Goal: Task Accomplishment & Management: Manage account settings

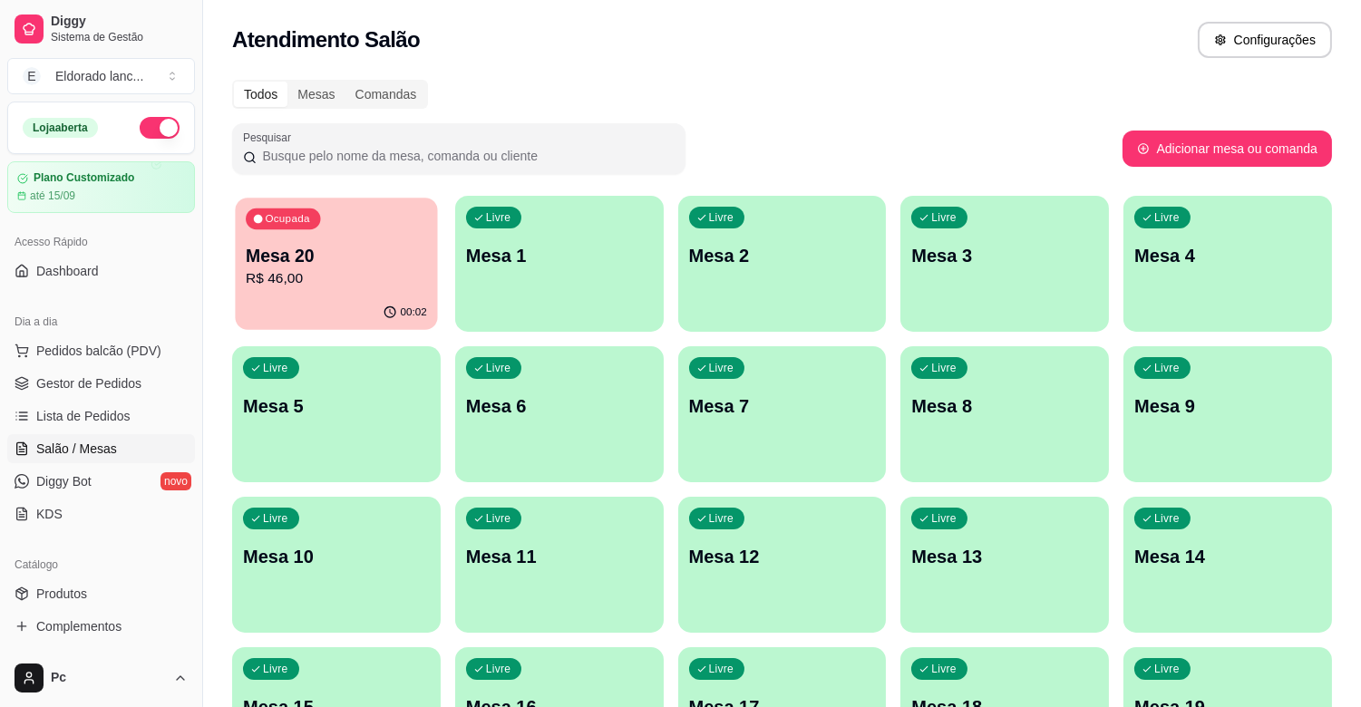
click at [336, 297] on div "00:02" at bounding box center [336, 313] width 202 height 34
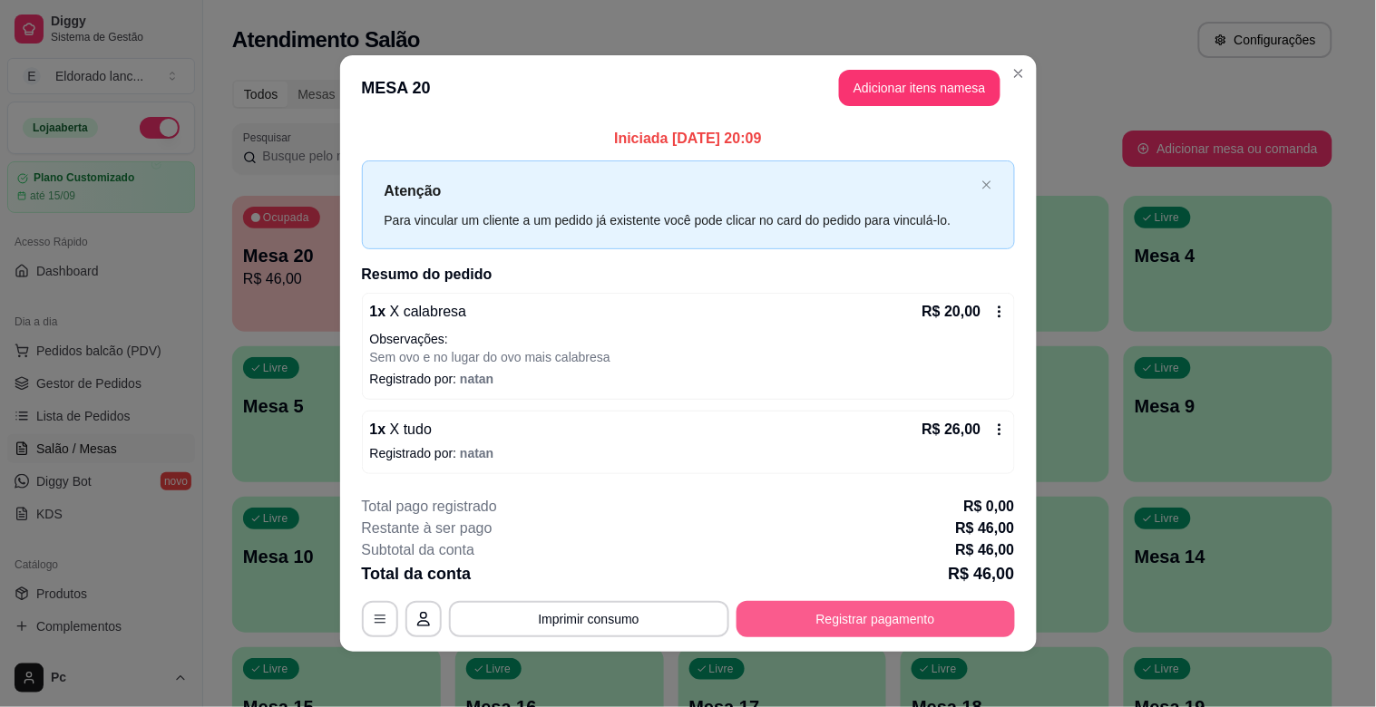
click at [814, 620] on button "Registrar pagamento" at bounding box center [875, 619] width 278 height 36
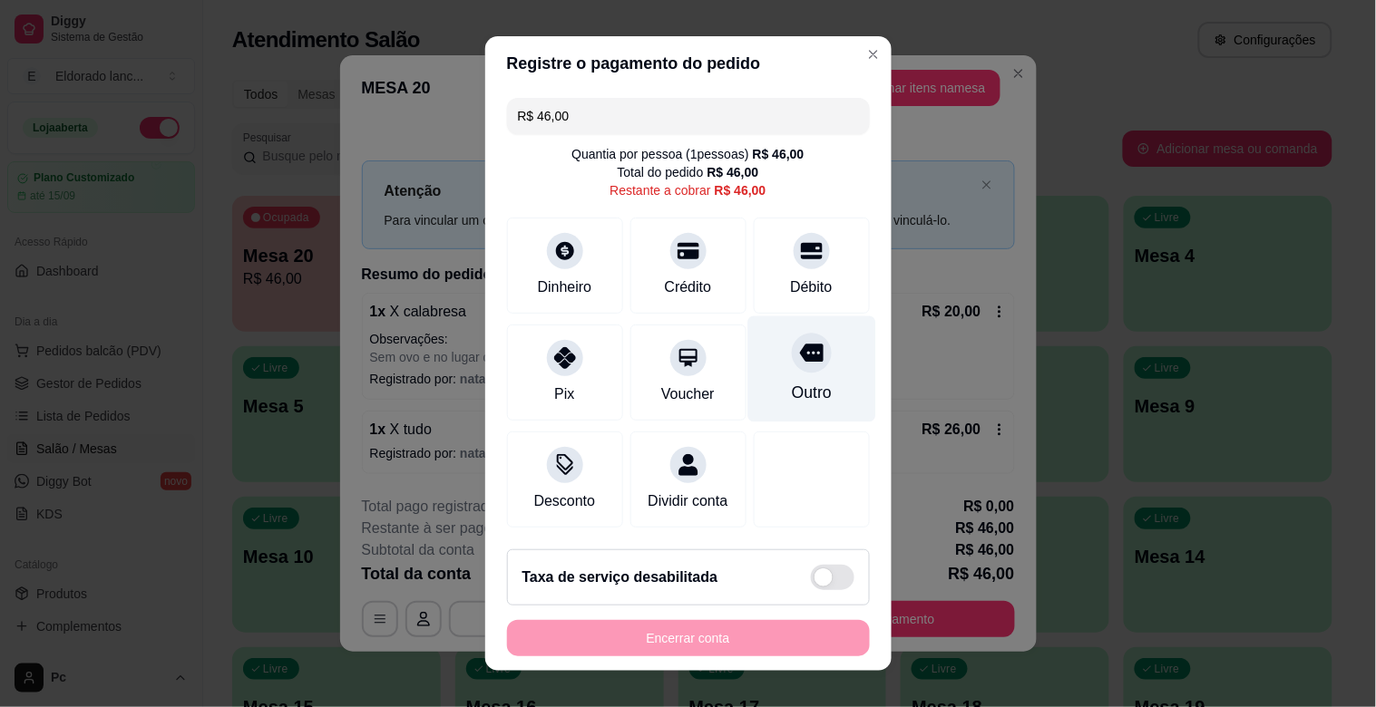
click at [764, 369] on div "Outro" at bounding box center [811, 370] width 128 height 106
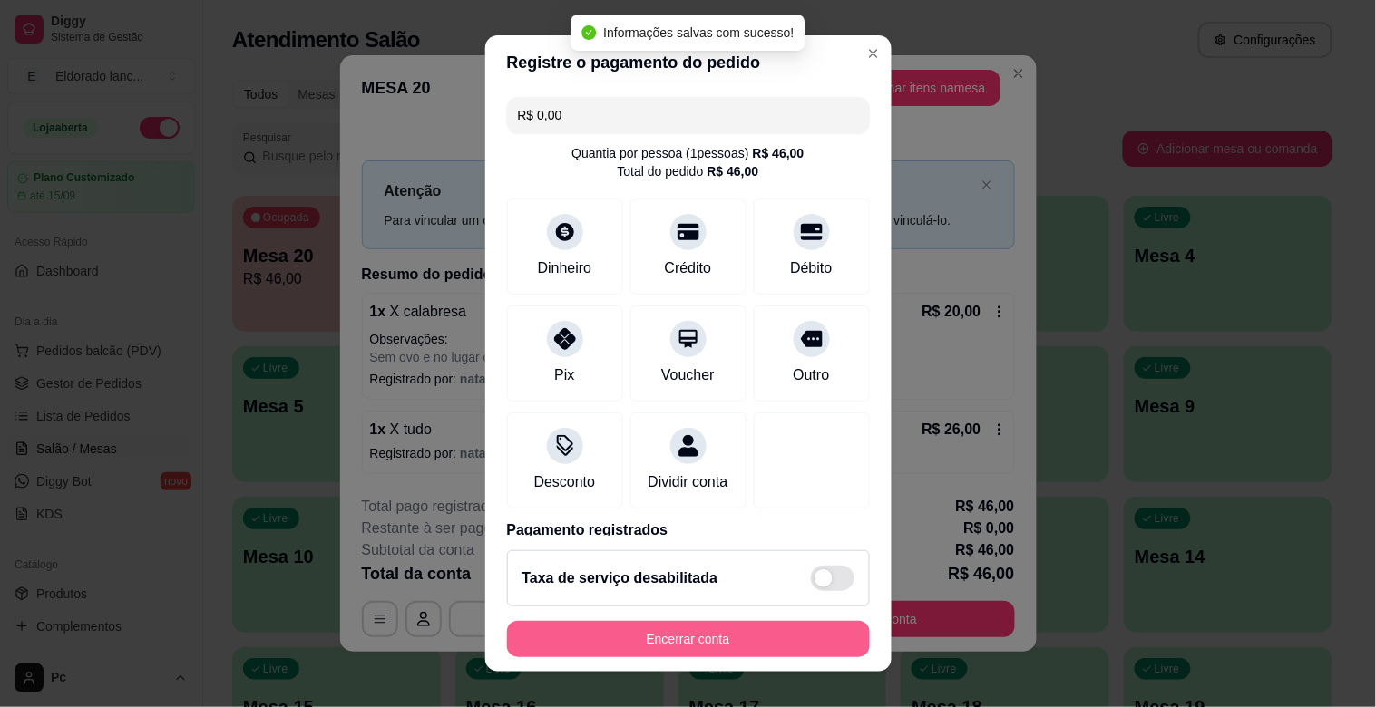
type input "R$ 0,00"
click at [704, 633] on button "Encerrar conta" at bounding box center [688, 639] width 363 height 36
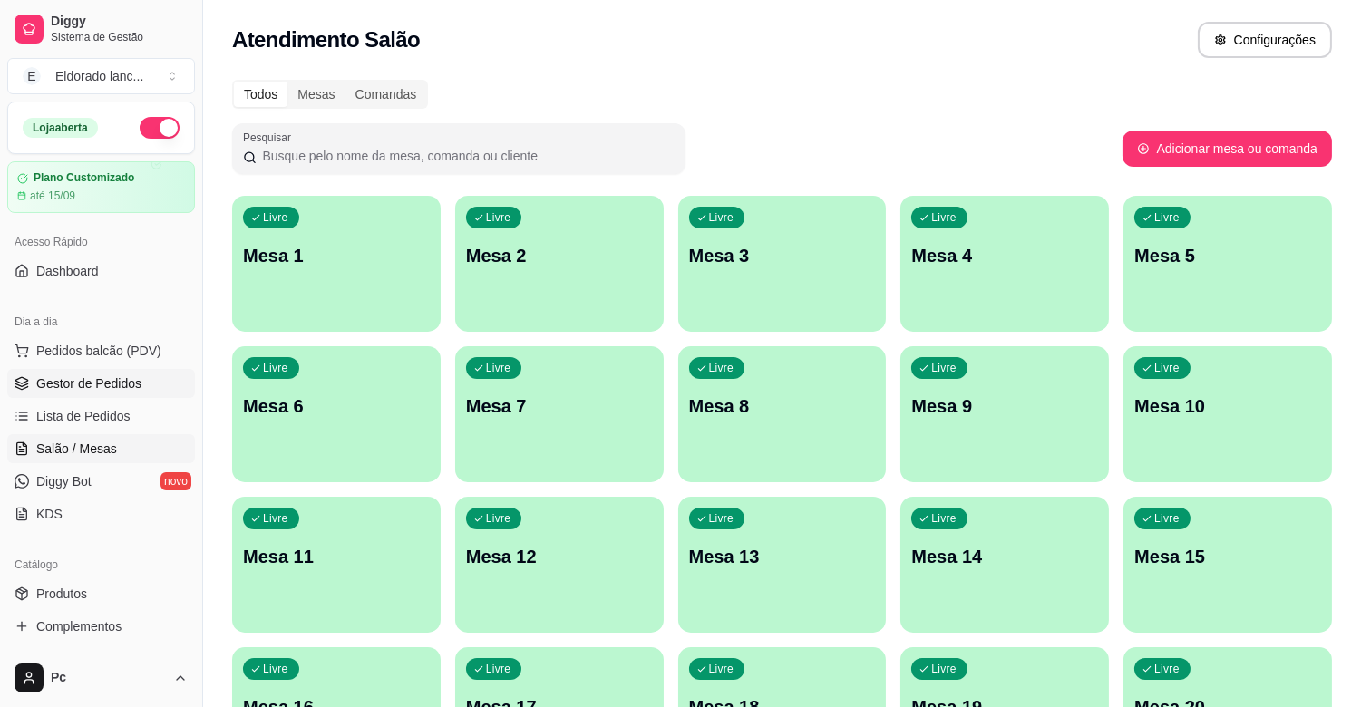
click at [84, 386] on span "Gestor de Pedidos" at bounding box center [88, 384] width 105 height 18
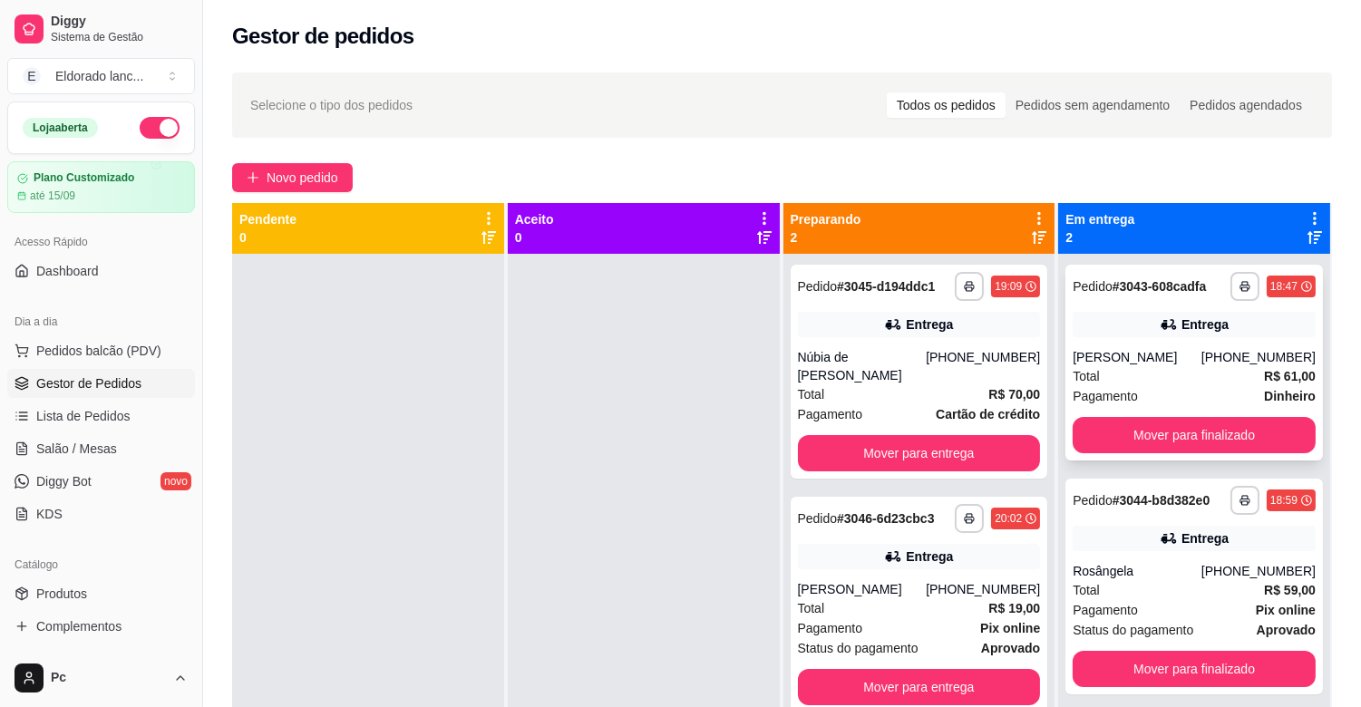
click at [1158, 386] on div "Pagamento Dinheiro" at bounding box center [1194, 396] width 243 height 20
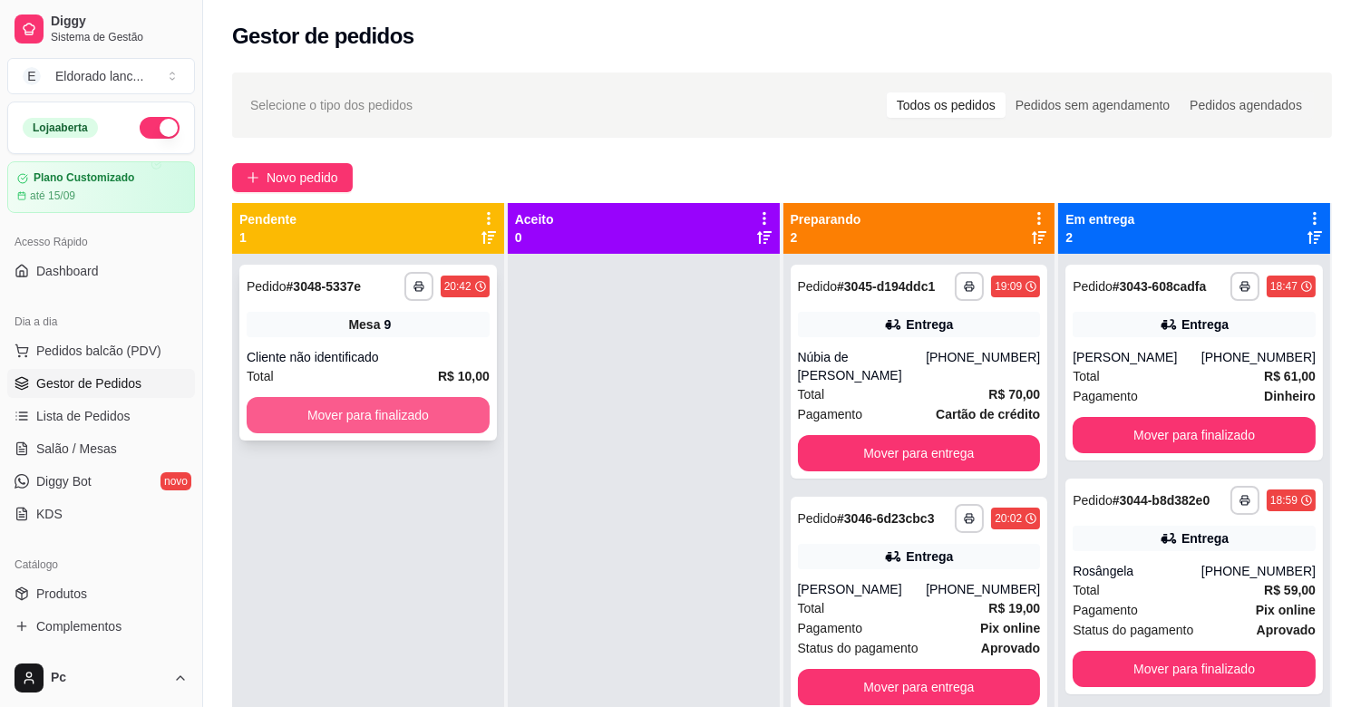
click at [357, 412] on button "Mover para finalizado" at bounding box center [368, 415] width 243 height 36
click at [358, 412] on button "Mover para finalizado" at bounding box center [368, 415] width 236 height 35
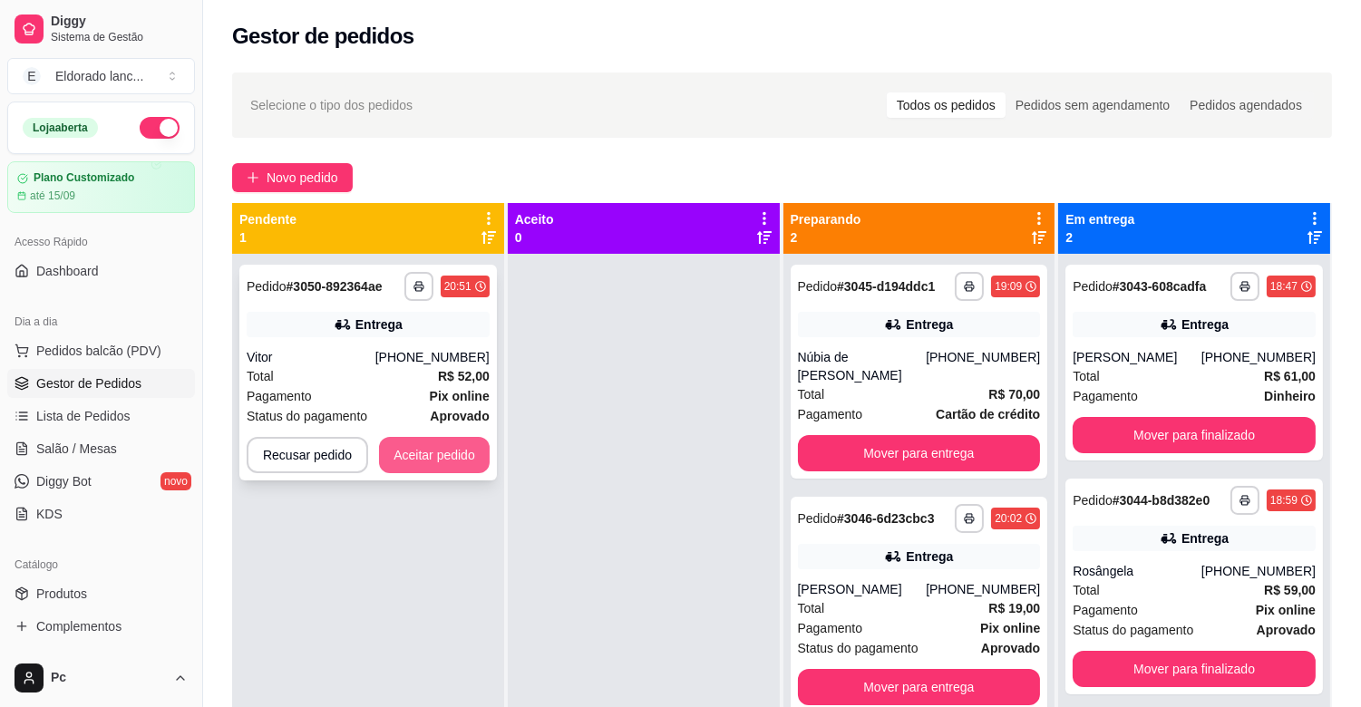
click at [410, 463] on button "Aceitar pedido" at bounding box center [434, 455] width 111 height 36
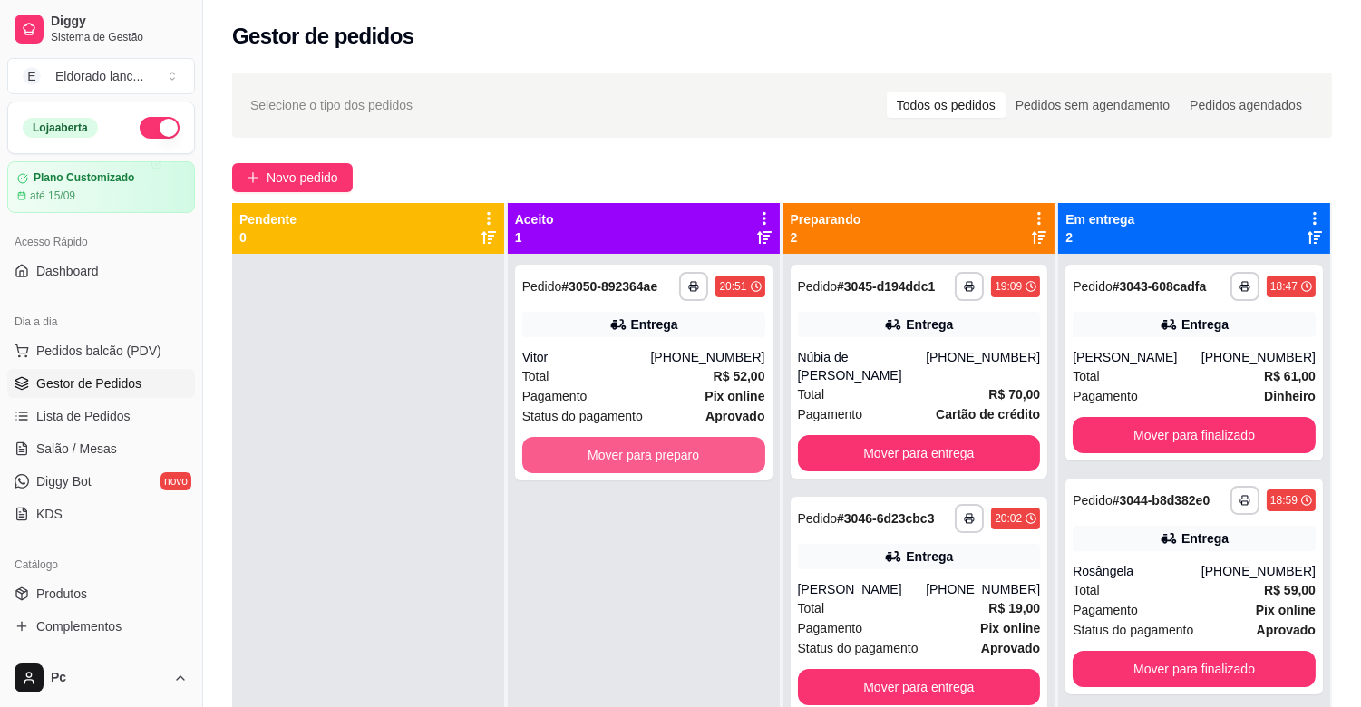
click at [611, 448] on button "Mover para preparo" at bounding box center [643, 455] width 243 height 36
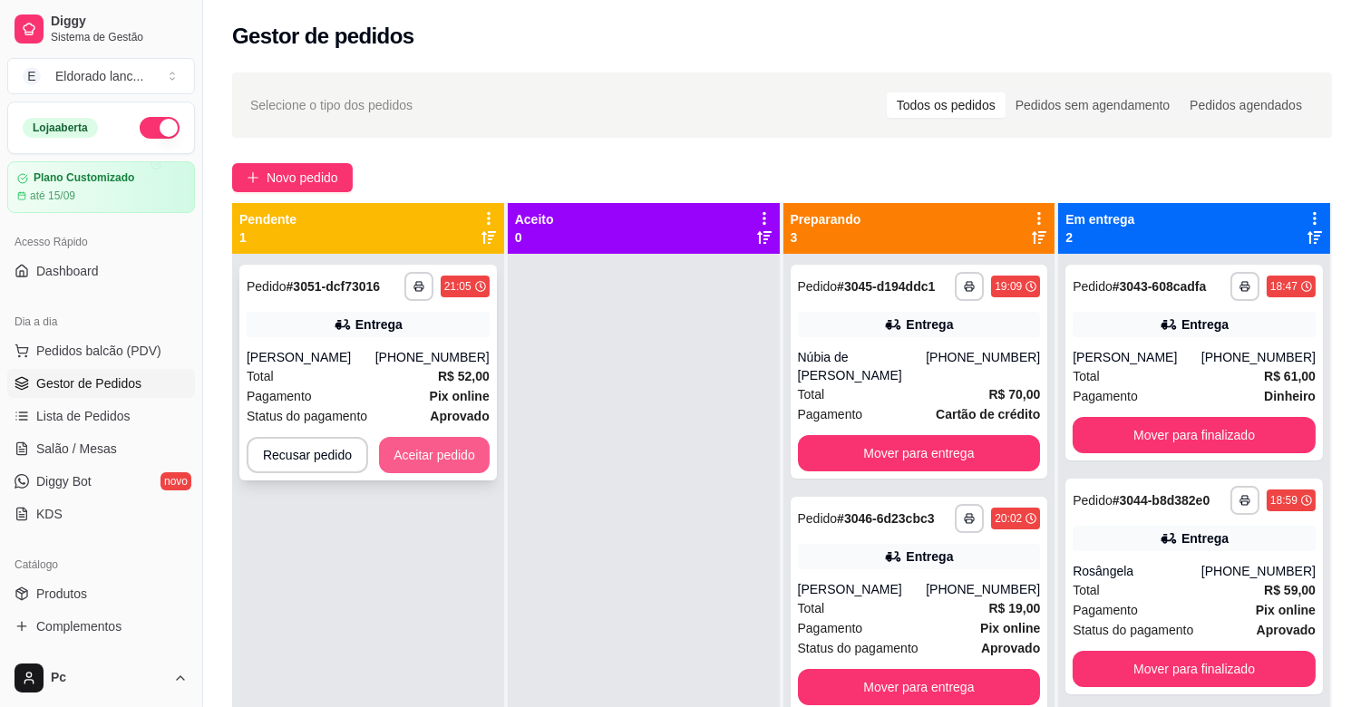
click at [444, 445] on button "Aceitar pedido" at bounding box center [434, 455] width 111 height 36
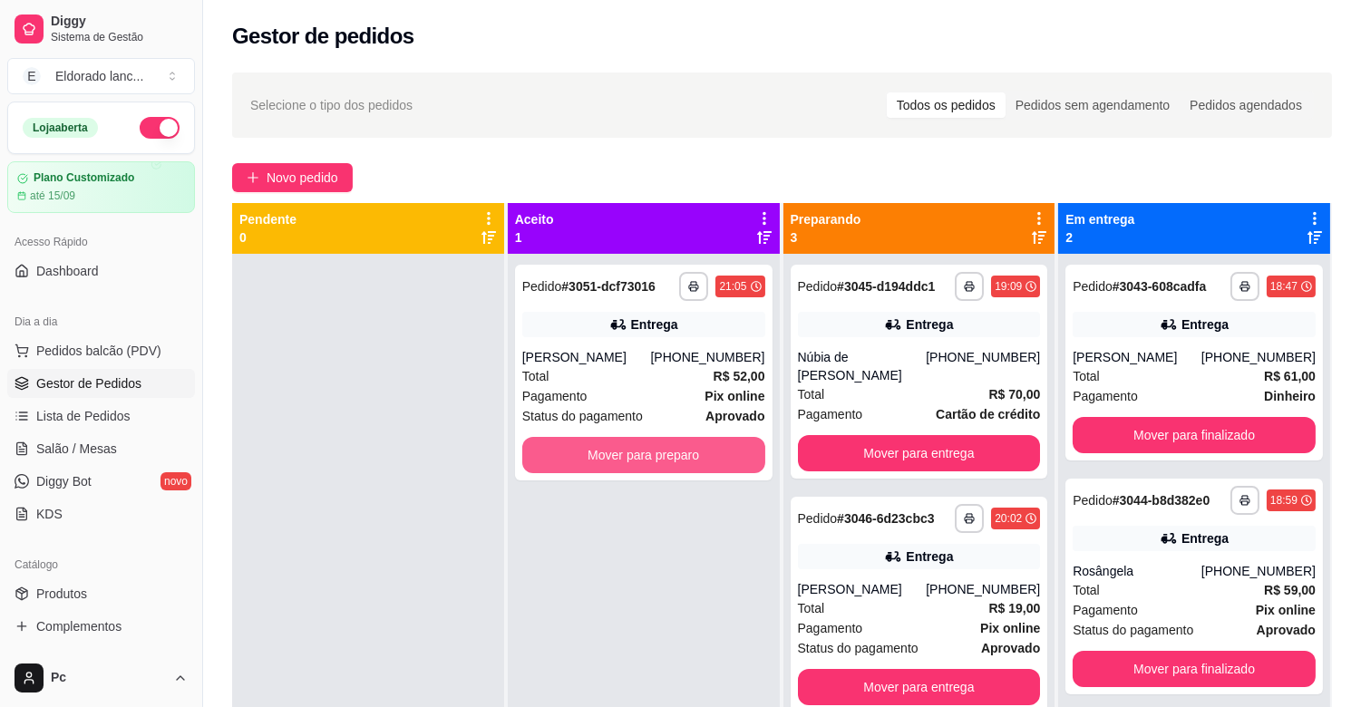
click at [635, 459] on button "Mover para preparo" at bounding box center [643, 455] width 243 height 36
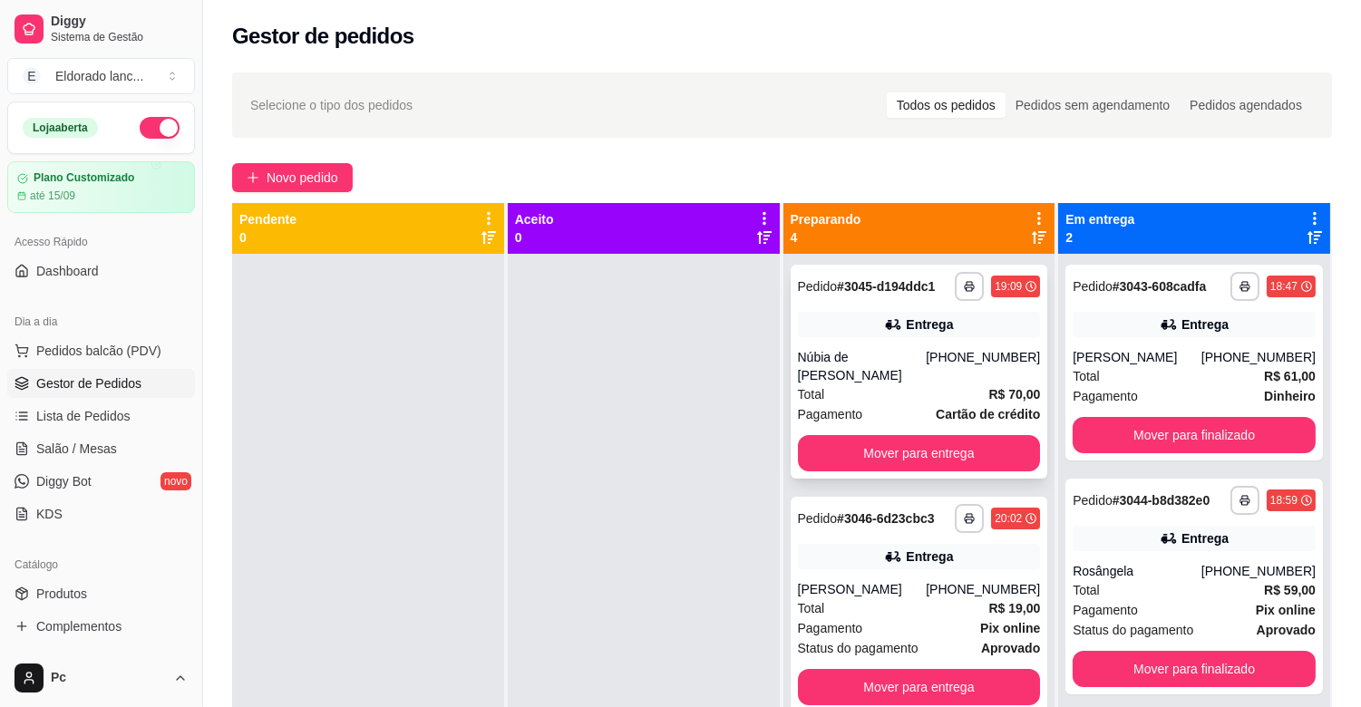
click at [839, 391] on div "Total R$ 70,00" at bounding box center [919, 395] width 243 height 20
click at [859, 378] on div "Núbia de [PERSON_NAME]" at bounding box center [862, 366] width 129 height 36
click at [810, 385] on span "Total" at bounding box center [811, 395] width 27 height 20
click at [892, 568] on div "Entrega" at bounding box center [919, 556] width 243 height 25
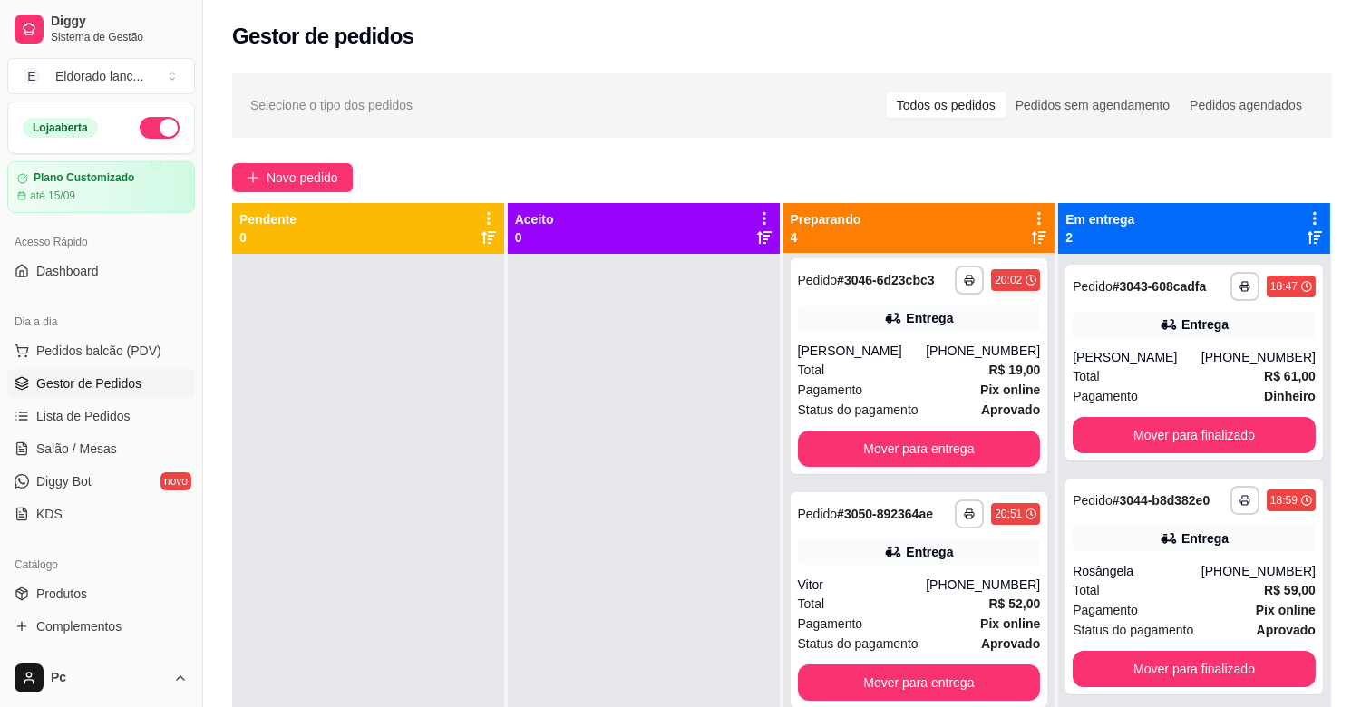
scroll to position [245, 0]
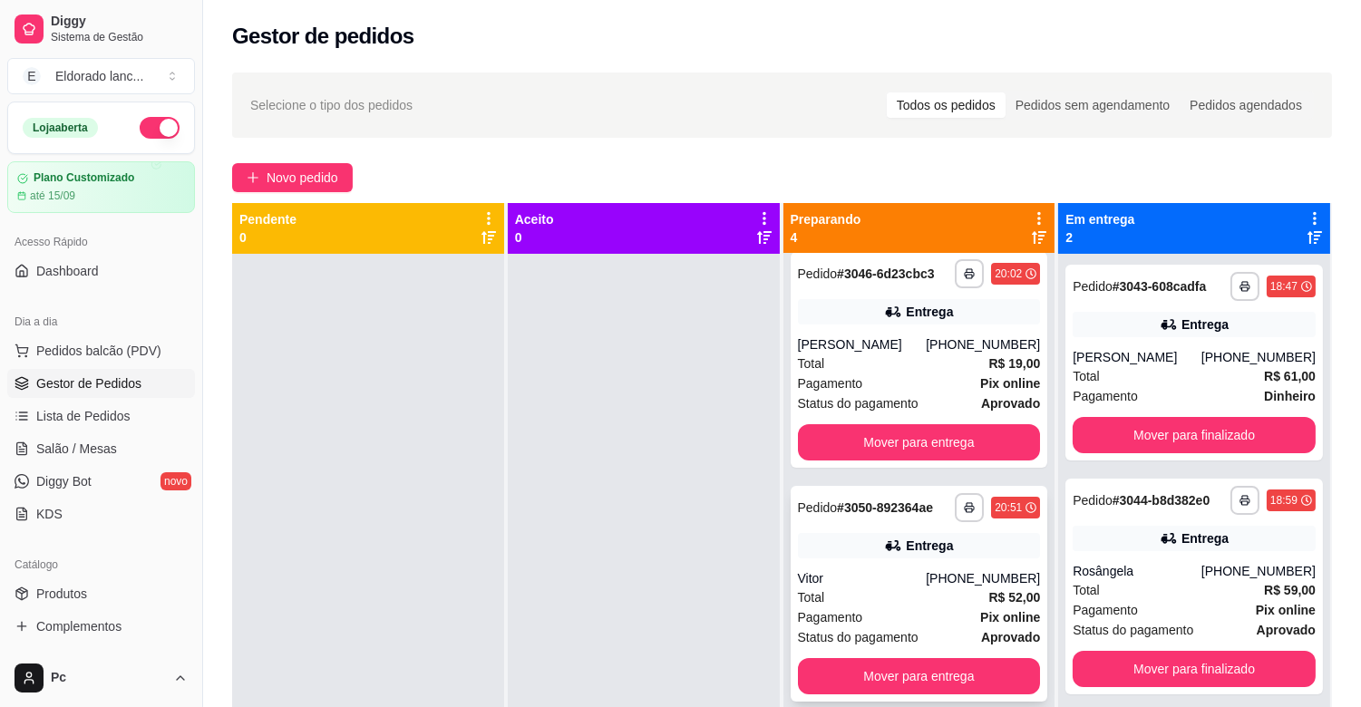
click at [882, 608] on div "Pagamento Pix online" at bounding box center [919, 618] width 243 height 20
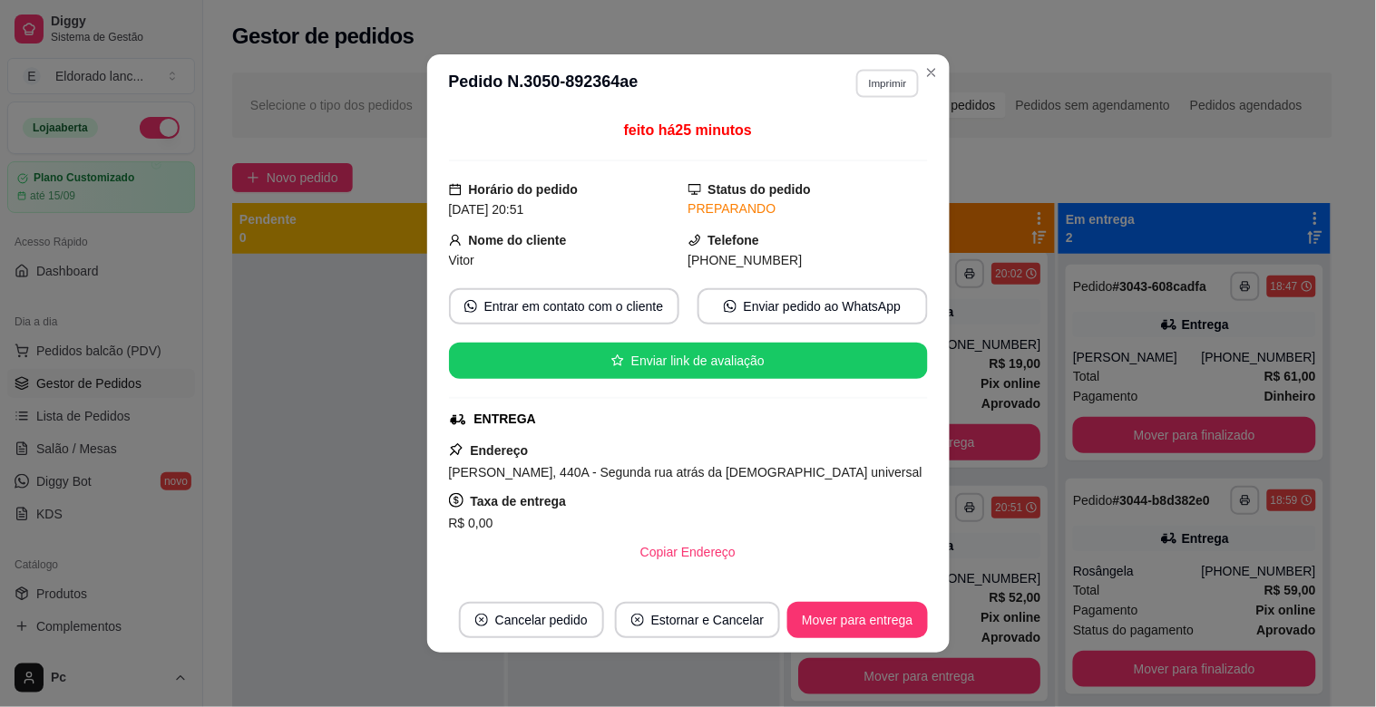
click at [868, 84] on button "Imprimir" at bounding box center [887, 83] width 63 height 28
click at [846, 151] on button "IMPRESSORA" at bounding box center [848, 147] width 127 height 28
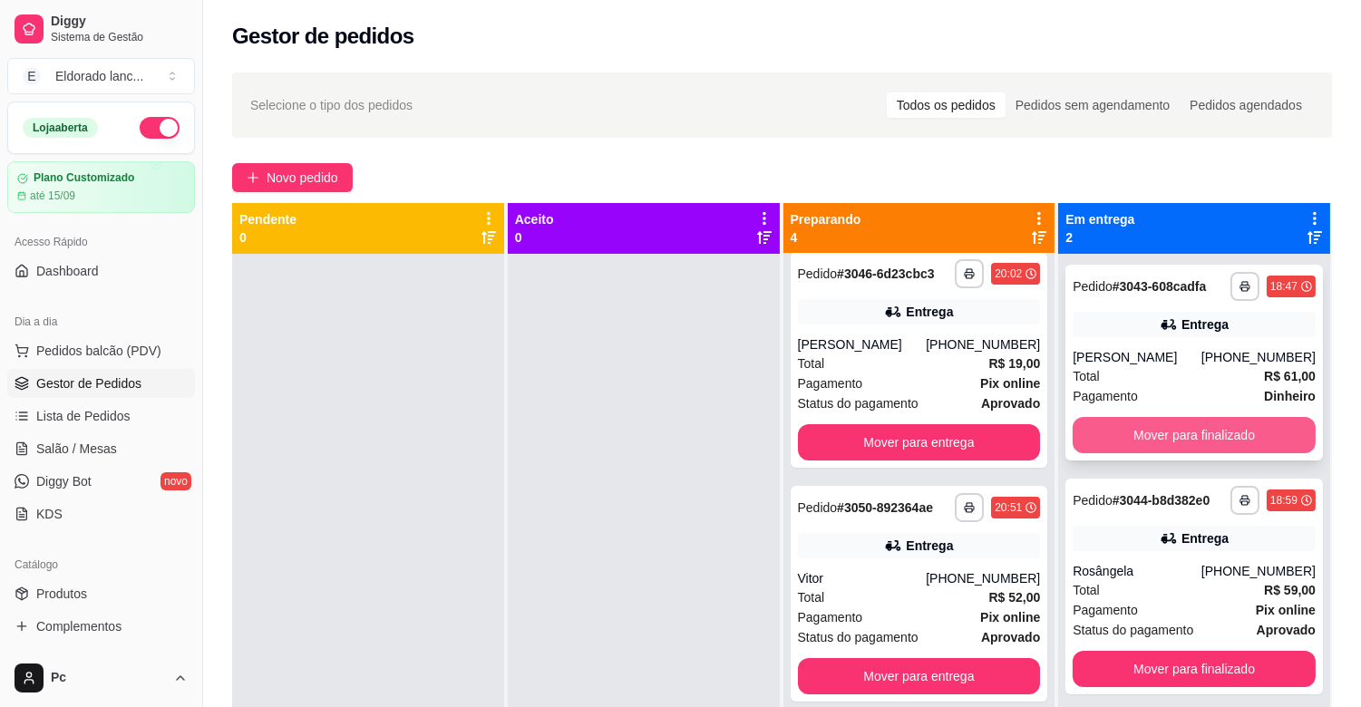
click at [1102, 447] on button "Mover para finalizado" at bounding box center [1194, 435] width 243 height 36
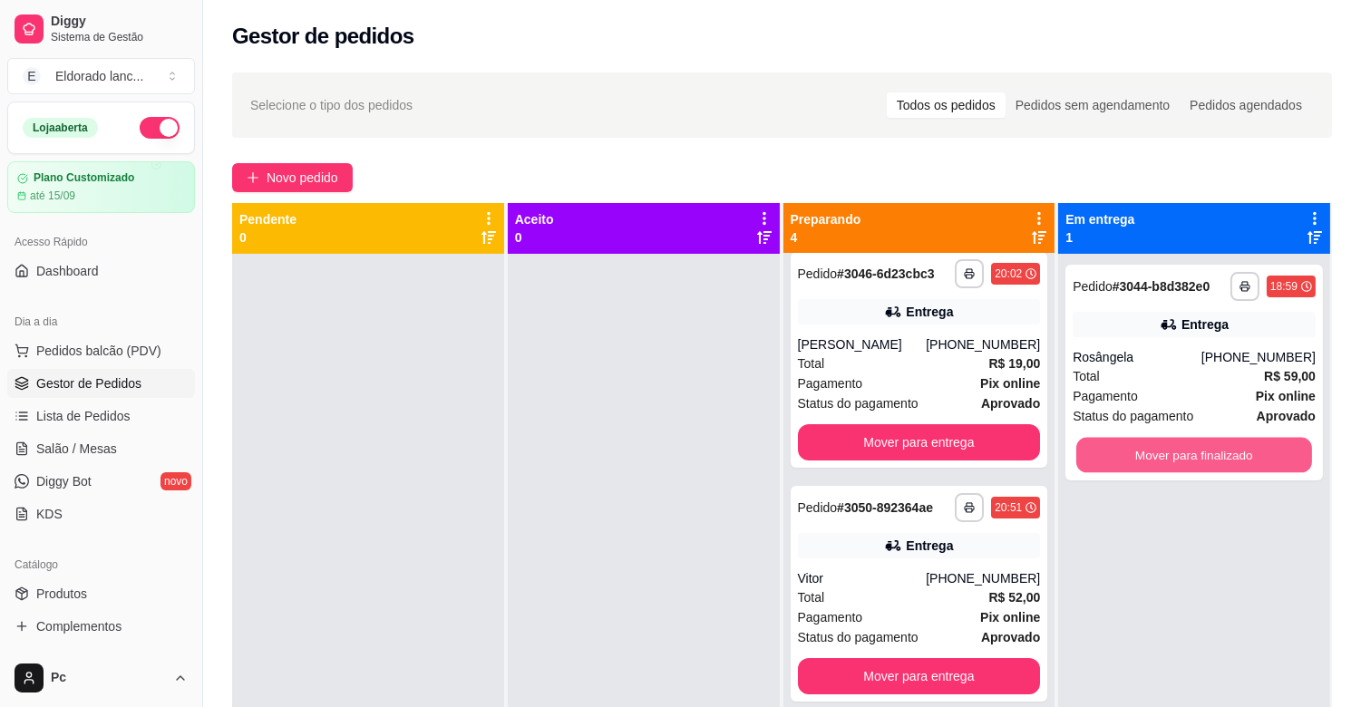
click at [1102, 447] on button "Mover para finalizado" at bounding box center [1195, 455] width 236 height 35
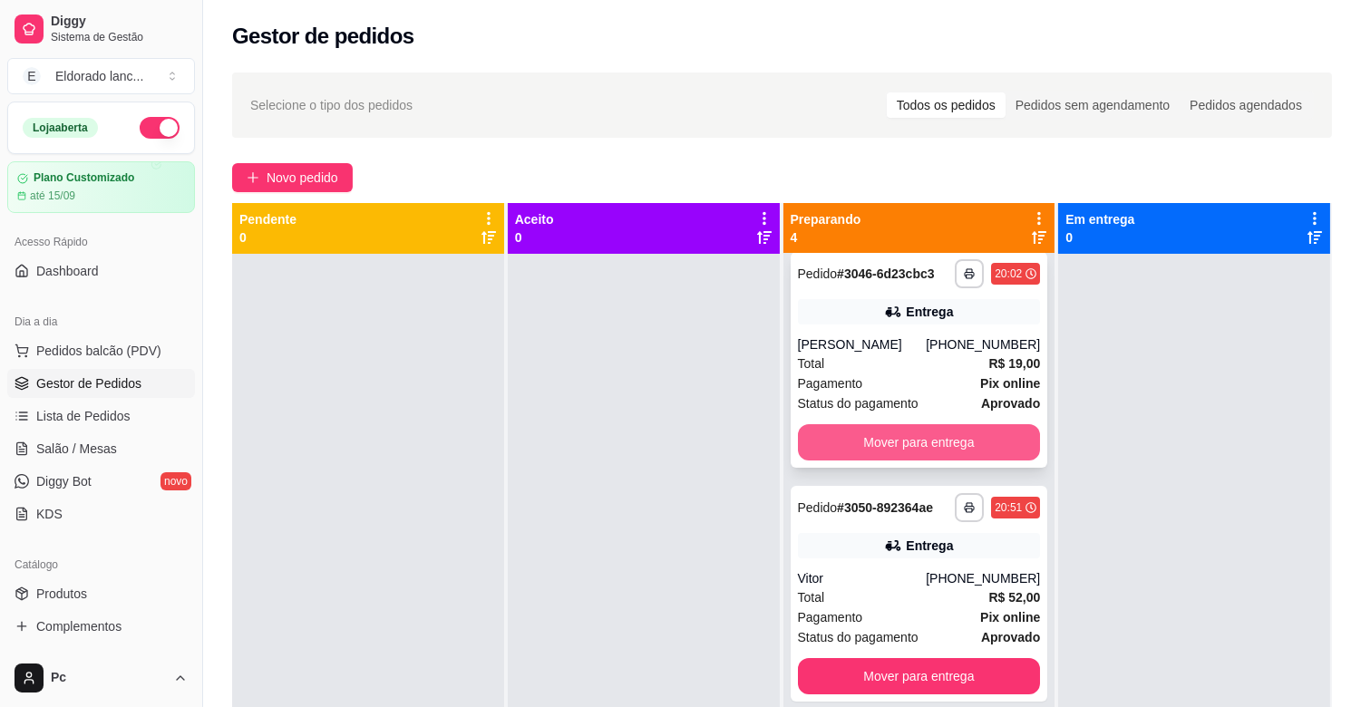
click at [986, 431] on button "Mover para entrega" at bounding box center [919, 442] width 243 height 36
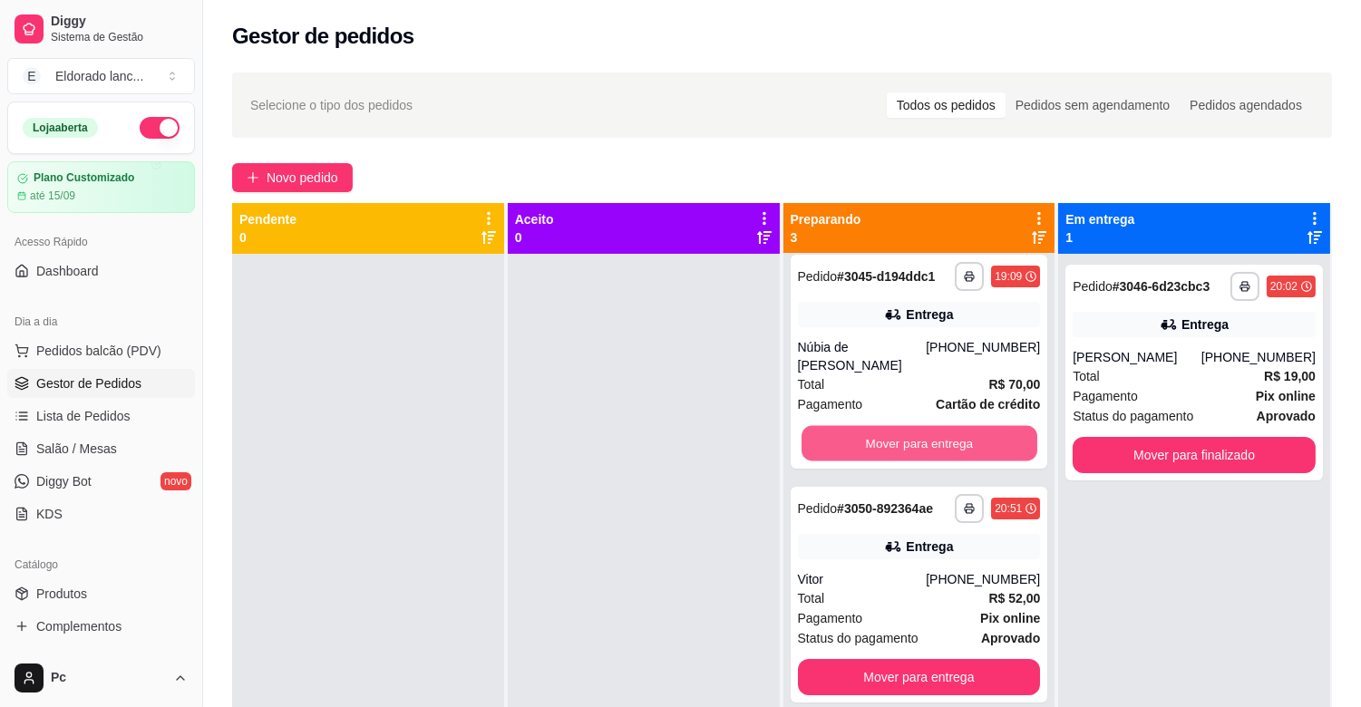
click at [986, 431] on button "Mover para entrega" at bounding box center [920, 443] width 236 height 35
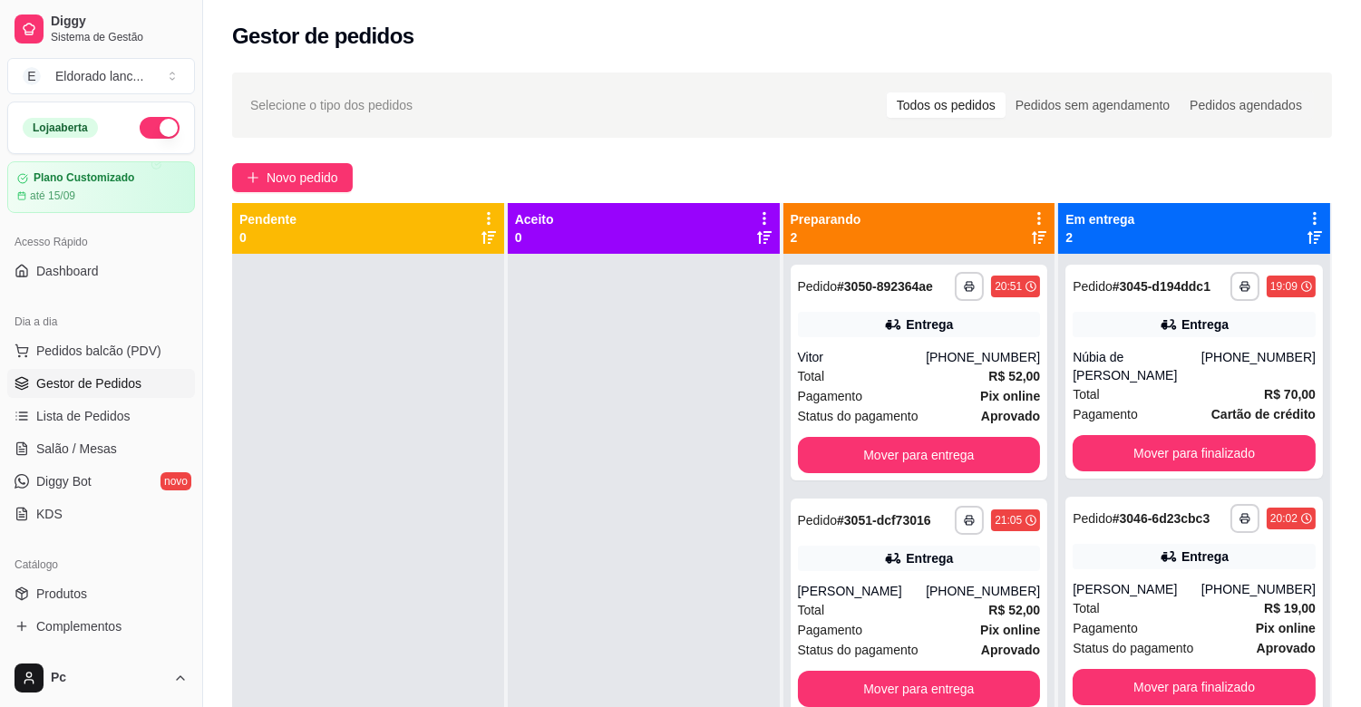
scroll to position [0, 0]
click at [1116, 448] on button "Mover para finalizado" at bounding box center [1195, 453] width 236 height 35
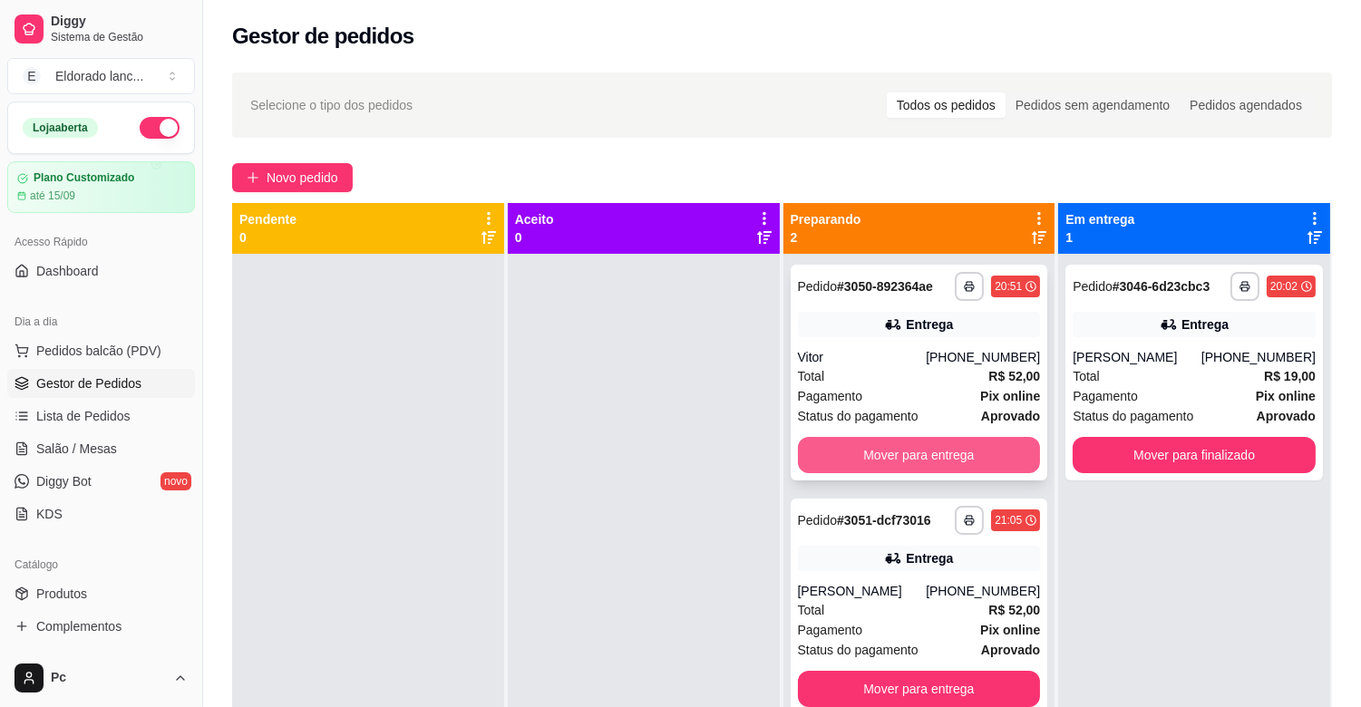
click at [939, 445] on button "Mover para entrega" at bounding box center [919, 455] width 243 height 36
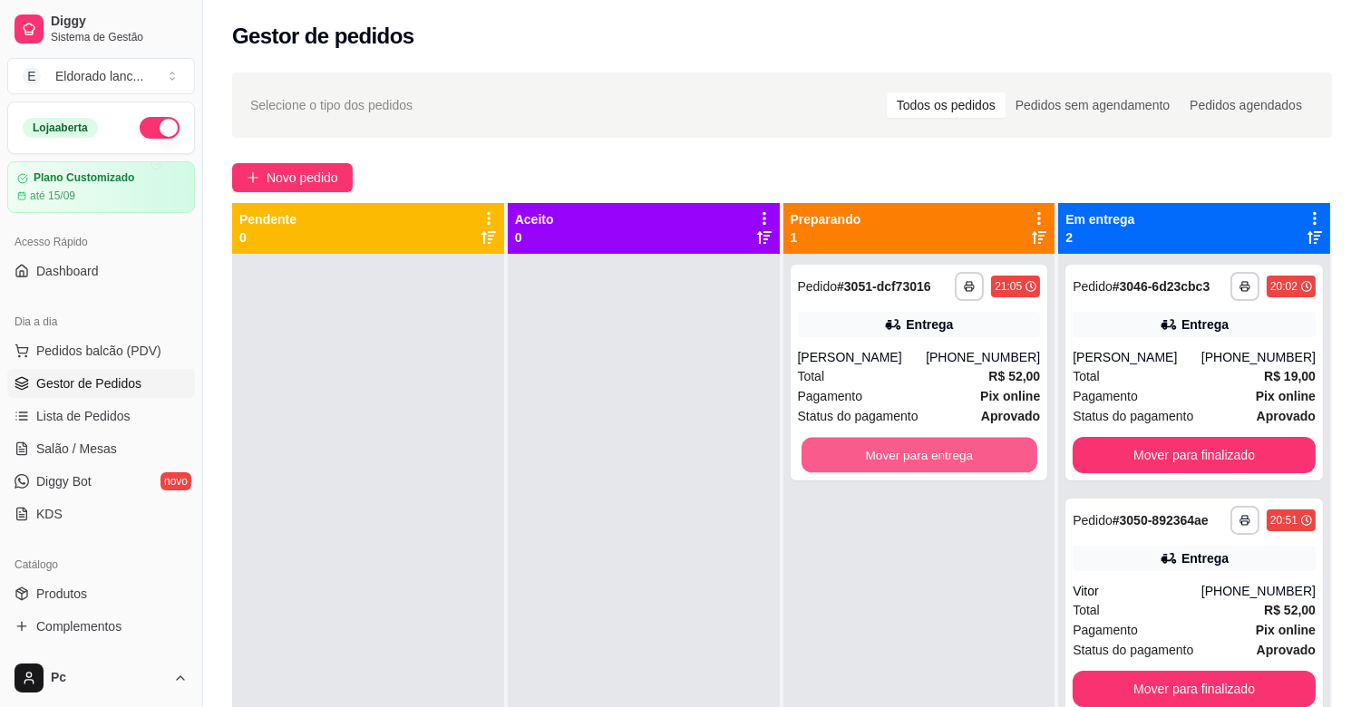
click at [939, 445] on button "Mover para entrega" at bounding box center [920, 455] width 236 height 35
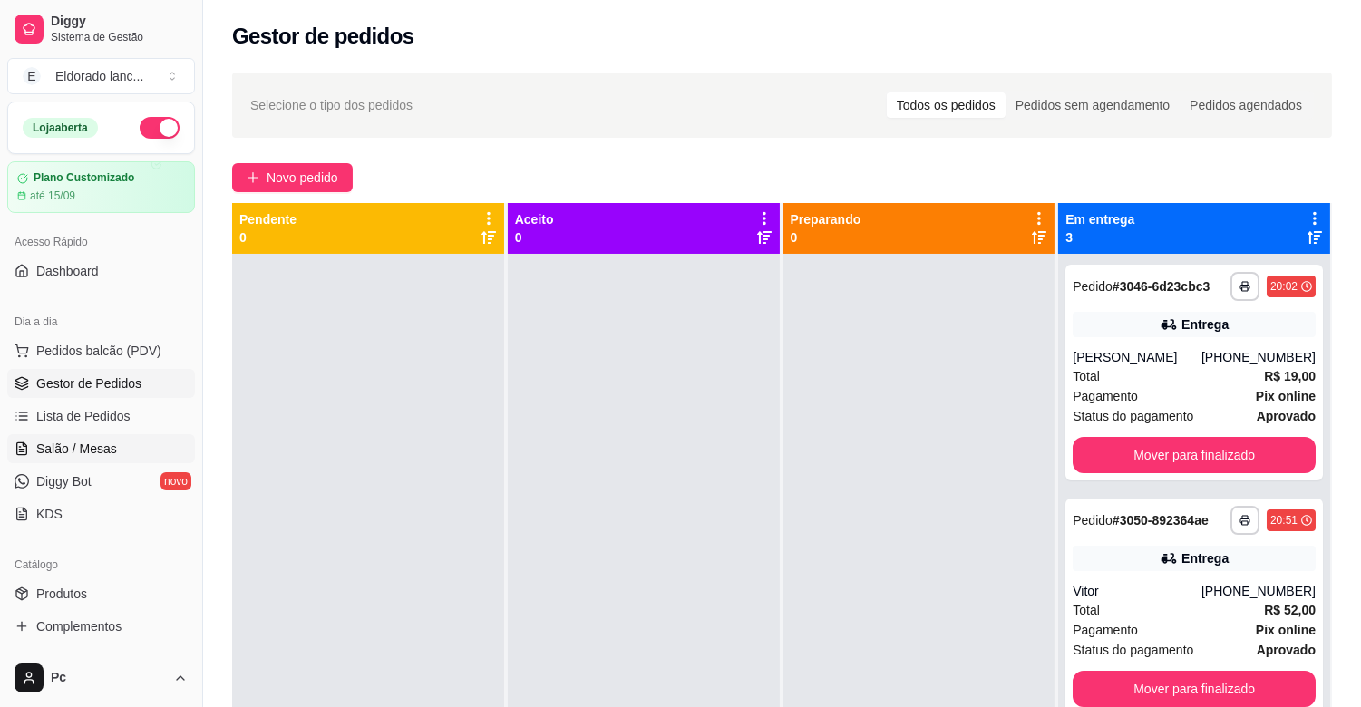
click at [70, 458] on link "Salão / Mesas" at bounding box center [101, 448] width 188 height 29
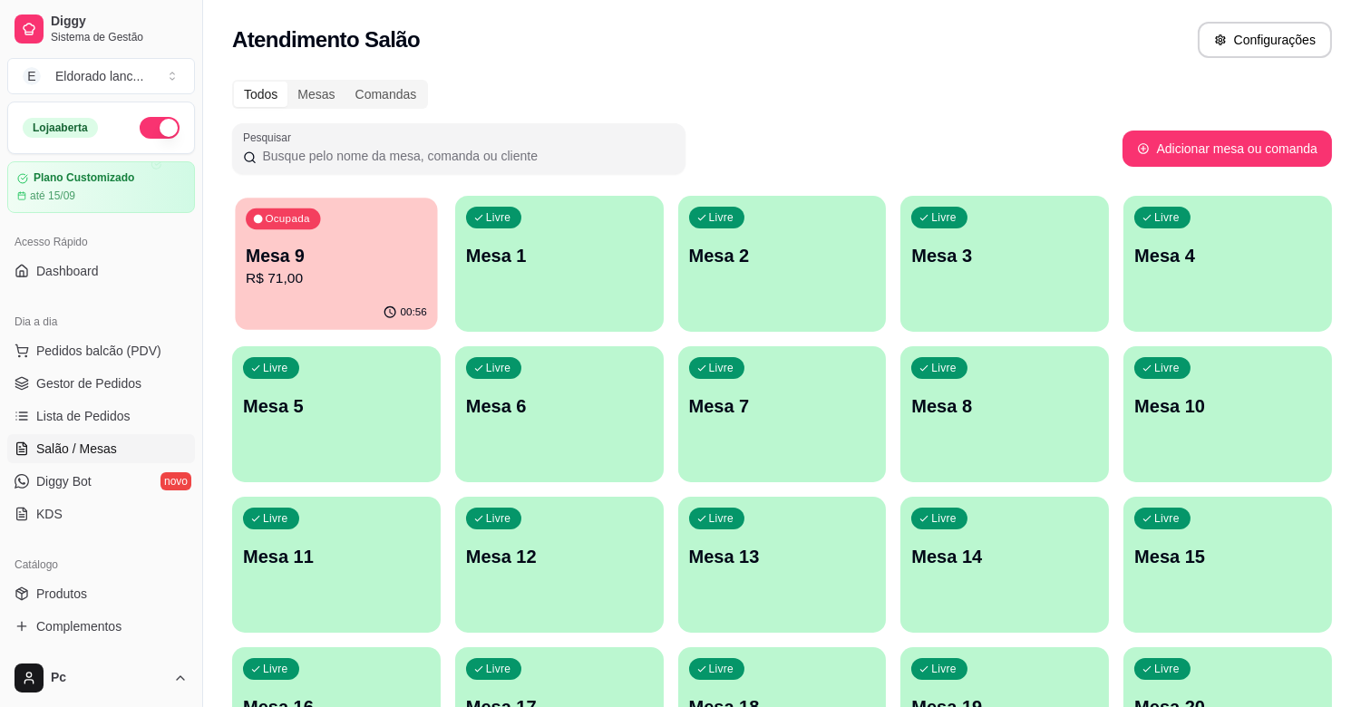
click at [274, 250] on p "Mesa 9" at bounding box center [336, 256] width 181 height 24
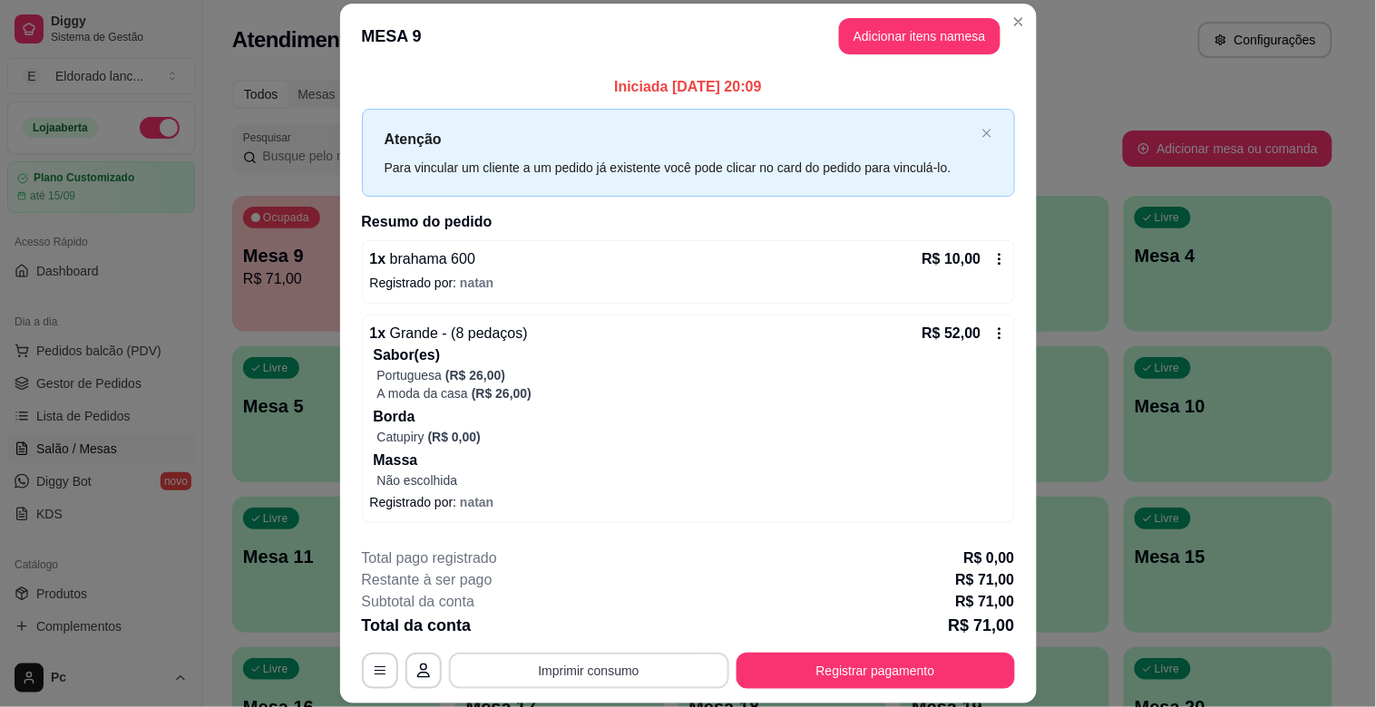
click at [677, 665] on button "Imprimir consumo" at bounding box center [589, 671] width 280 height 36
click at [620, 629] on button "IMPRESSORA" at bounding box center [586, 629] width 127 height 28
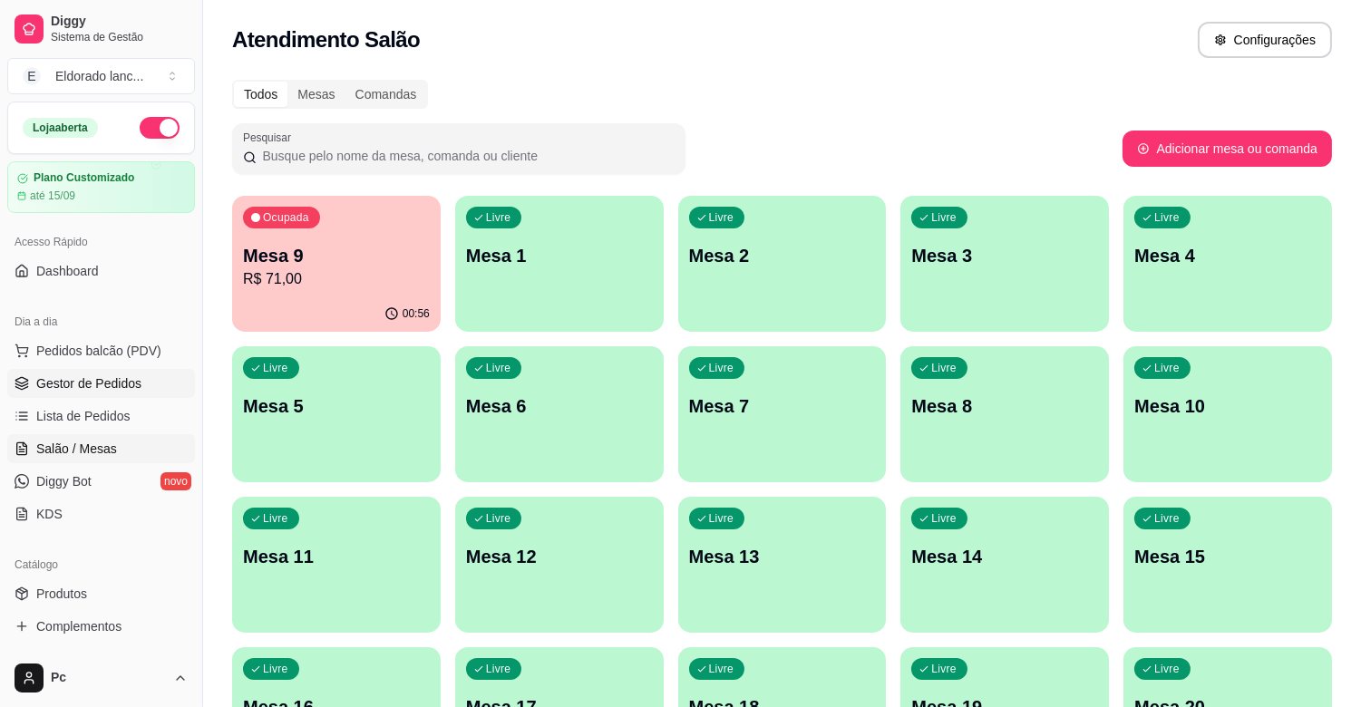
click at [118, 396] on link "Gestor de Pedidos" at bounding box center [101, 383] width 188 height 29
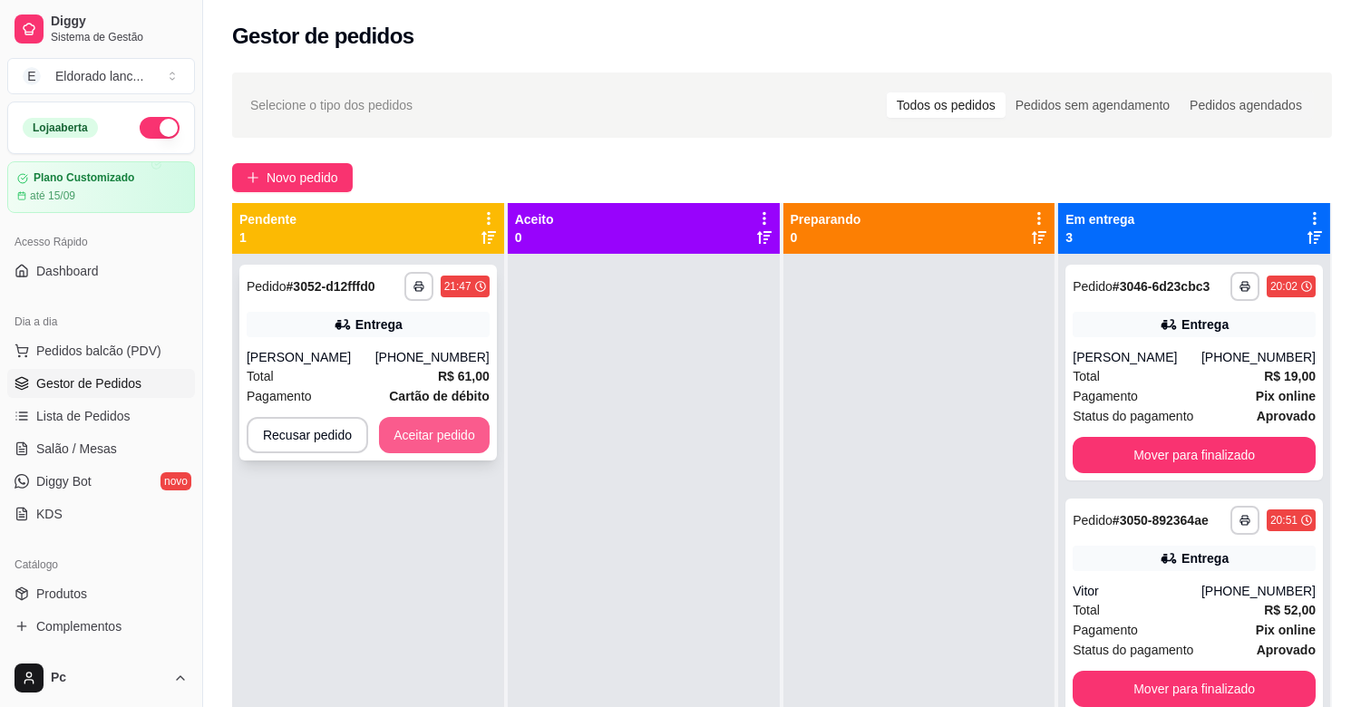
click at [445, 432] on button "Aceitar pedido" at bounding box center [434, 435] width 111 height 36
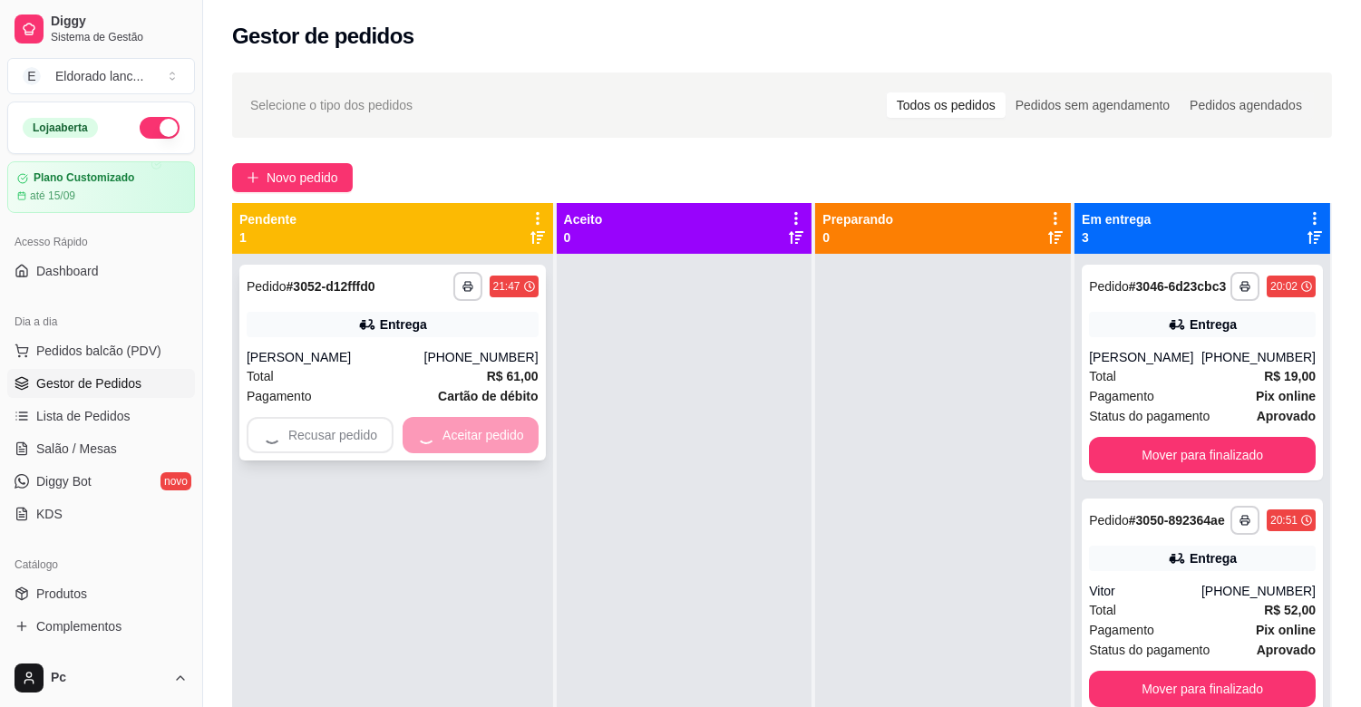
click at [445, 432] on div "Recusar pedido Aceitar pedido" at bounding box center [393, 435] width 292 height 36
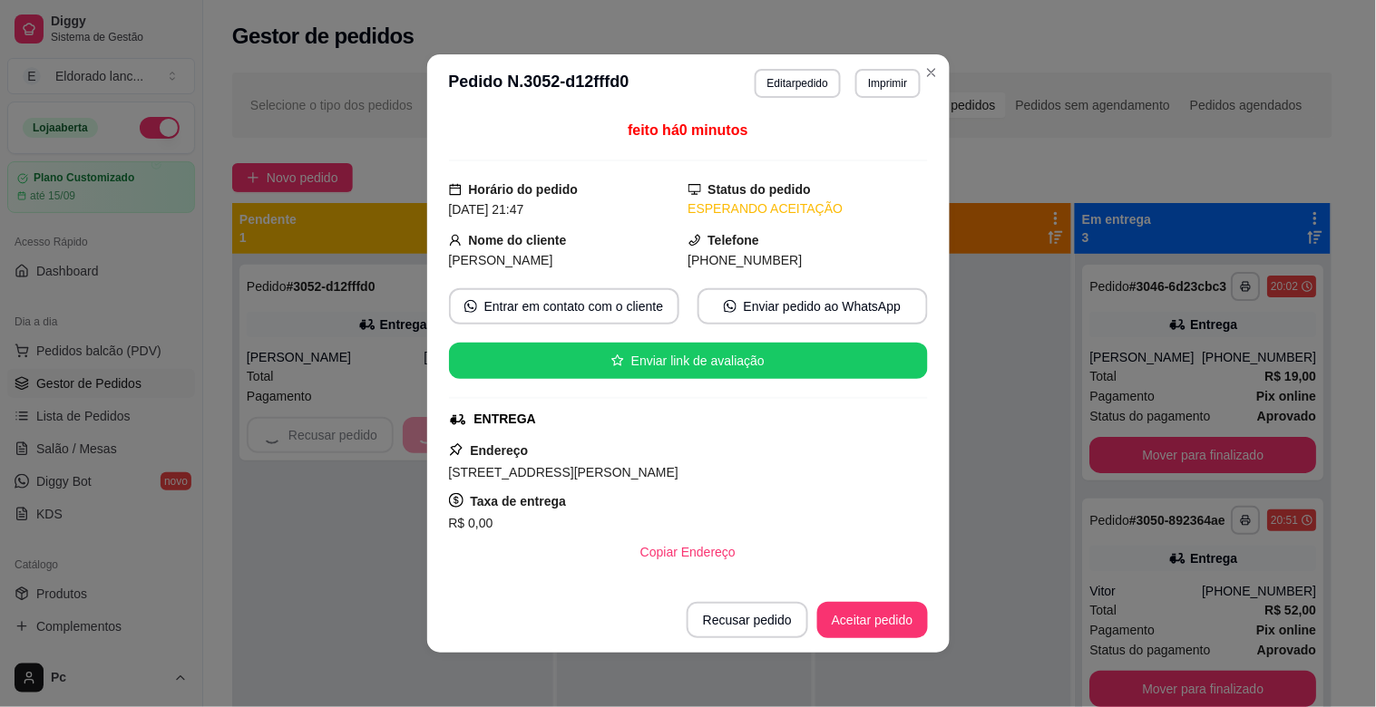
click at [455, 645] on footer "Recusar pedido Aceitar pedido" at bounding box center [688, 620] width 522 height 65
click at [427, 641] on footer "Recusar pedido Aceitar pedido" at bounding box center [688, 620] width 522 height 65
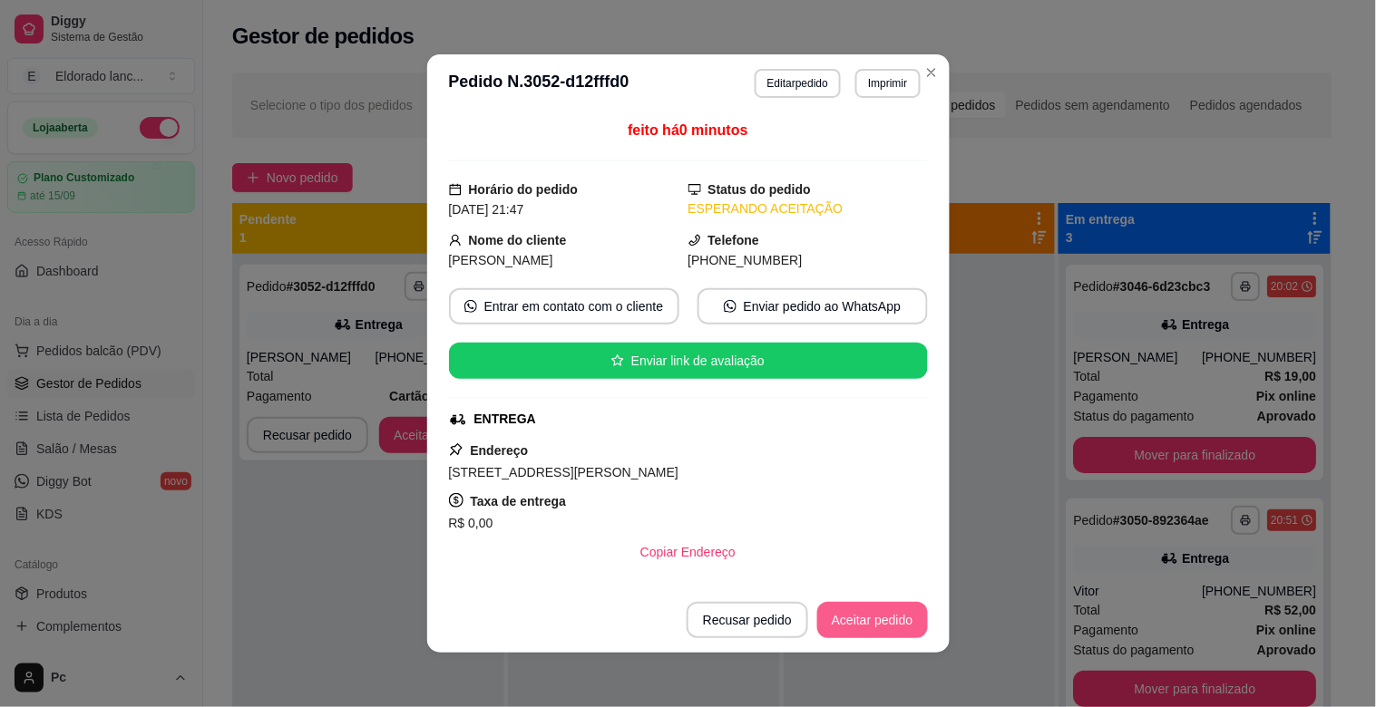
click at [833, 605] on button "Aceitar pedido" at bounding box center [872, 620] width 111 height 36
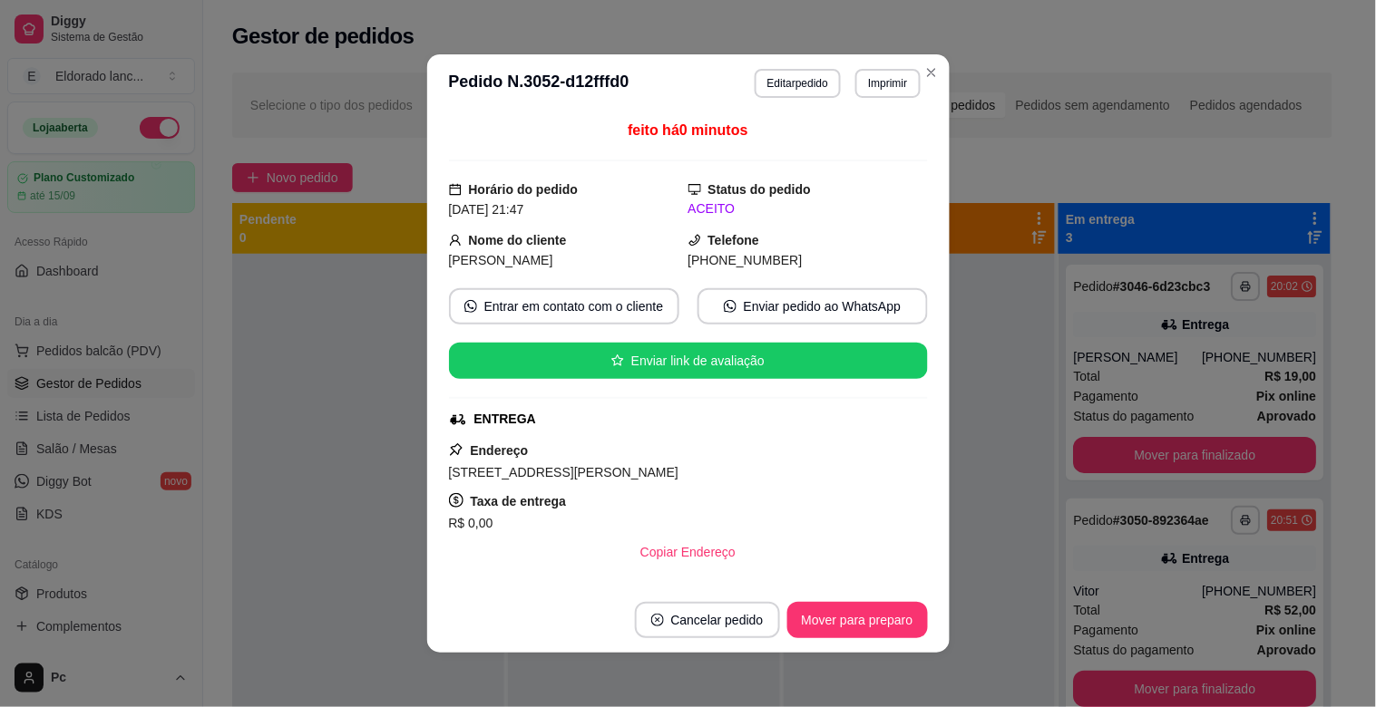
click at [939, 585] on div "feito há 0 minutos Horário do pedido [DATE] 21:47 Status do pedido ACEITO Nome …" at bounding box center [688, 349] width 522 height 475
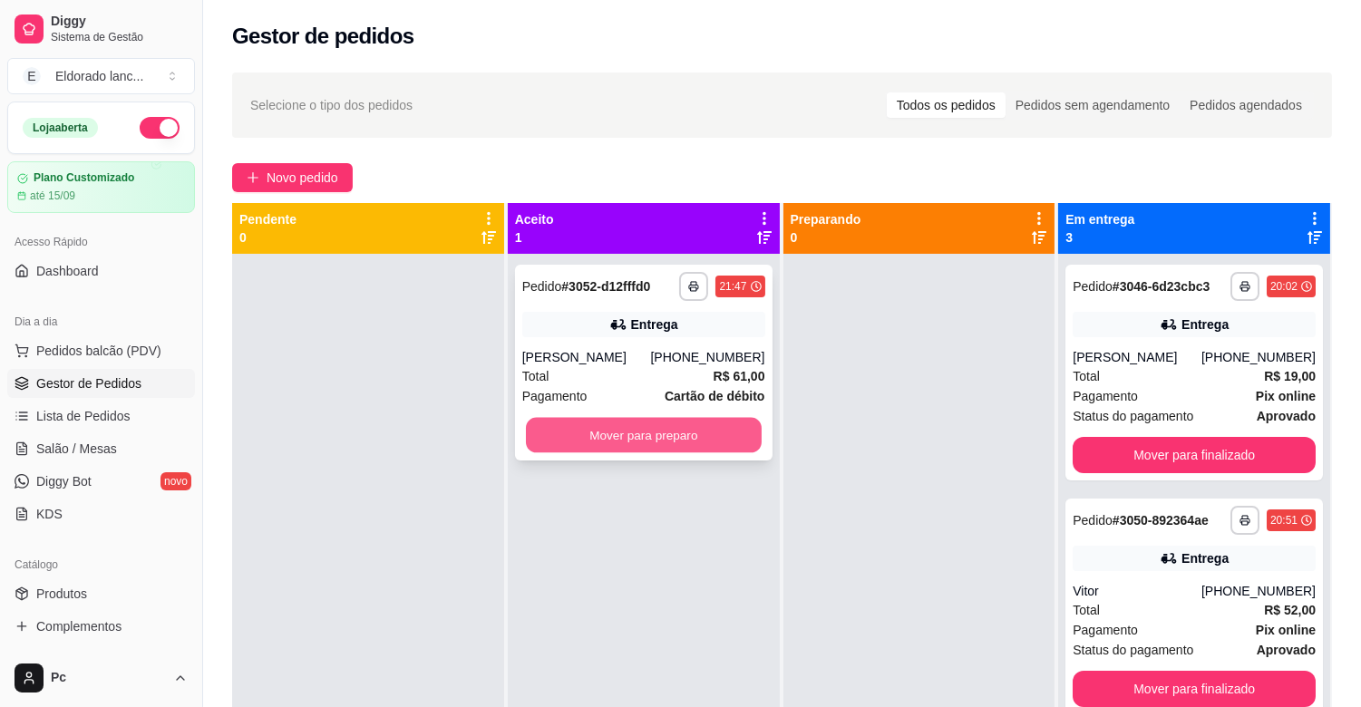
click at [668, 434] on button "Mover para preparo" at bounding box center [644, 435] width 236 height 35
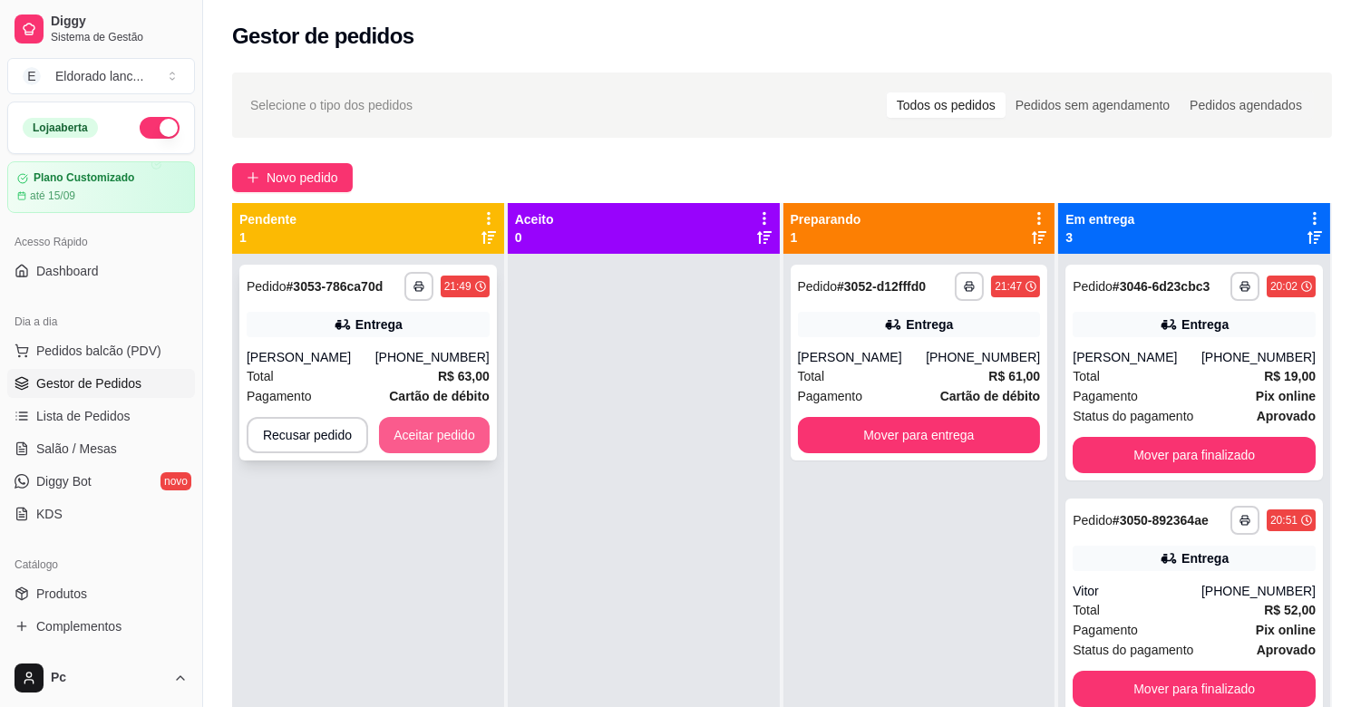
click at [438, 440] on button "Aceitar pedido" at bounding box center [434, 435] width 111 height 36
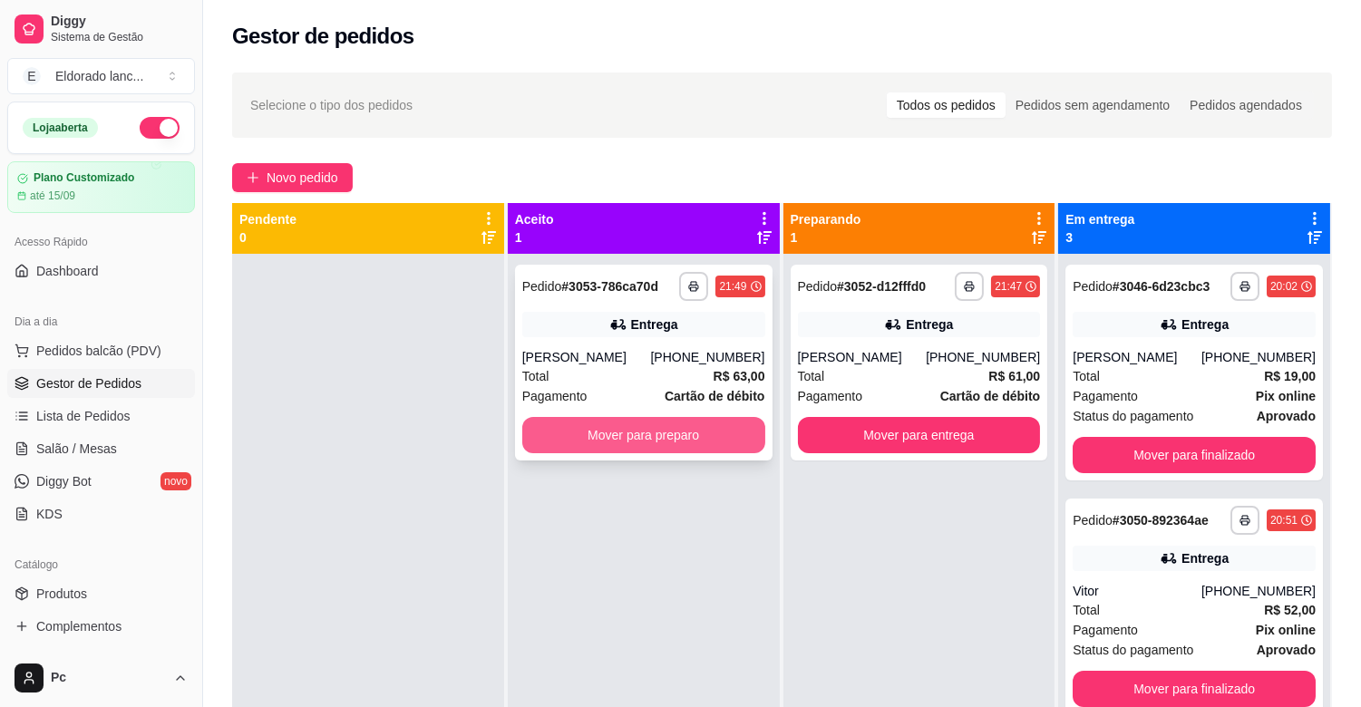
click at [642, 450] on button "Mover para preparo" at bounding box center [643, 435] width 243 height 36
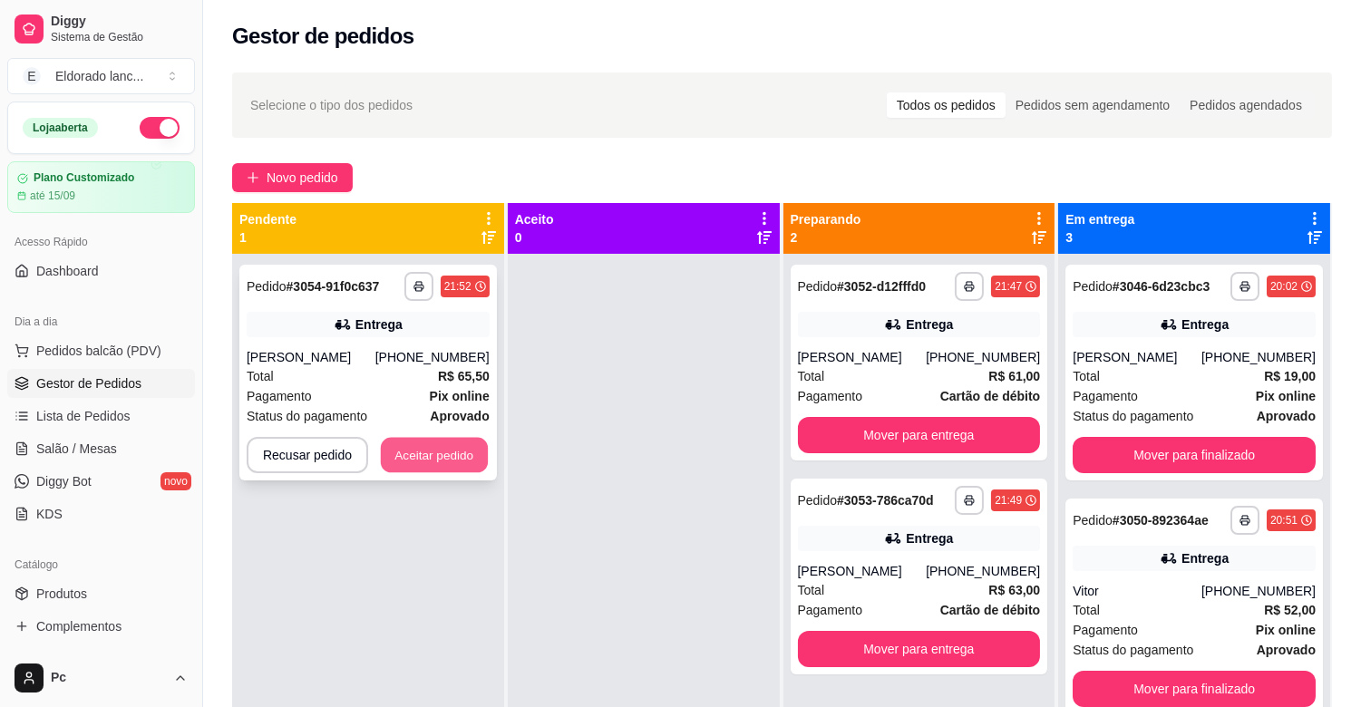
click at [437, 470] on button "Aceitar pedido" at bounding box center [434, 455] width 107 height 35
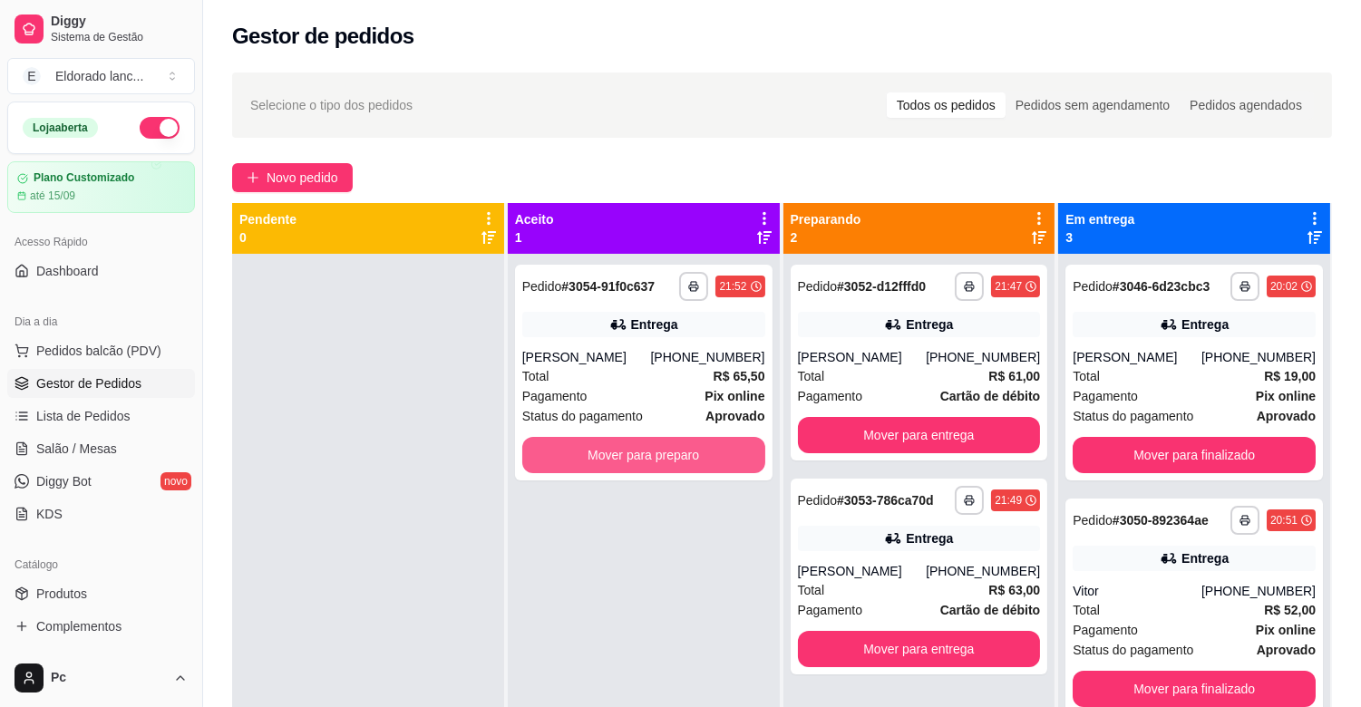
click at [617, 469] on button "Mover para preparo" at bounding box center [643, 455] width 243 height 36
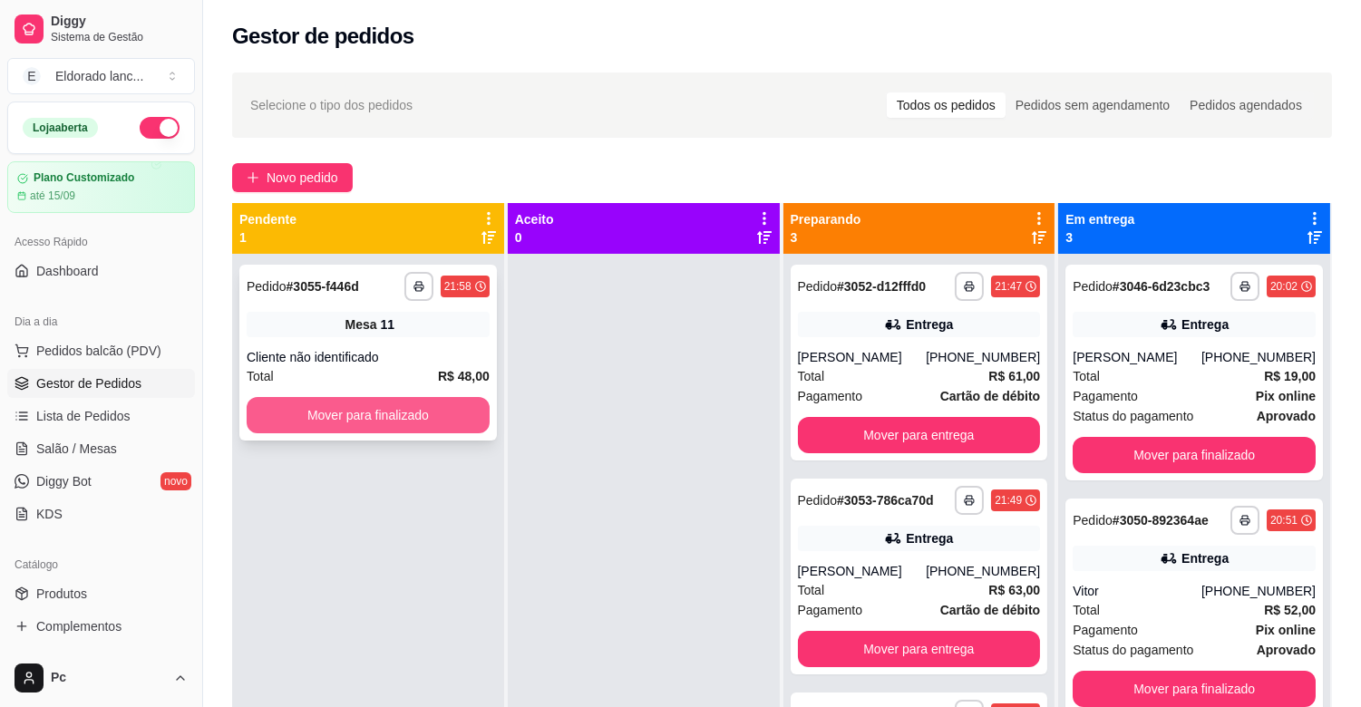
click at [454, 423] on button "Mover para finalizado" at bounding box center [368, 415] width 243 height 36
click at [436, 434] on div "**********" at bounding box center [368, 353] width 258 height 176
click at [374, 428] on button "Mover para finalizado" at bounding box center [368, 415] width 236 height 35
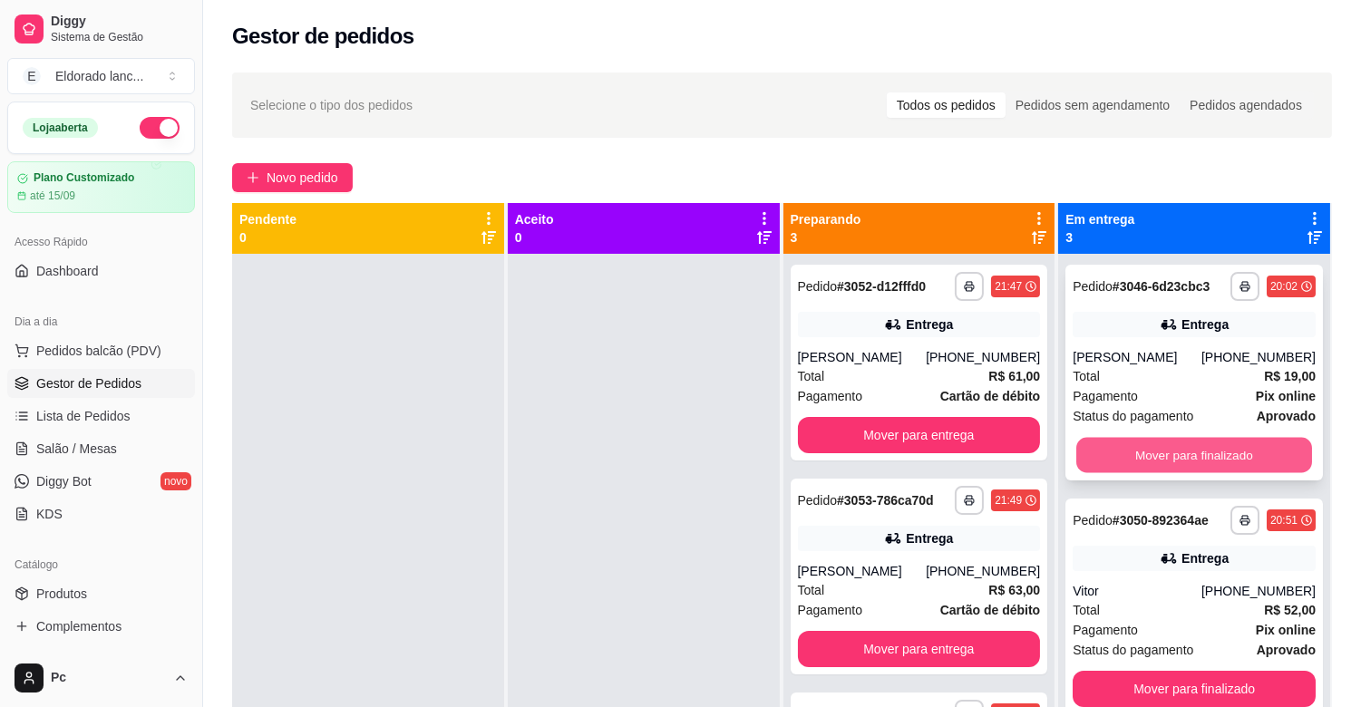
click at [1131, 444] on button "Mover para finalizado" at bounding box center [1195, 455] width 236 height 35
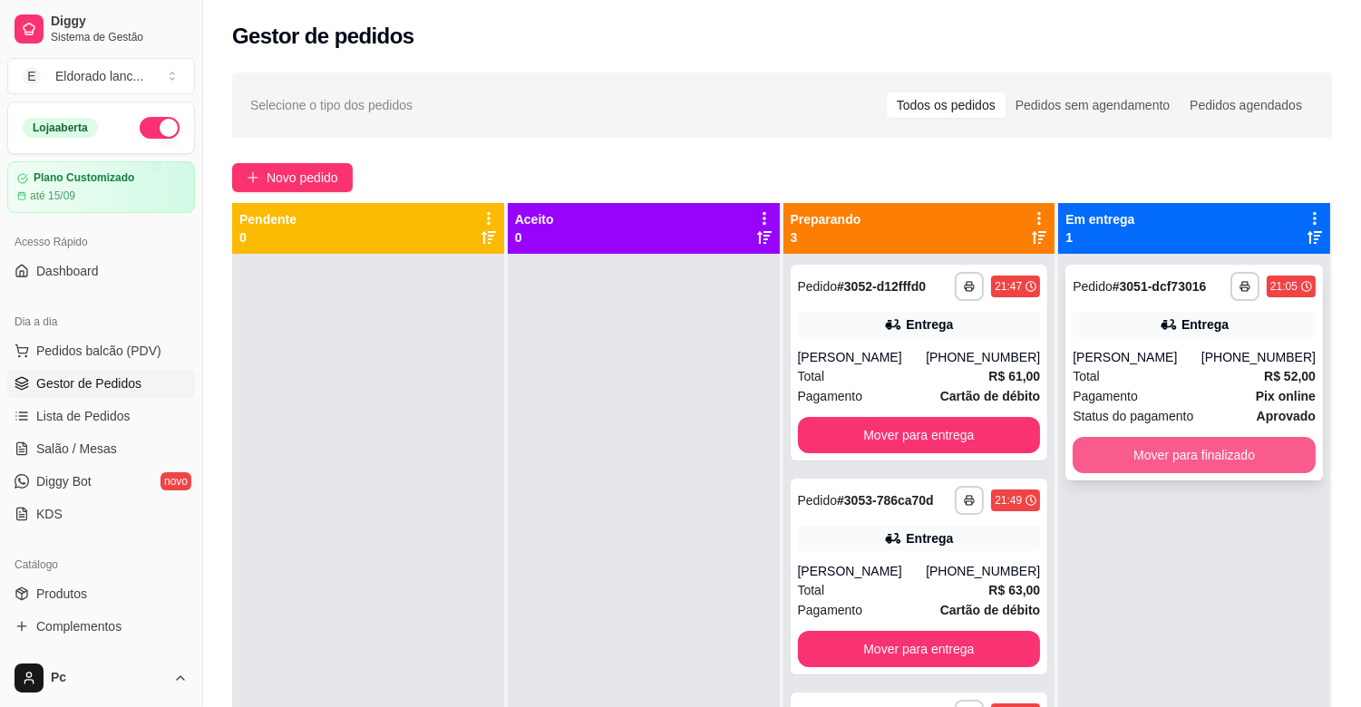
click at [1073, 438] on button "Mover para finalizado" at bounding box center [1194, 455] width 243 height 36
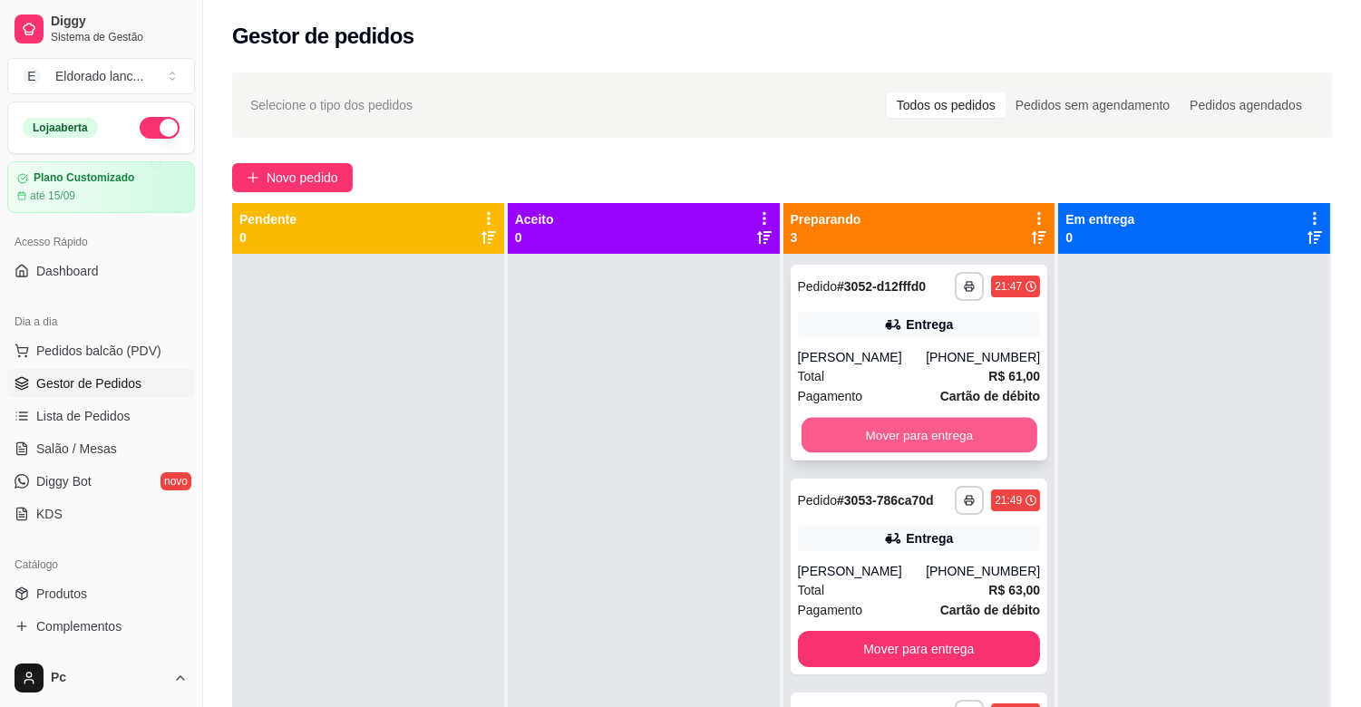
click at [964, 437] on button "Mover para entrega" at bounding box center [920, 435] width 236 height 35
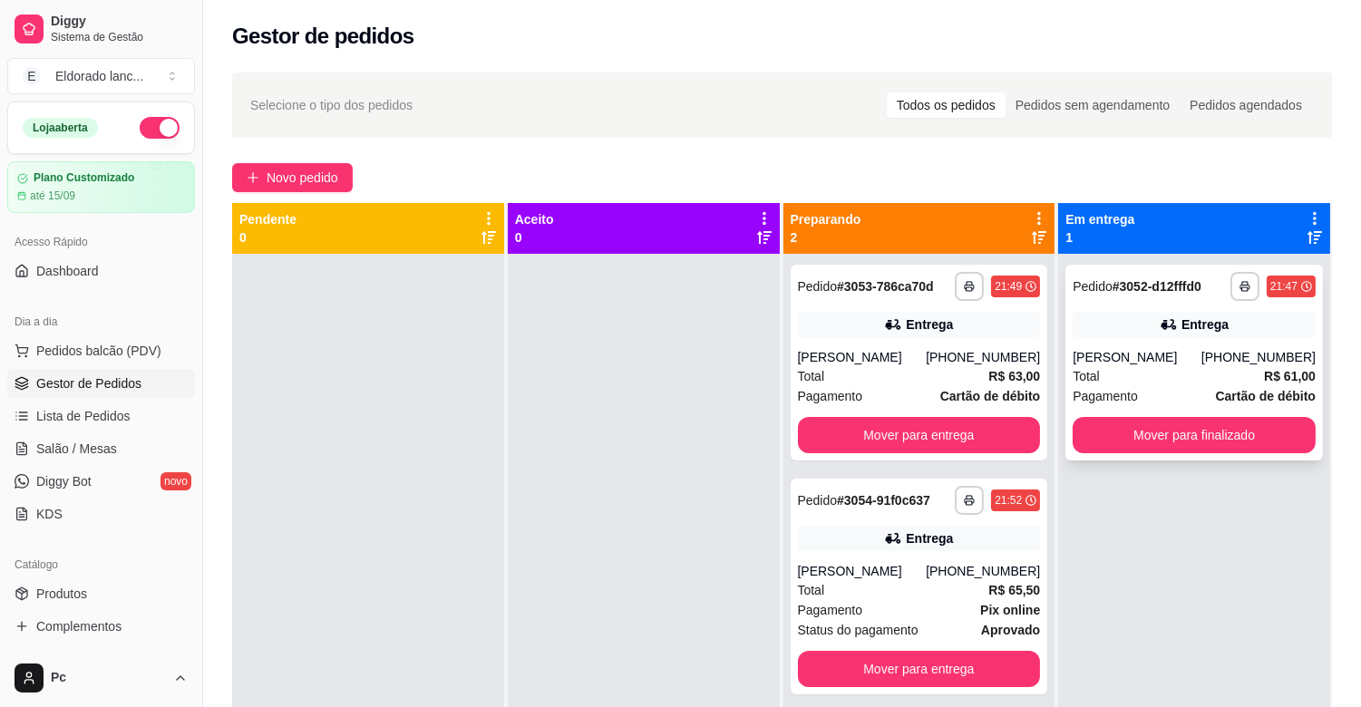
click at [1111, 340] on div "**********" at bounding box center [1195, 363] width 258 height 196
click at [927, 327] on div "Entrega" at bounding box center [929, 325] width 47 height 18
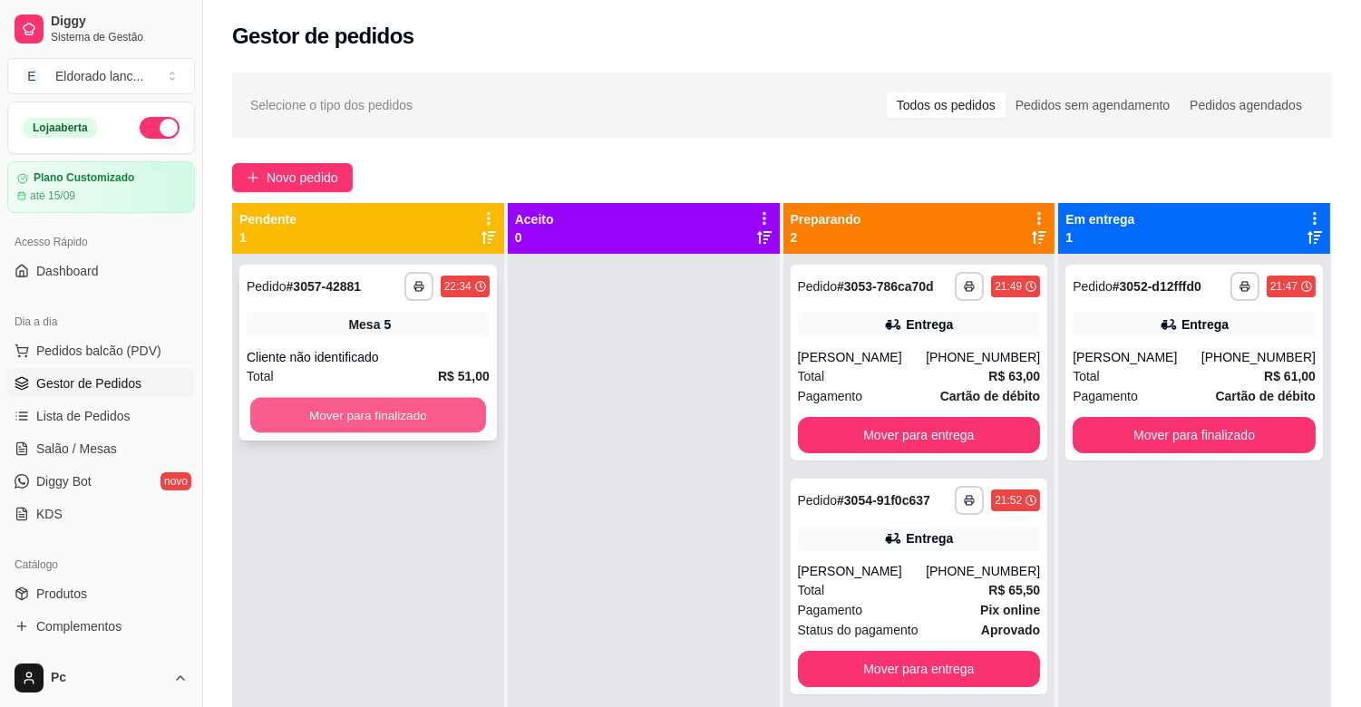
click at [382, 418] on button "Mover para finalizado" at bounding box center [368, 415] width 236 height 35
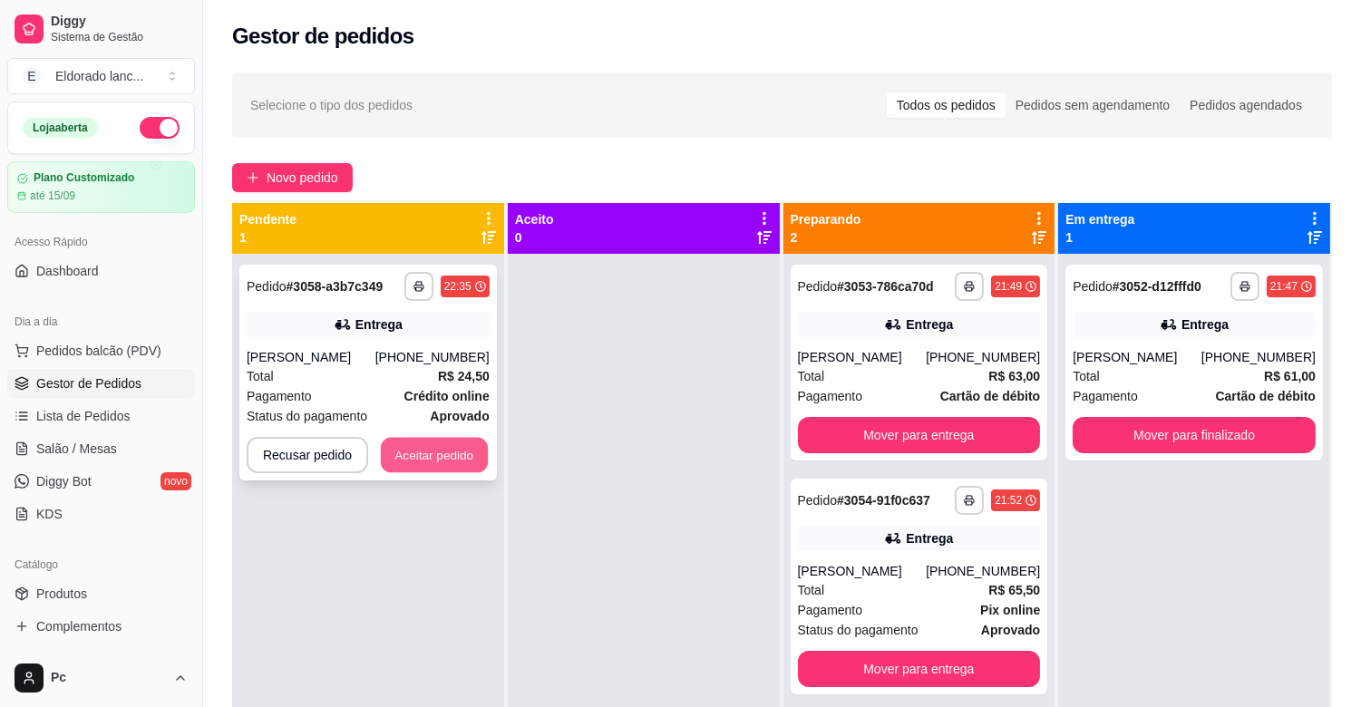
click at [405, 438] on button "Aceitar pedido" at bounding box center [434, 455] width 107 height 35
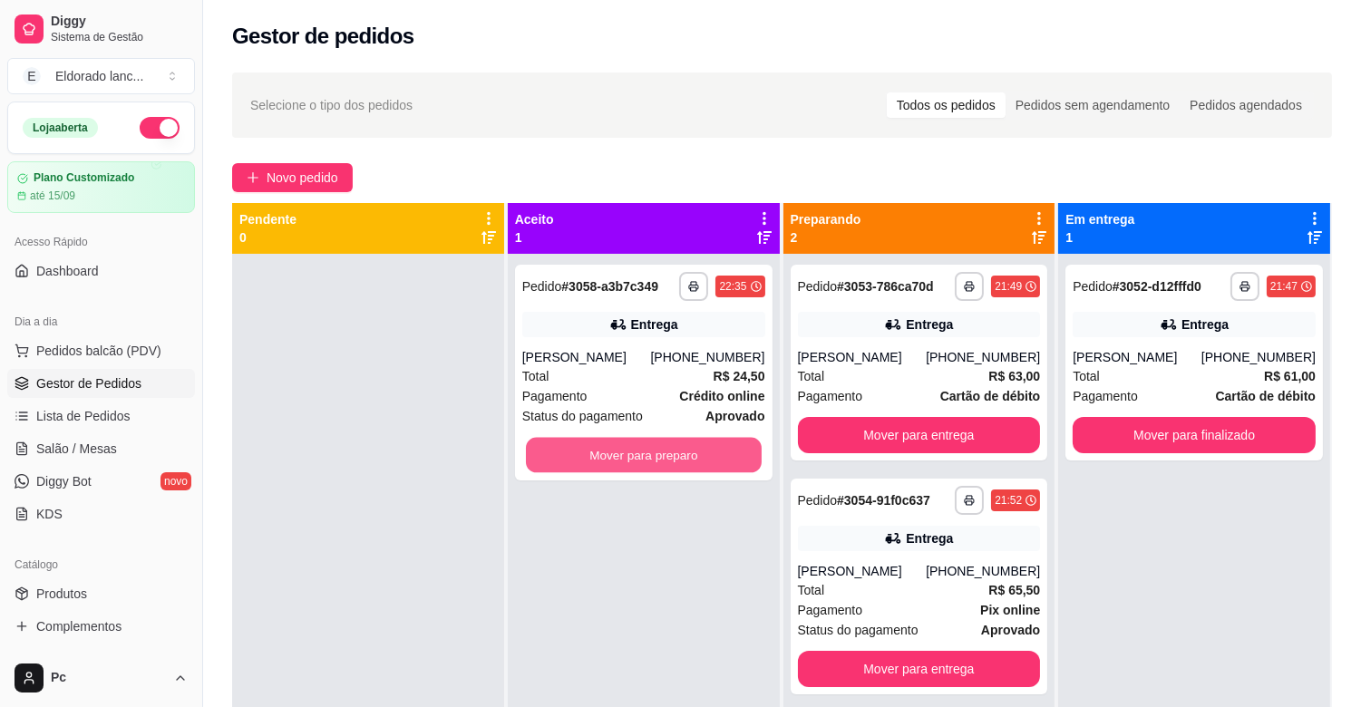
click at [613, 449] on button "Mover para preparo" at bounding box center [644, 455] width 236 height 35
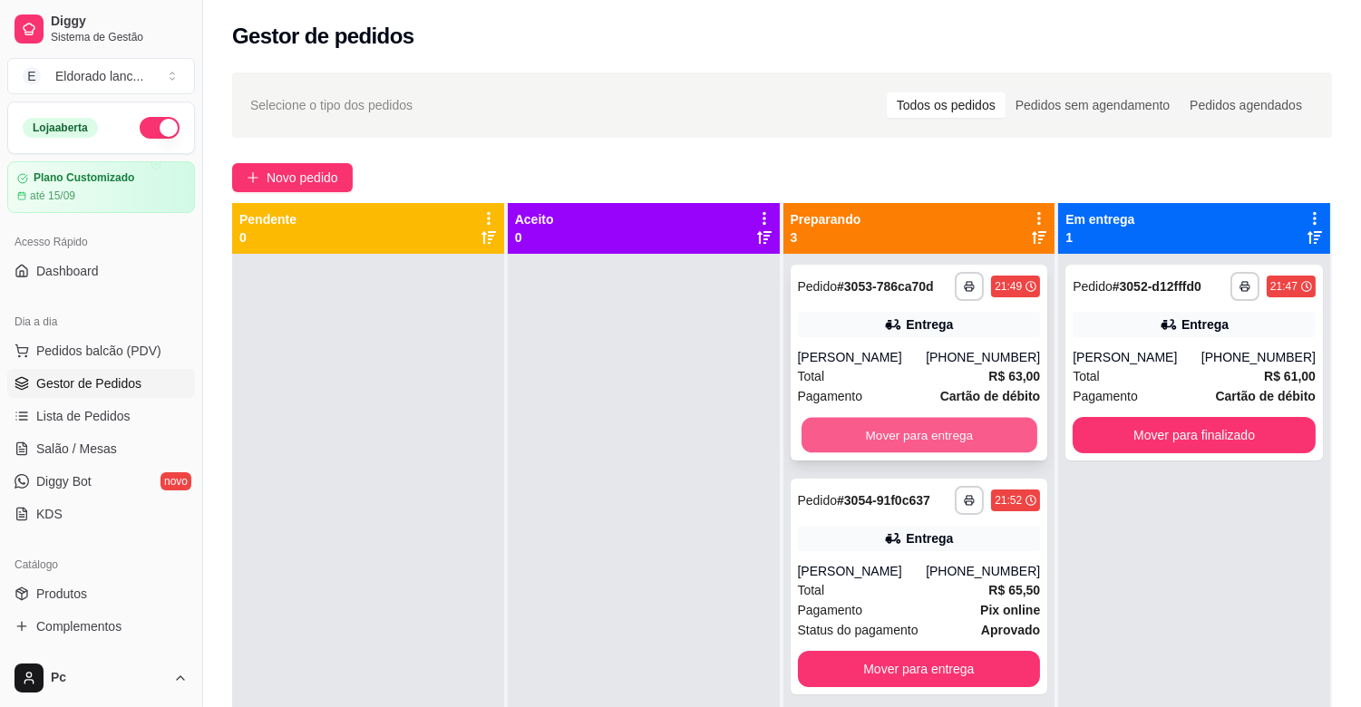
click at [959, 440] on button "Mover para entrega" at bounding box center [920, 435] width 236 height 35
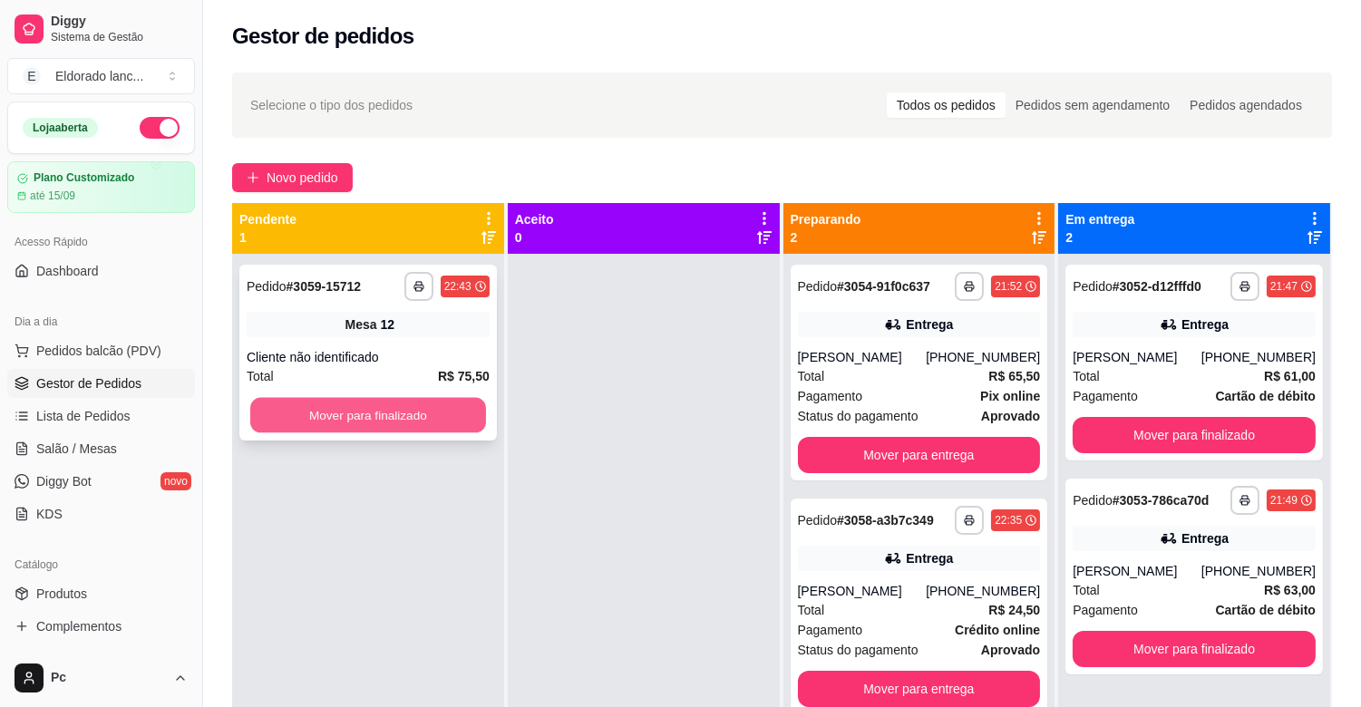
click at [402, 430] on button "Mover para finalizado" at bounding box center [368, 415] width 236 height 35
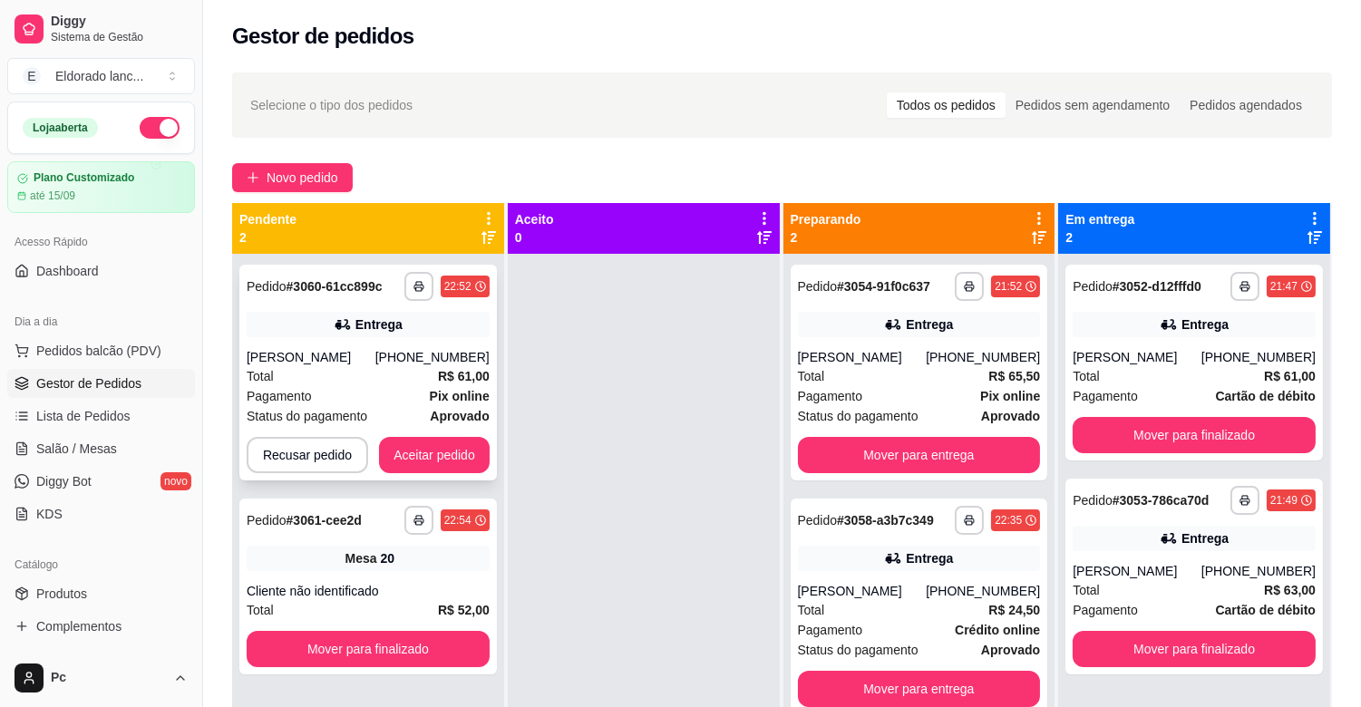
click at [441, 473] on div "**********" at bounding box center [368, 373] width 258 height 216
click at [408, 441] on button "Aceitar pedido" at bounding box center [434, 455] width 111 height 36
click at [411, 451] on button "Aceitar pedido" at bounding box center [434, 455] width 111 height 36
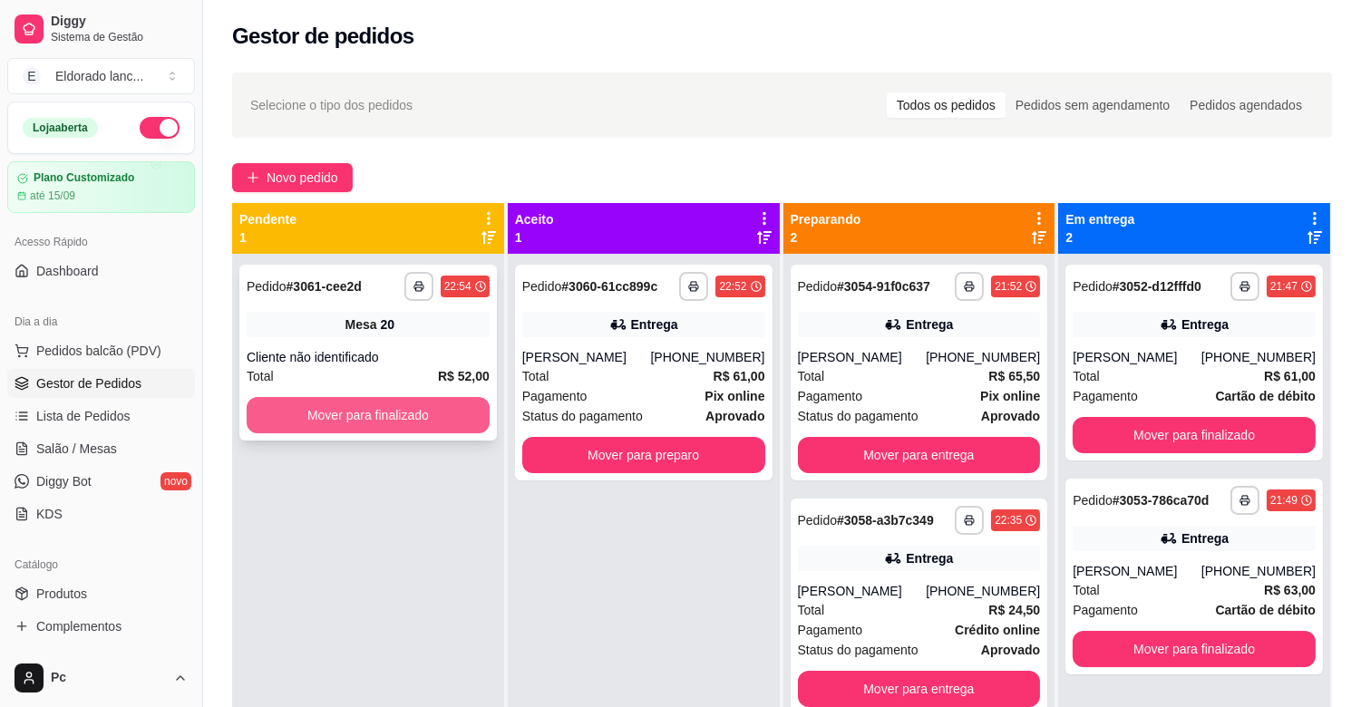
click at [414, 415] on button "Mover para finalizado" at bounding box center [368, 415] width 243 height 36
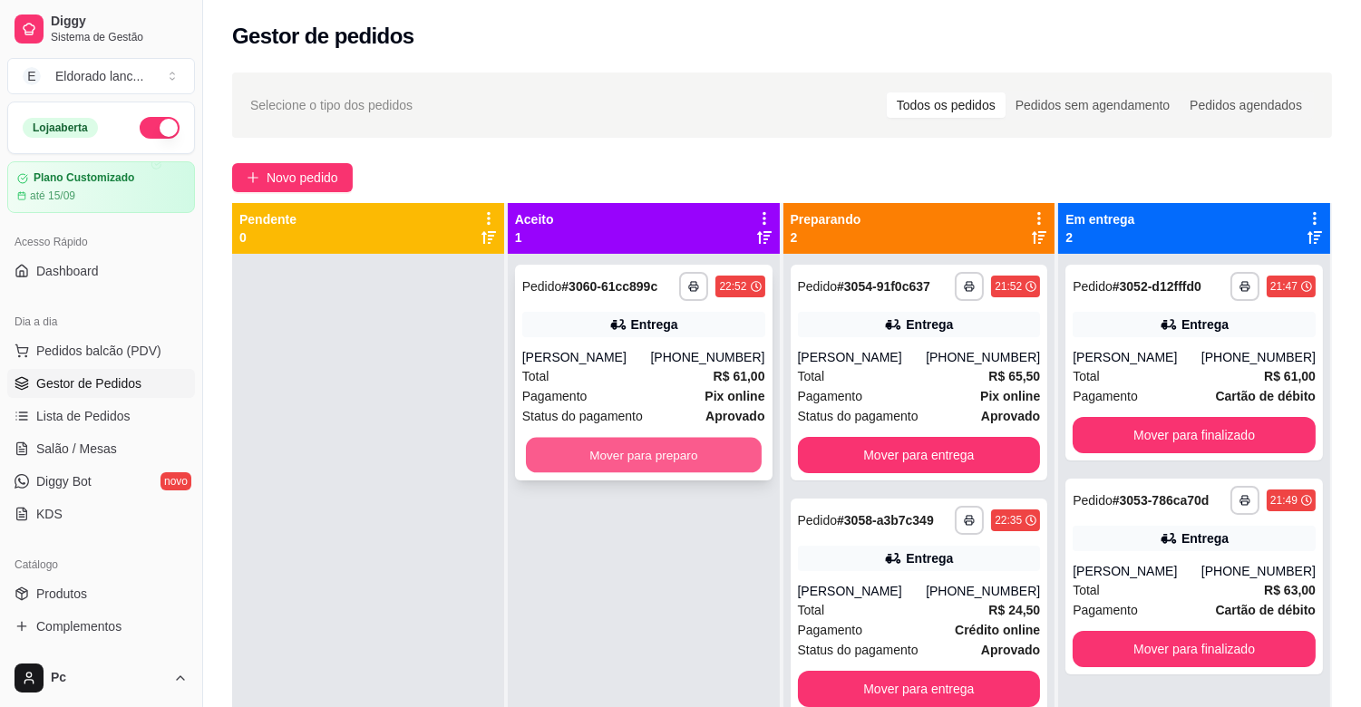
click at [610, 450] on button "Mover para preparo" at bounding box center [644, 455] width 236 height 35
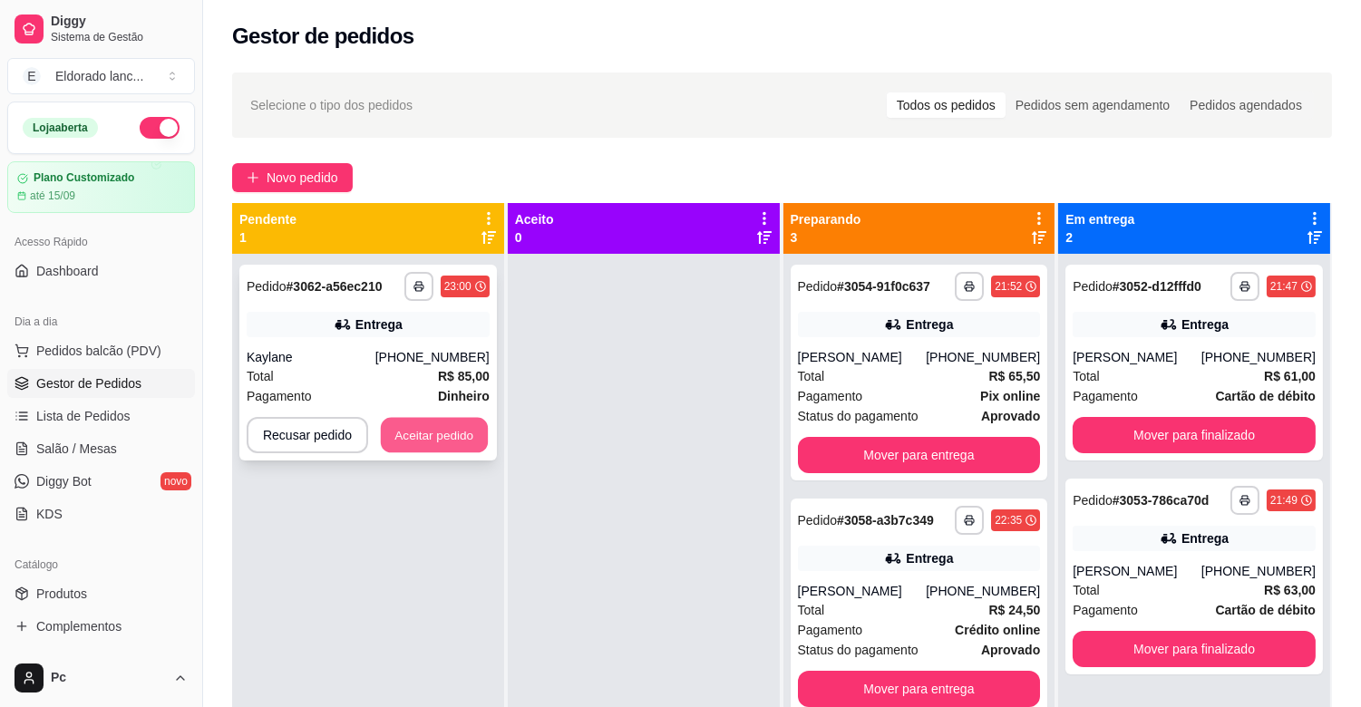
click at [401, 436] on button "Aceitar pedido" at bounding box center [434, 435] width 107 height 35
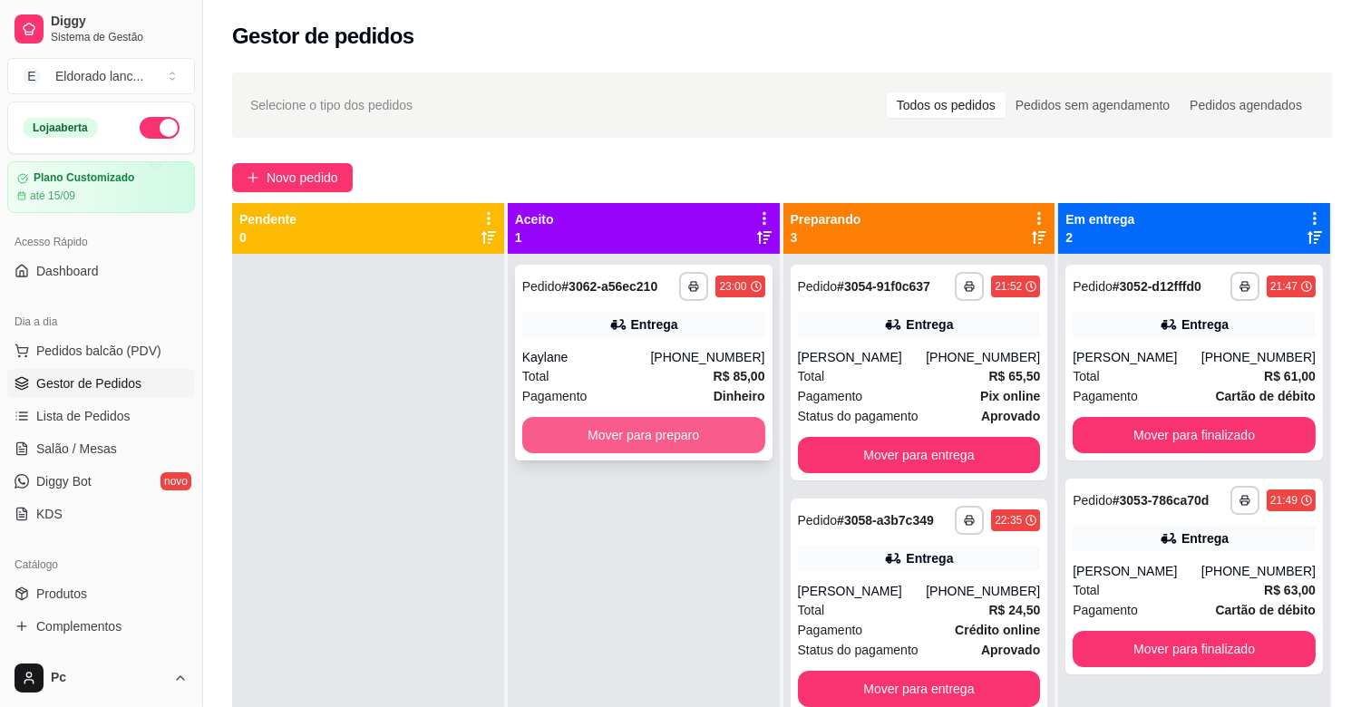
click at [596, 434] on button "Mover para preparo" at bounding box center [643, 435] width 243 height 36
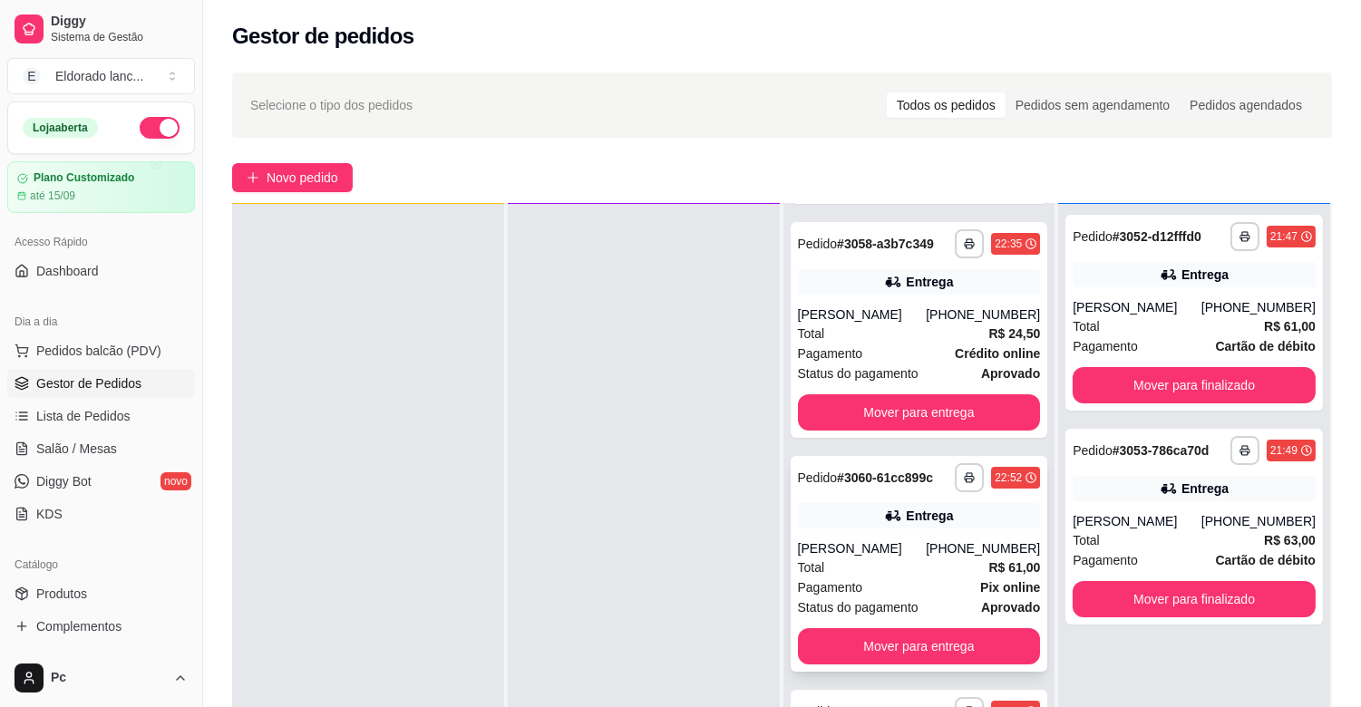
scroll to position [277, 0]
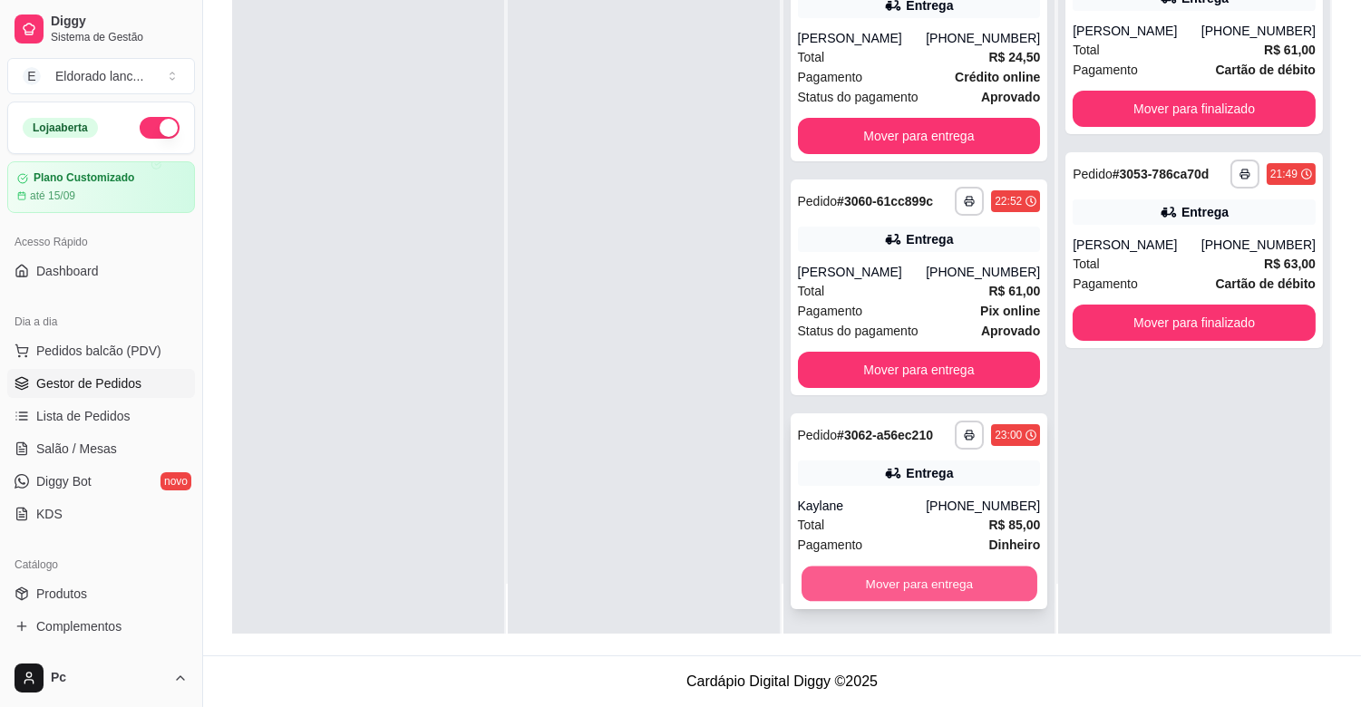
click at [967, 595] on button "Mover para entrega" at bounding box center [920, 584] width 236 height 35
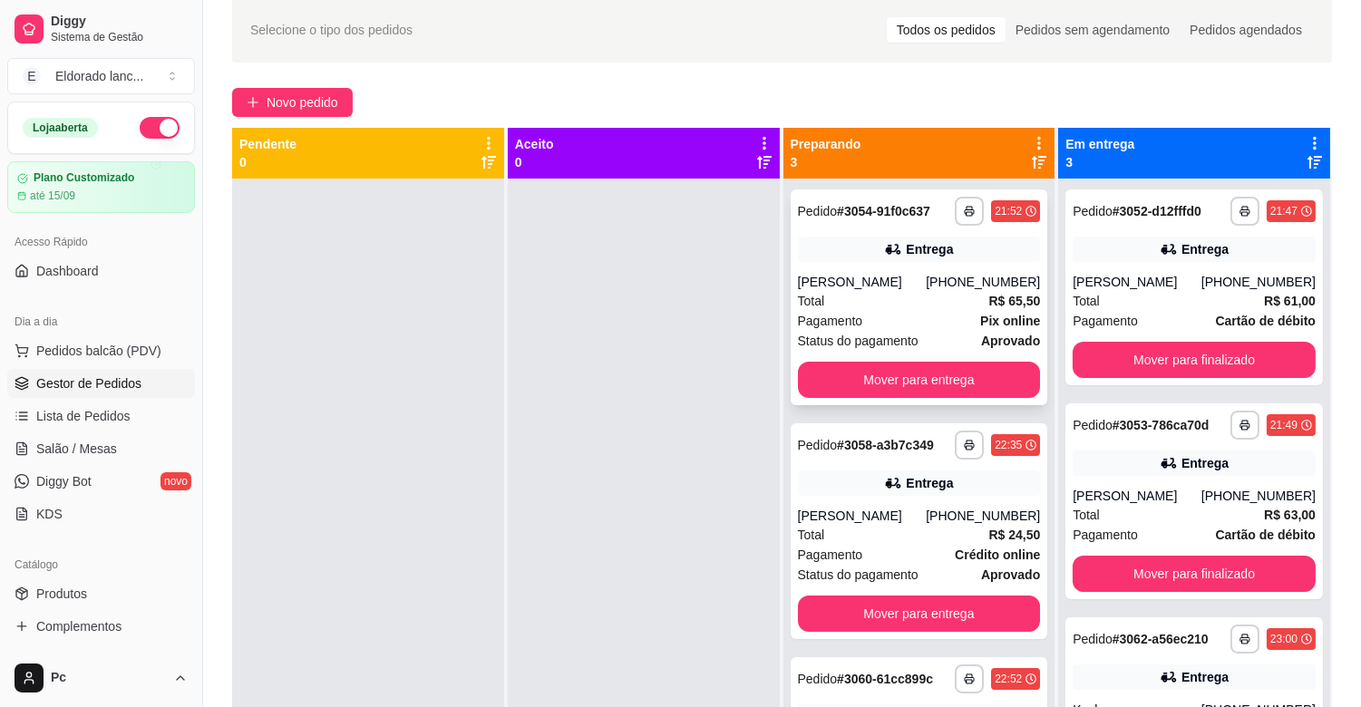
scroll to position [0, 0]
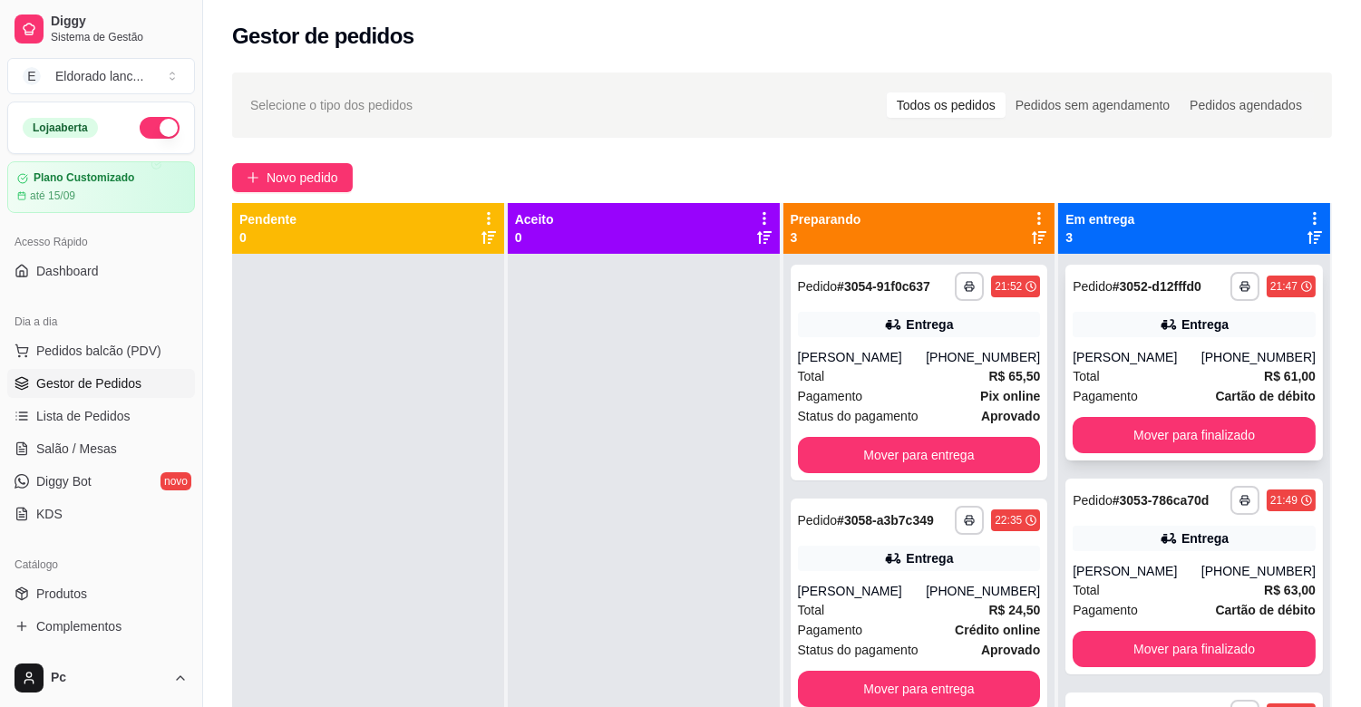
click at [1128, 363] on div "[PERSON_NAME]" at bounding box center [1137, 357] width 129 height 18
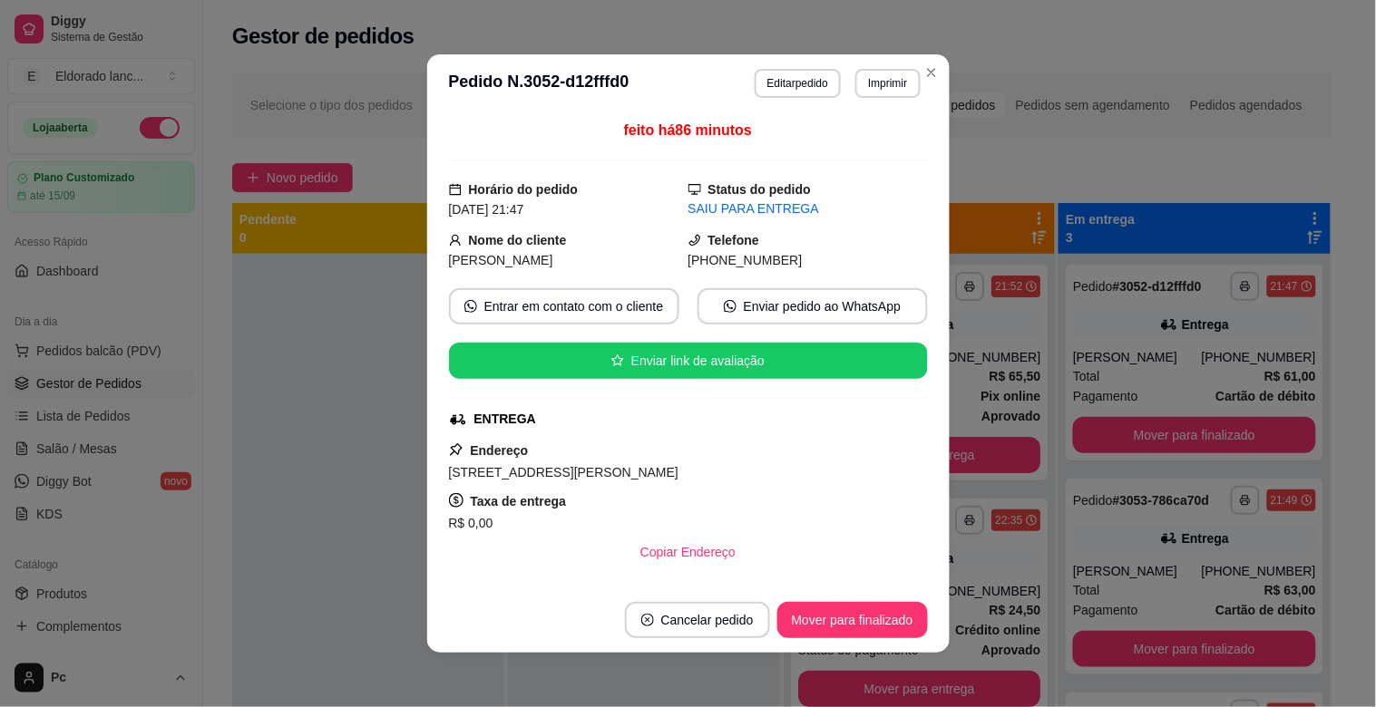
click at [1139, 372] on div "Total R$ 61,00" at bounding box center [1194, 376] width 243 height 20
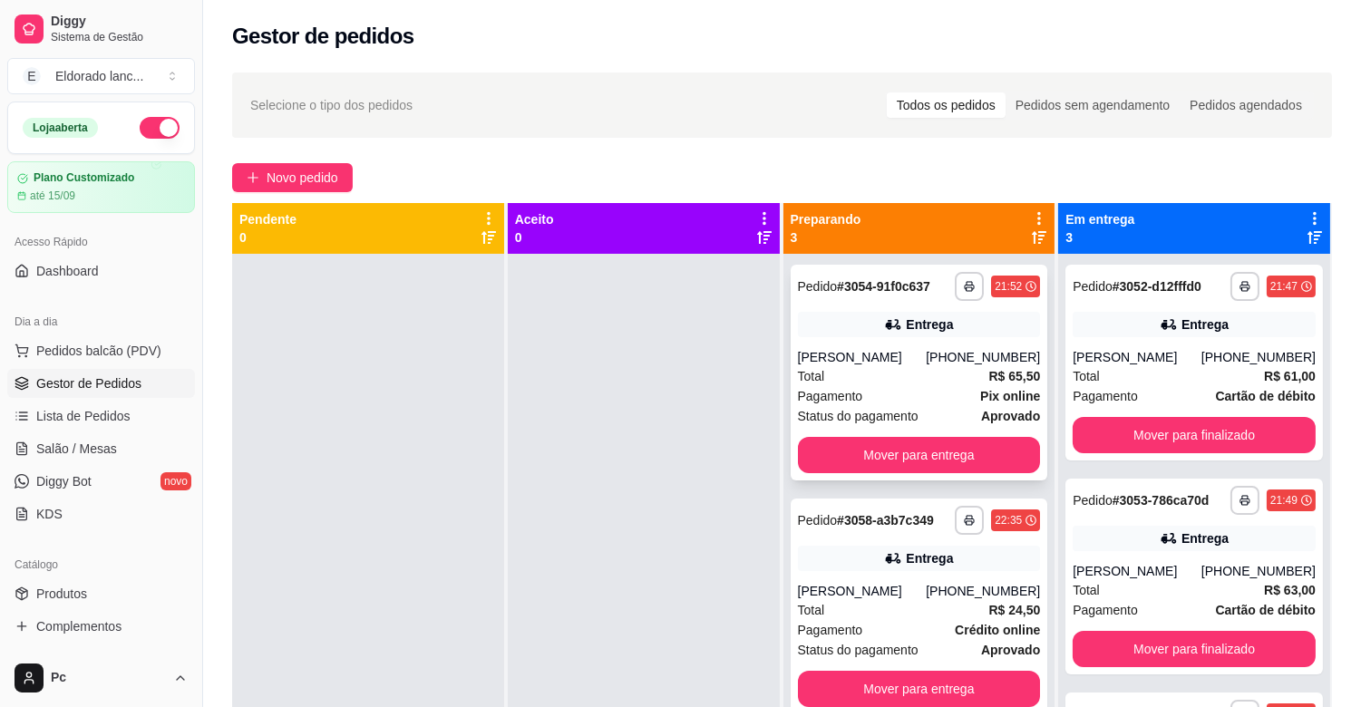
click at [947, 346] on div "**********" at bounding box center [920, 373] width 258 height 216
click at [58, 450] on span "Salão / Mesas" at bounding box center [76, 449] width 81 height 18
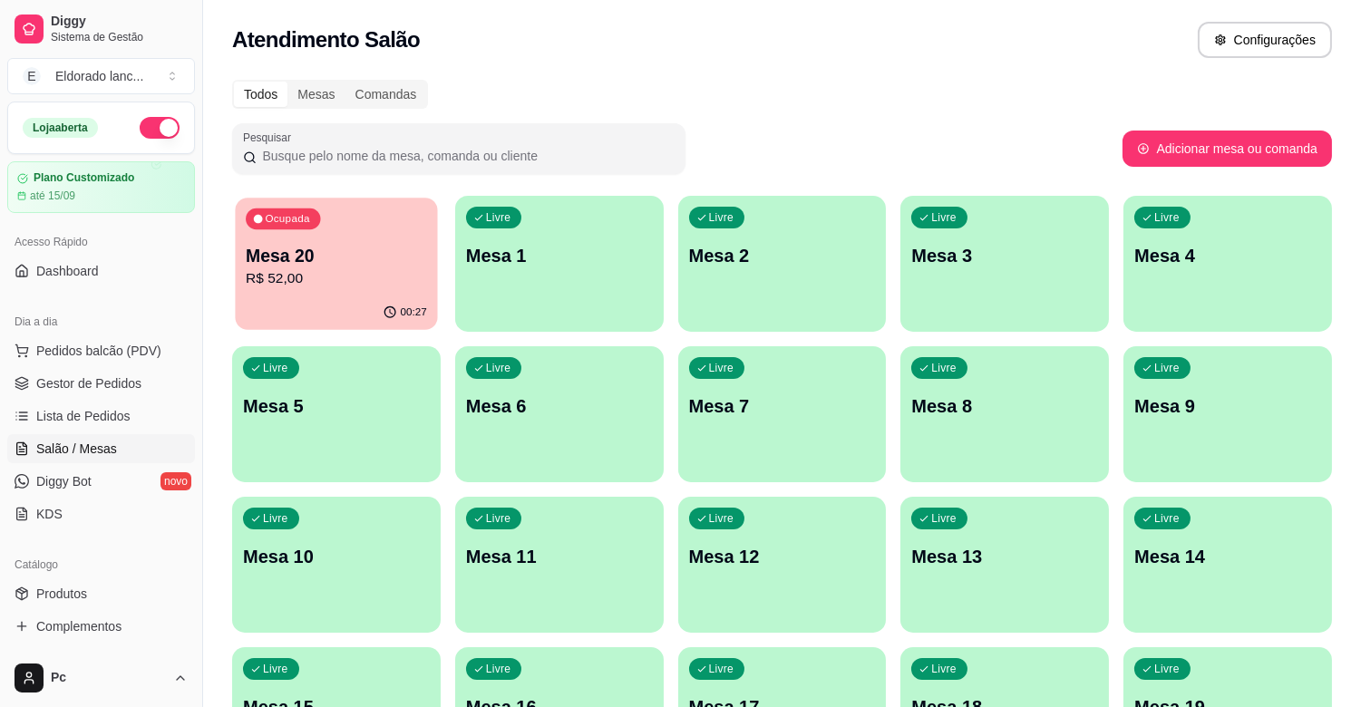
click at [283, 295] on button "Ocupada Mesa 20 R$ 52,00 00:27" at bounding box center [336, 264] width 202 height 132
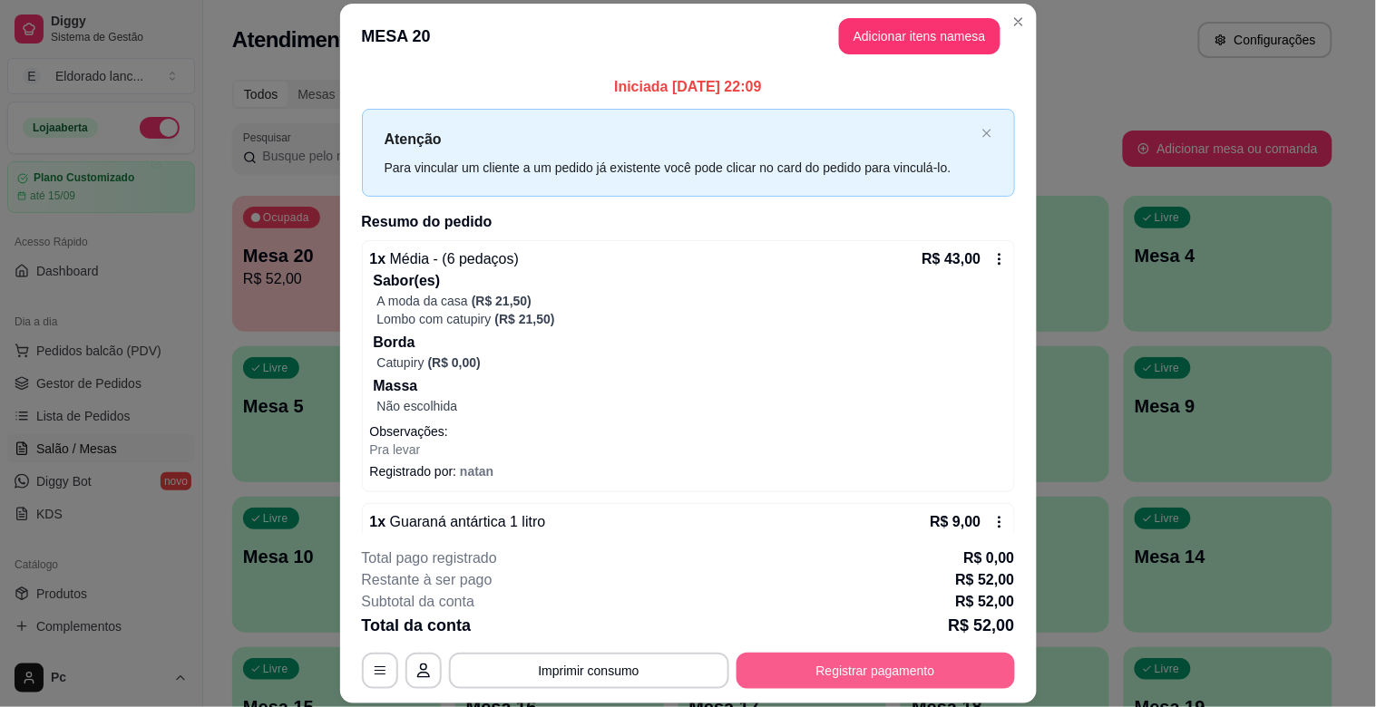
click at [868, 676] on button "Registrar pagamento" at bounding box center [875, 671] width 278 height 36
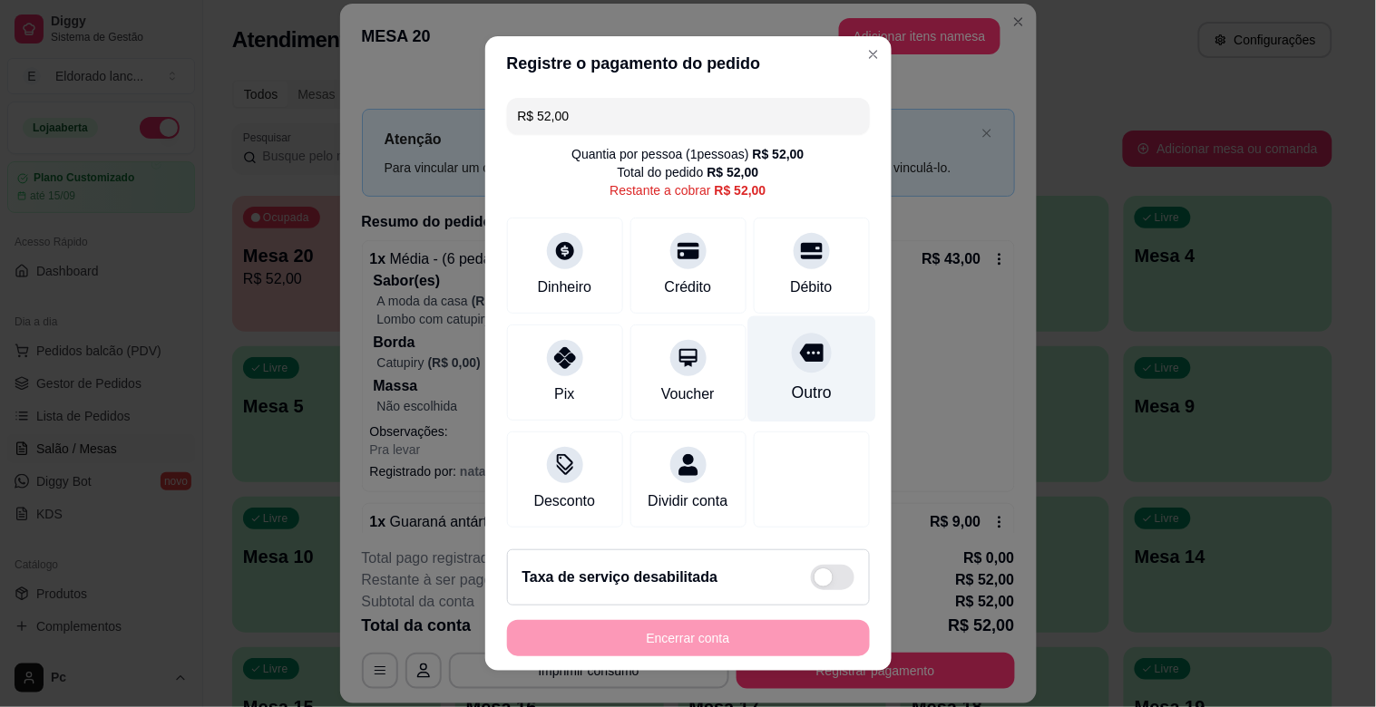
click at [747, 356] on div "Outro" at bounding box center [811, 370] width 128 height 106
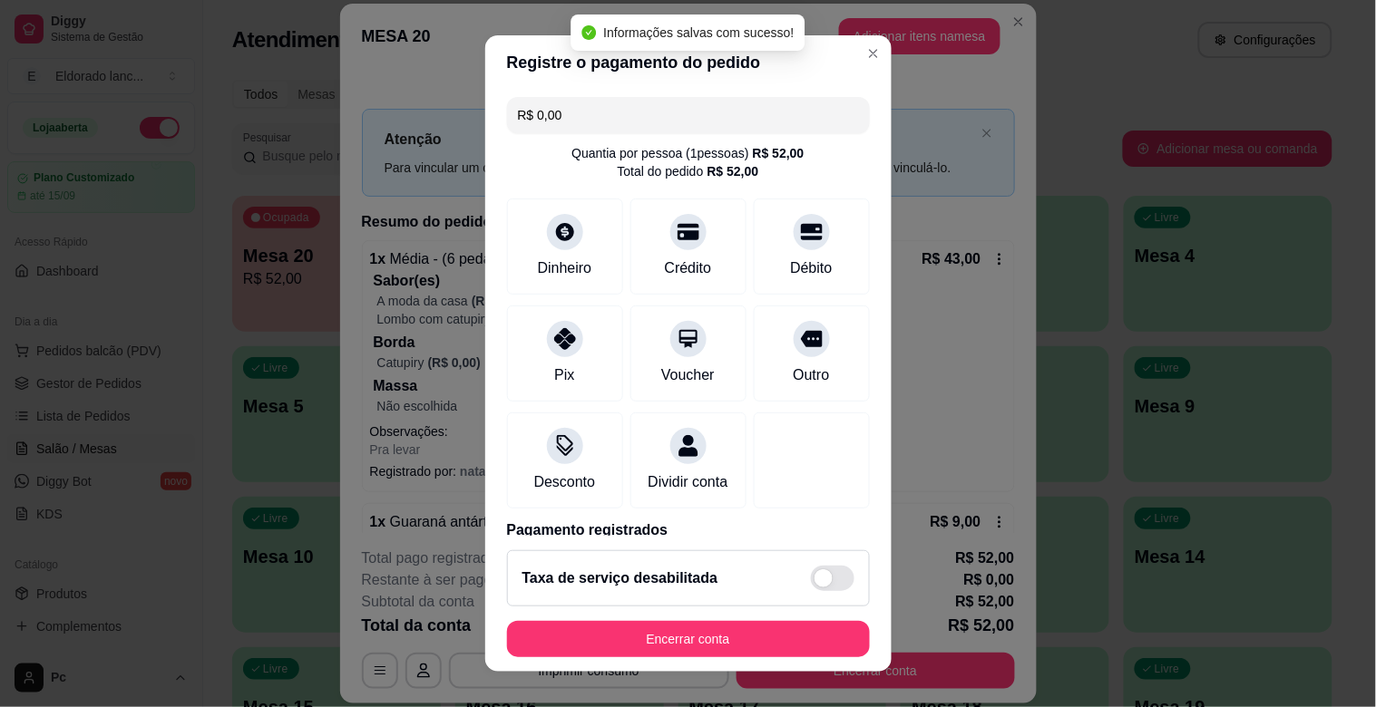
type input "R$ 0,00"
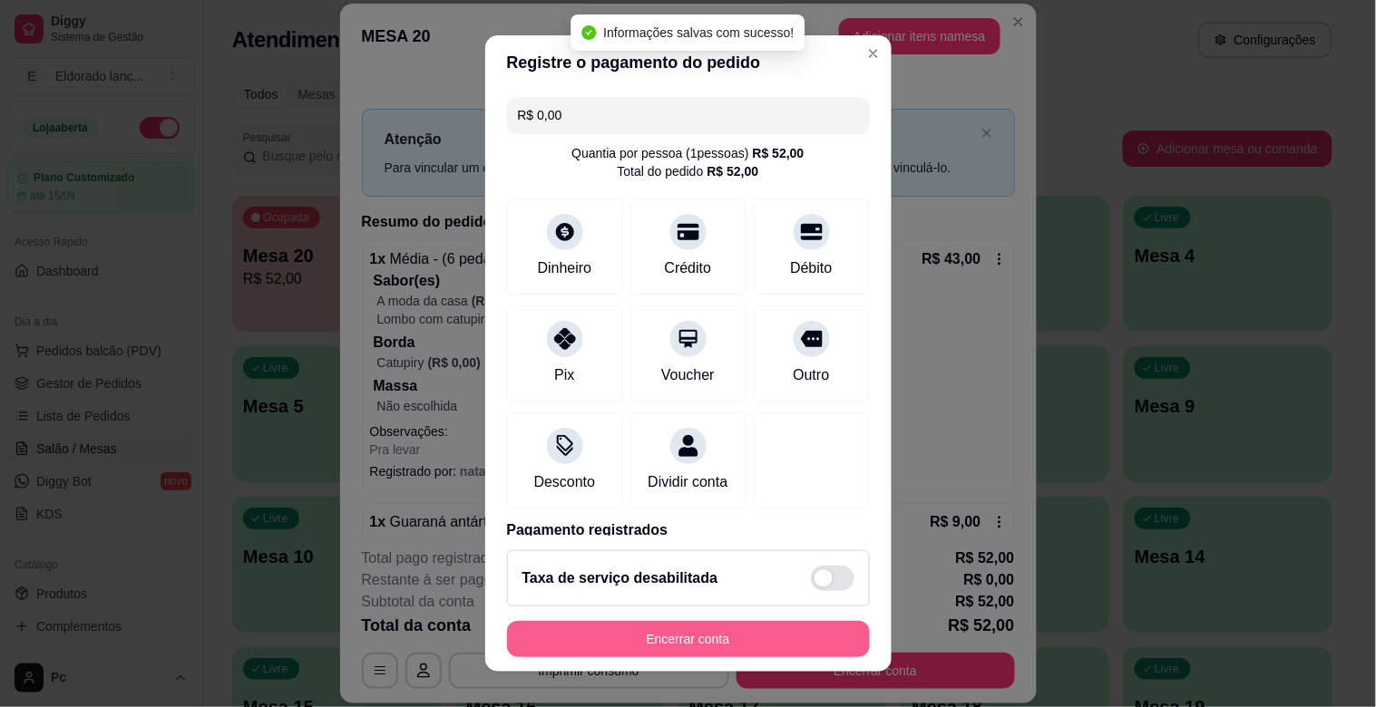
click at [726, 626] on button "Encerrar conta" at bounding box center [688, 639] width 363 height 36
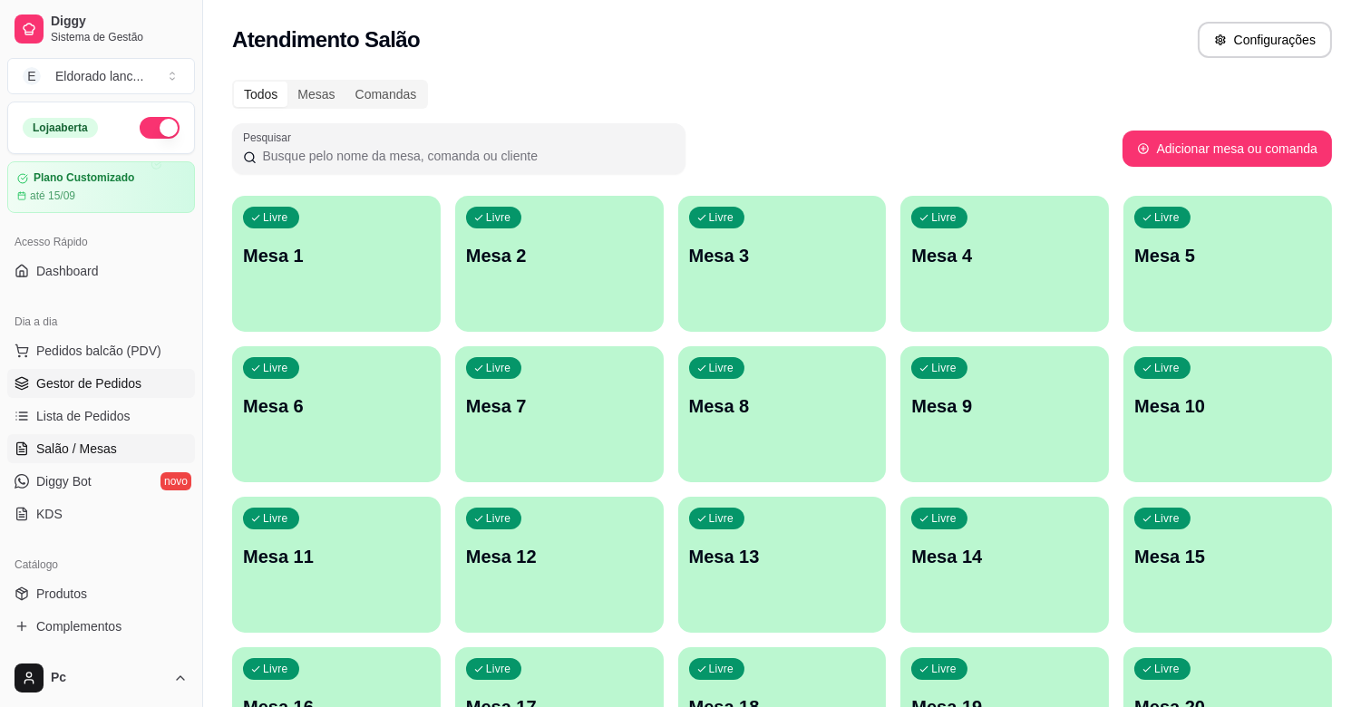
click at [123, 379] on span "Gestor de Pedidos" at bounding box center [88, 384] width 105 height 18
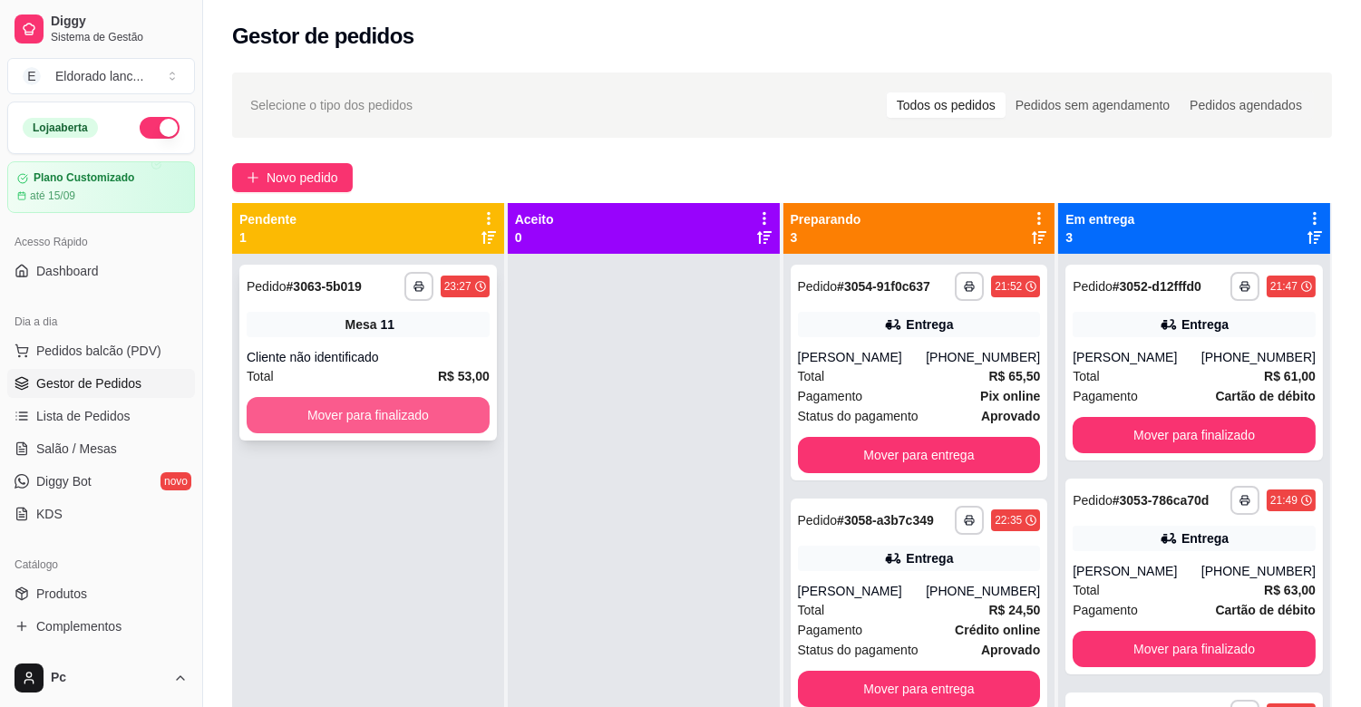
click at [383, 424] on button "Mover para finalizado" at bounding box center [368, 415] width 243 height 36
click at [383, 408] on button "Mover para finalizado" at bounding box center [368, 415] width 236 height 35
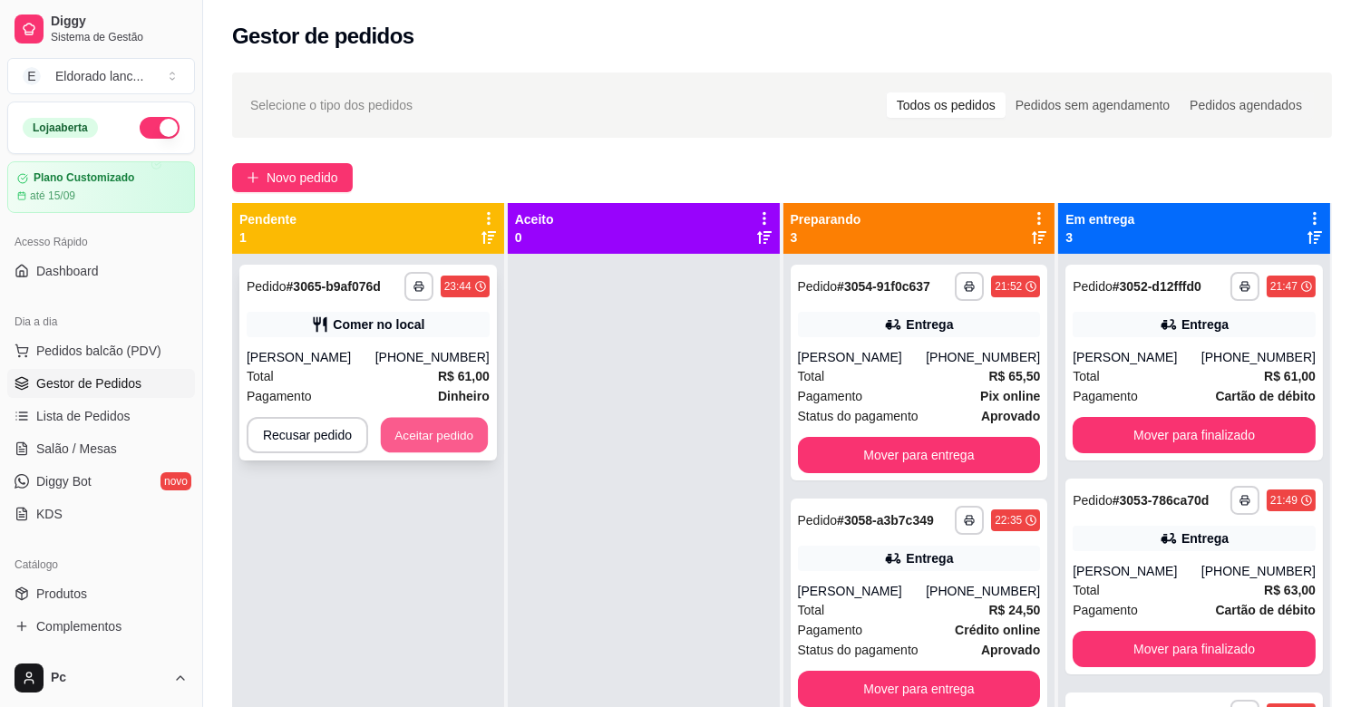
click at [453, 453] on button "Aceitar pedido" at bounding box center [434, 435] width 107 height 35
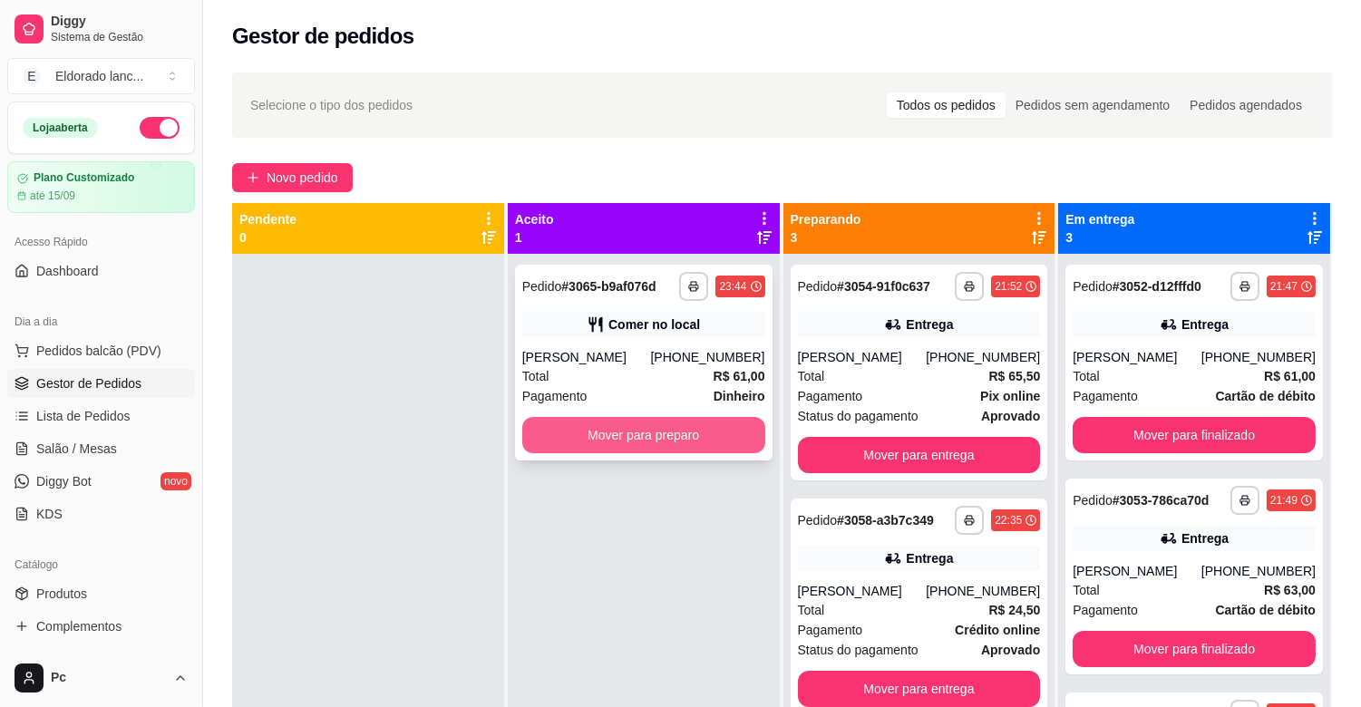
click at [568, 439] on button "Mover para preparo" at bounding box center [643, 435] width 243 height 36
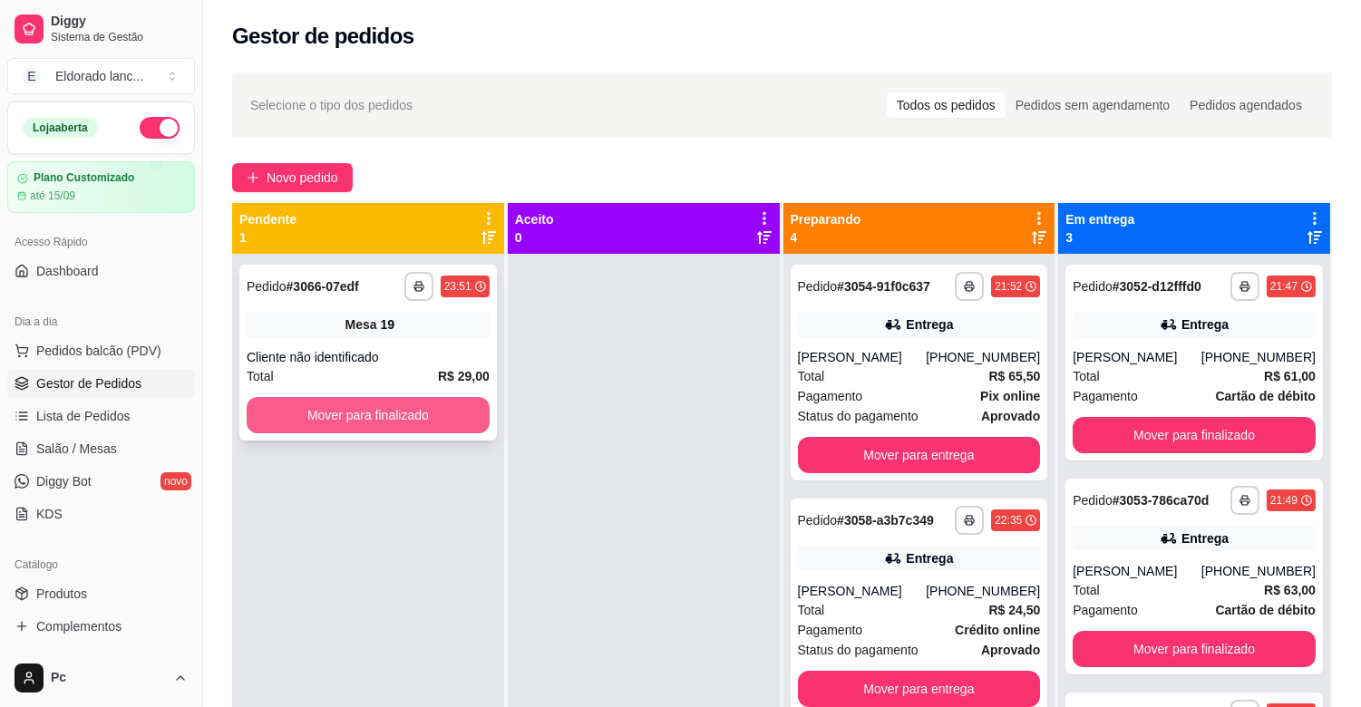
click at [430, 414] on button "Mover para finalizado" at bounding box center [368, 415] width 243 height 36
click at [430, 414] on button "Mover para finalizado" at bounding box center [368, 415] width 236 height 35
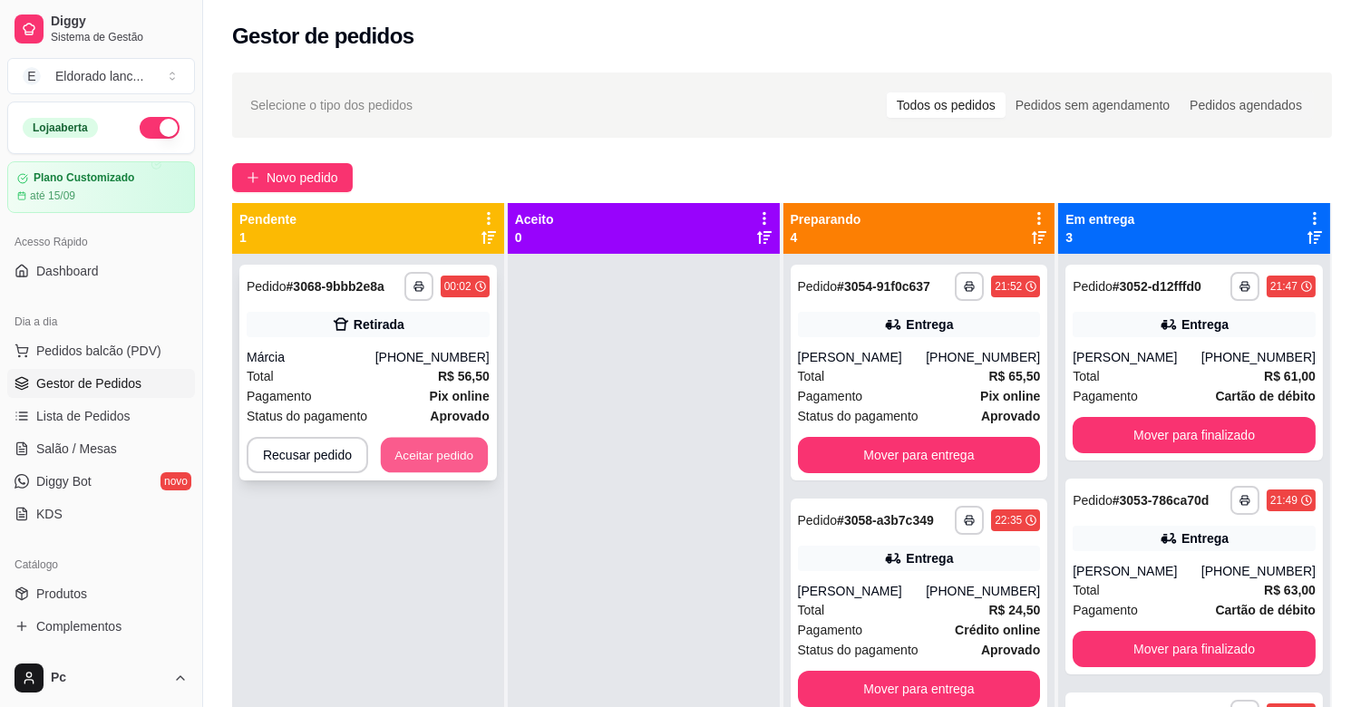
click at [443, 461] on button "Aceitar pedido" at bounding box center [434, 455] width 107 height 35
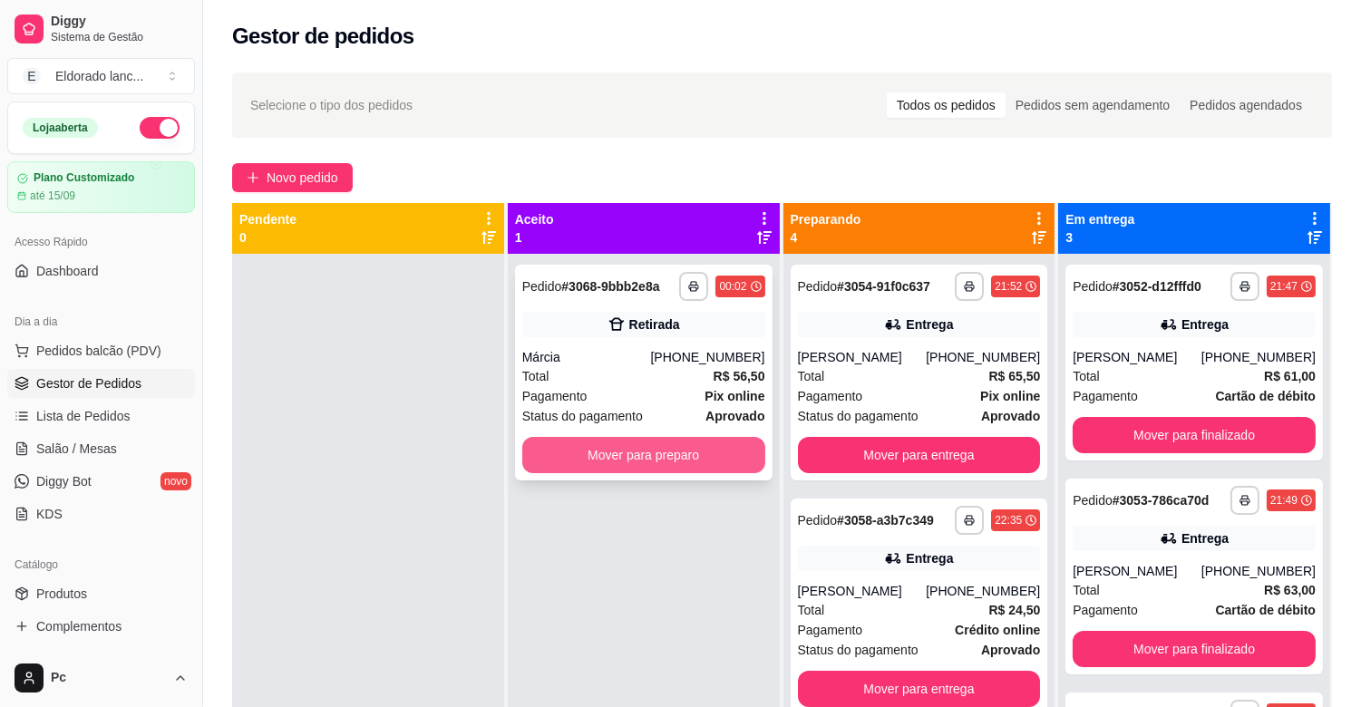
click at [619, 454] on button "Mover para preparo" at bounding box center [643, 455] width 243 height 36
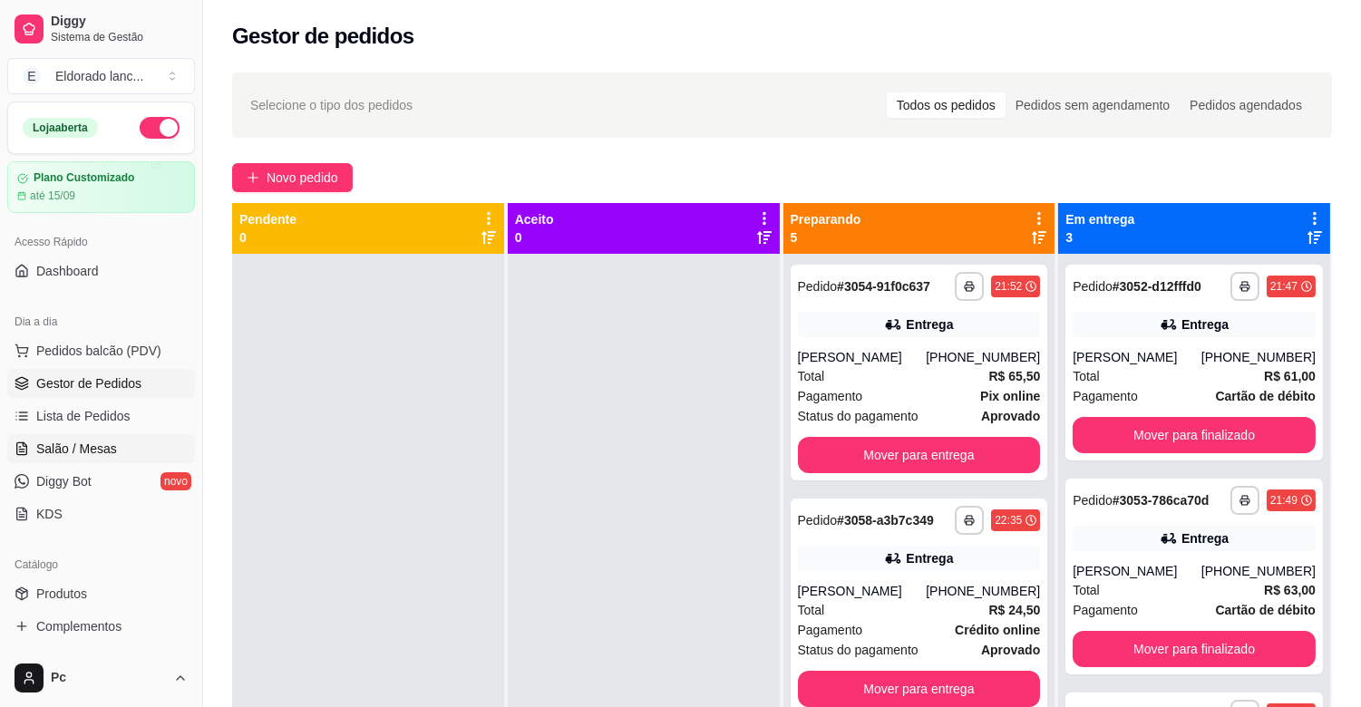
click at [74, 441] on span "Salão / Mesas" at bounding box center [76, 449] width 81 height 18
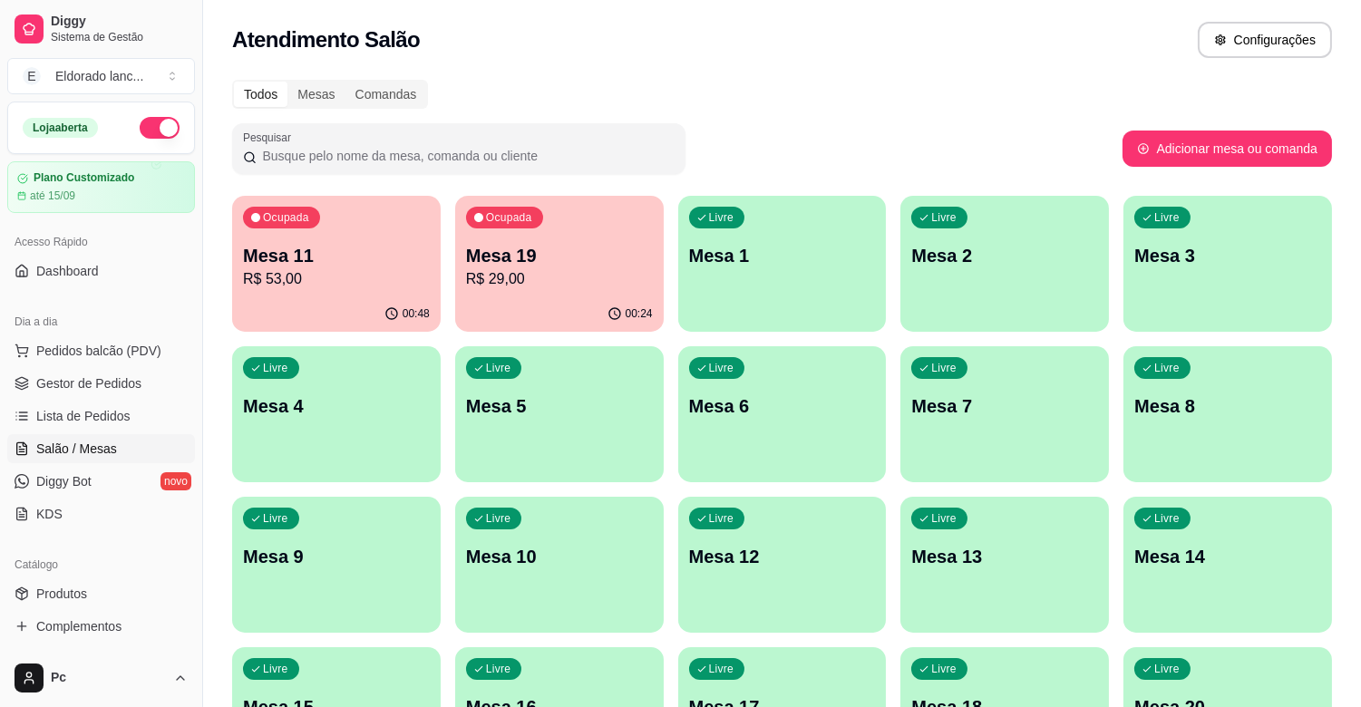
click at [379, 220] on div "Ocupada Mesa 11 R$ 53,00" at bounding box center [336, 246] width 209 height 101
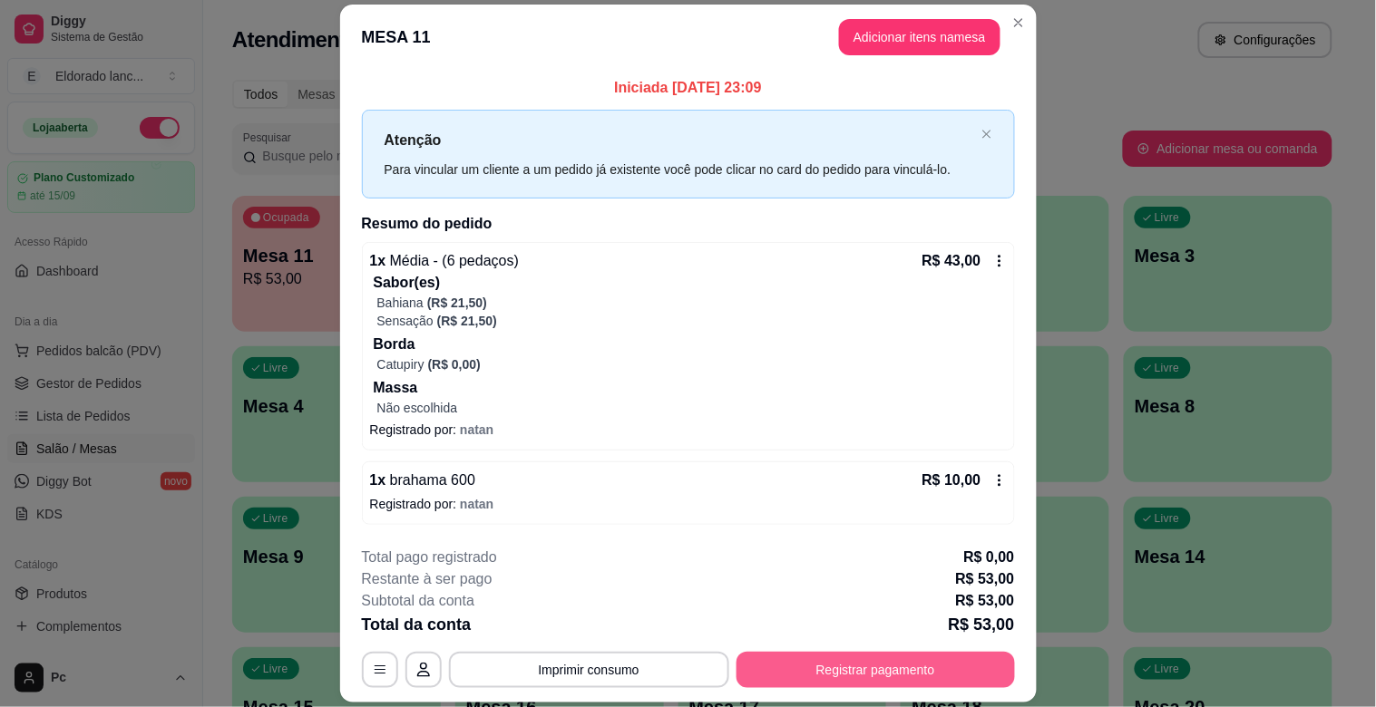
click at [809, 676] on button "Registrar pagamento" at bounding box center [875, 670] width 278 height 36
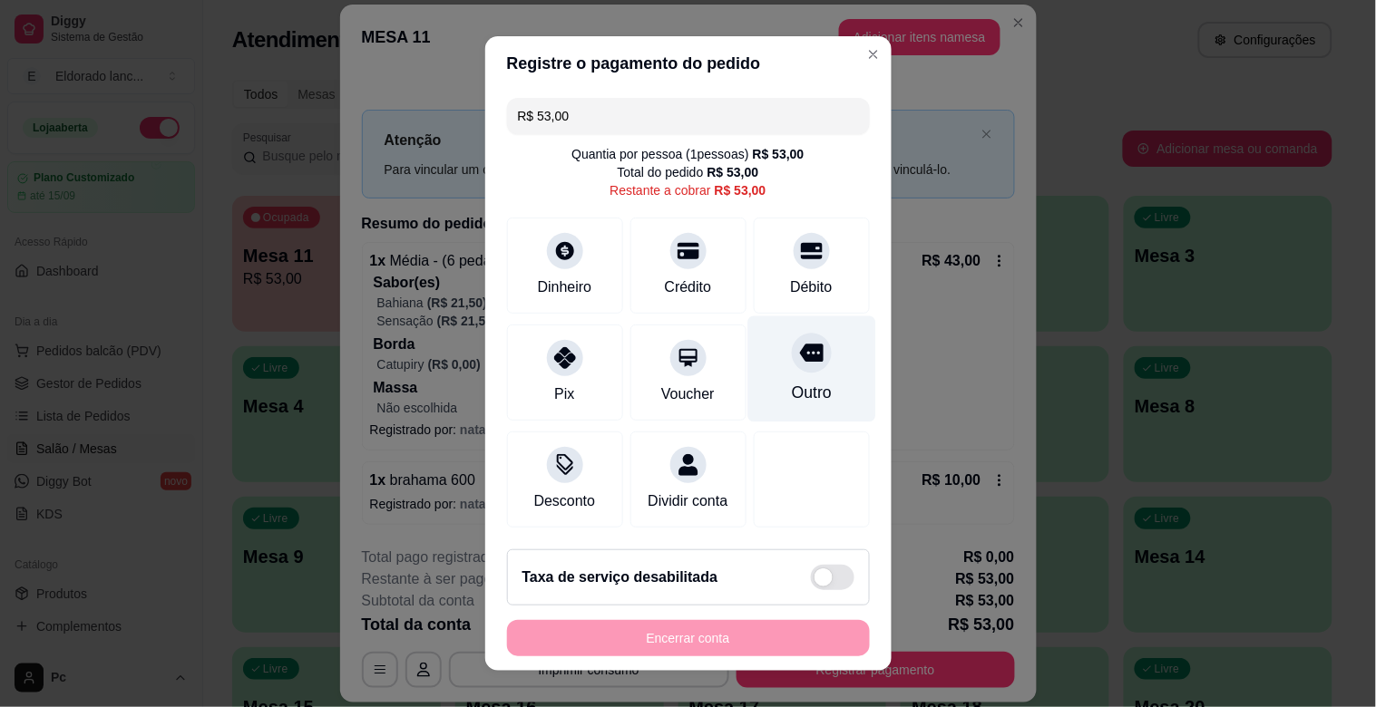
click at [808, 363] on div "Outro" at bounding box center [811, 370] width 128 height 106
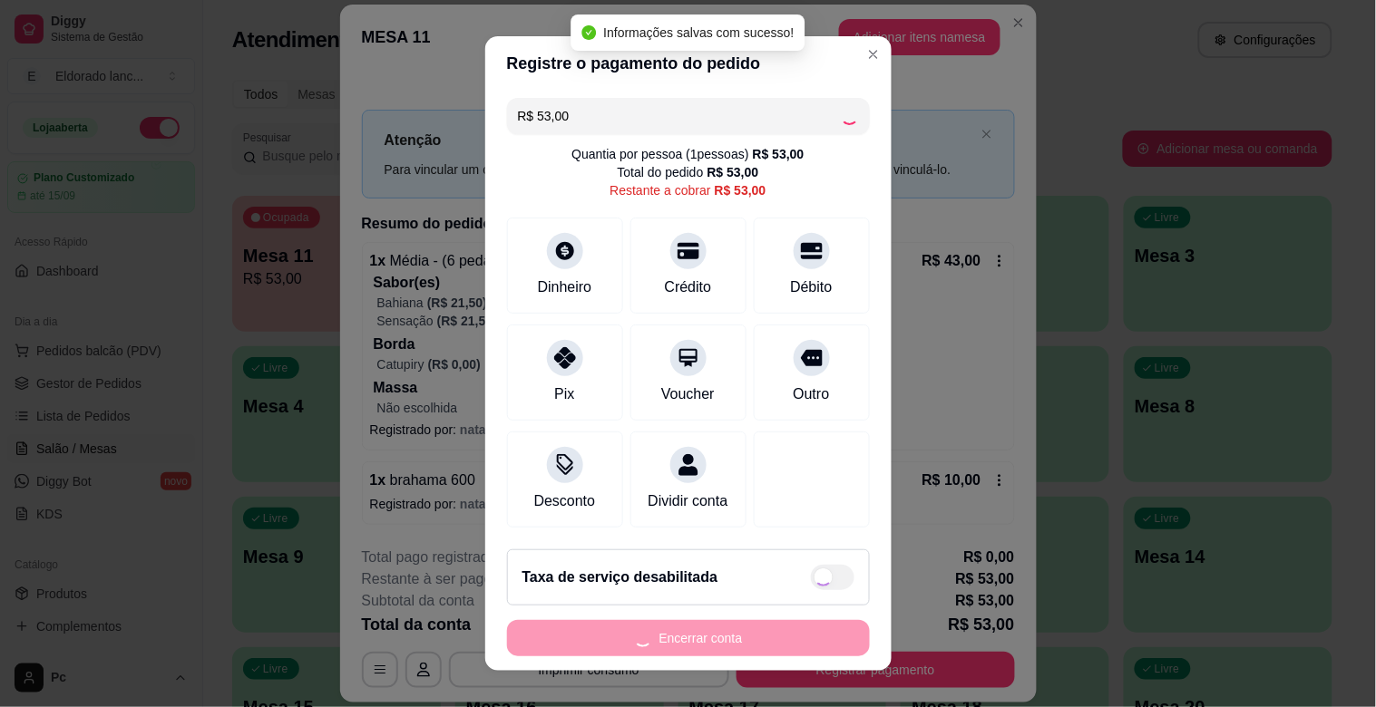
type input "R$ 0,00"
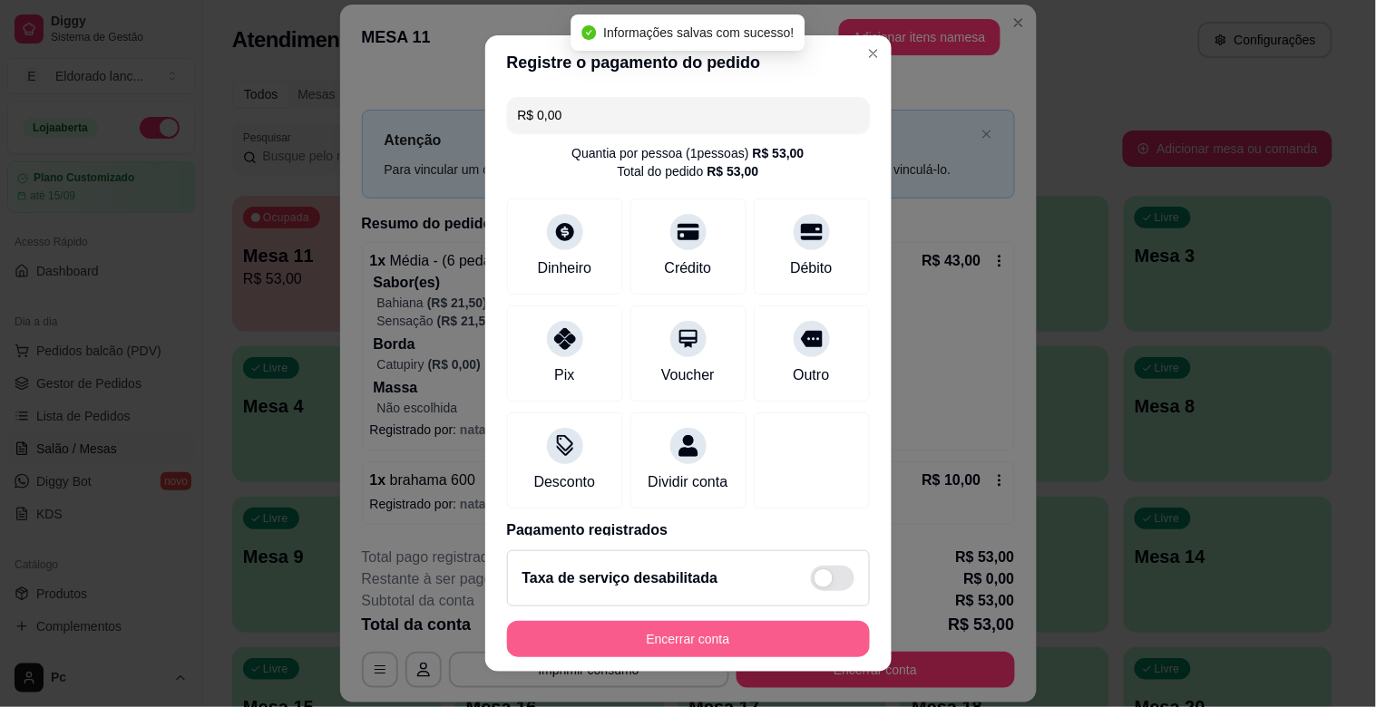
click at [729, 631] on button "Encerrar conta" at bounding box center [688, 639] width 363 height 36
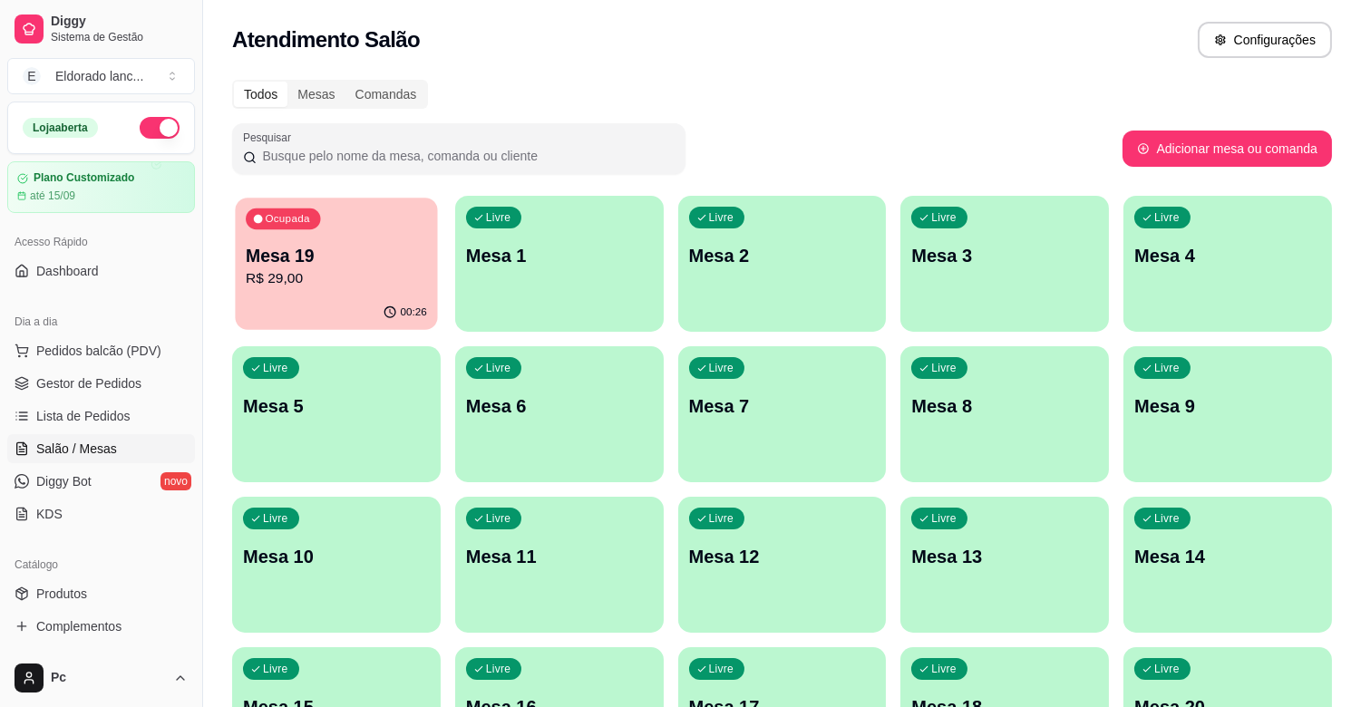
click at [394, 254] on p "Mesa 19" at bounding box center [336, 256] width 181 height 24
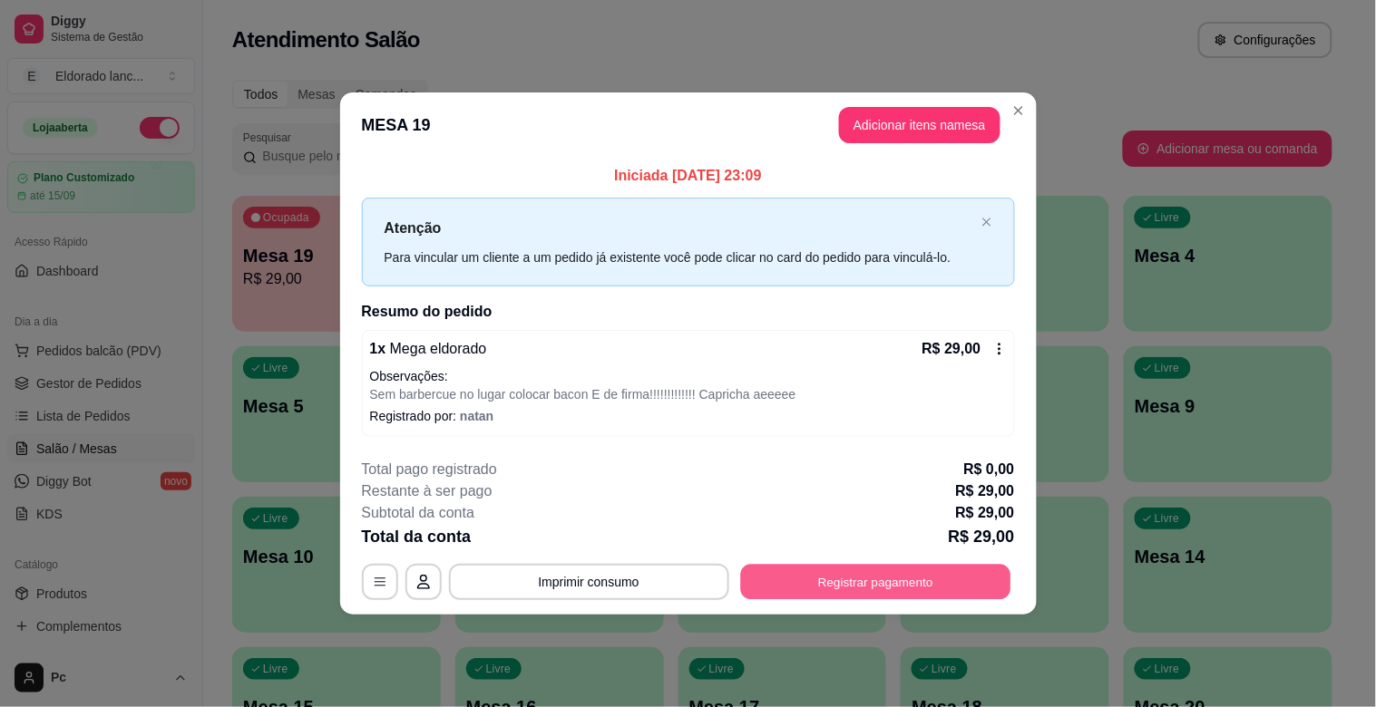
click at [747, 585] on button "Registrar pagamento" at bounding box center [875, 581] width 270 height 35
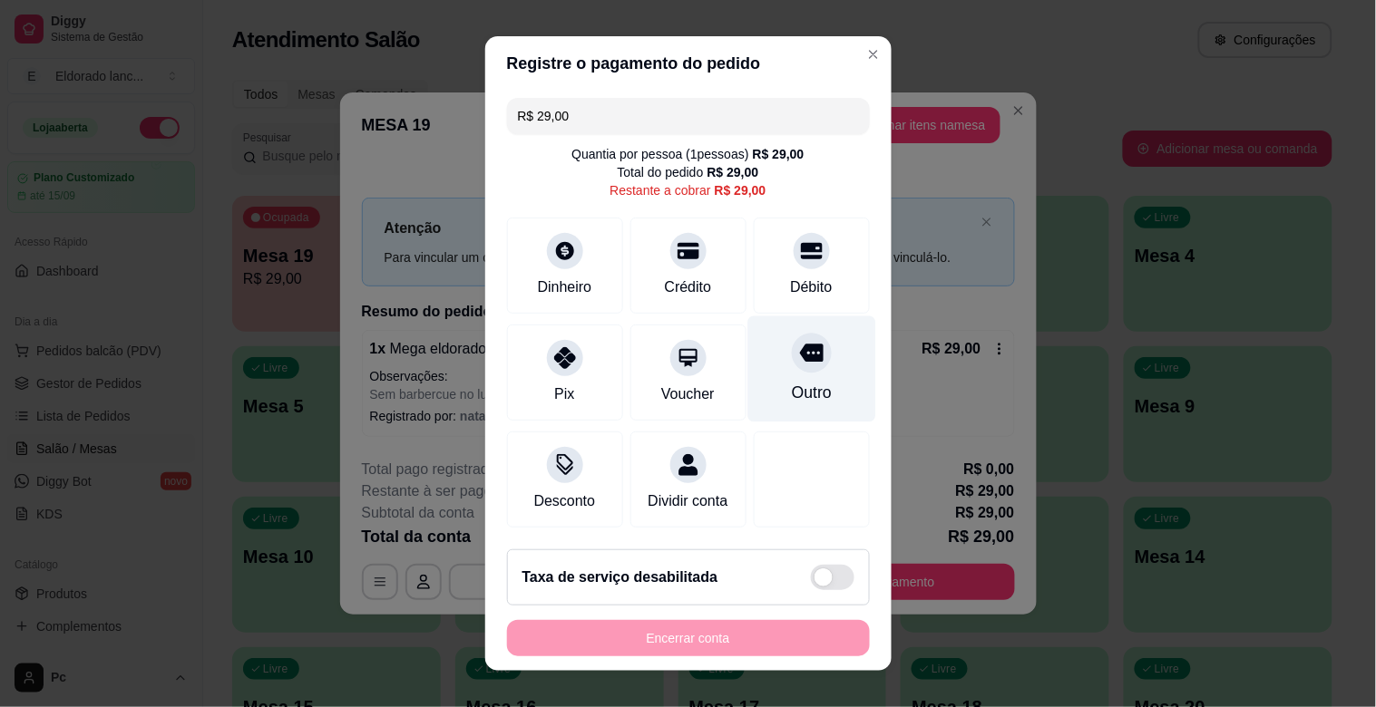
click at [791, 403] on div "Outro" at bounding box center [811, 393] width 40 height 24
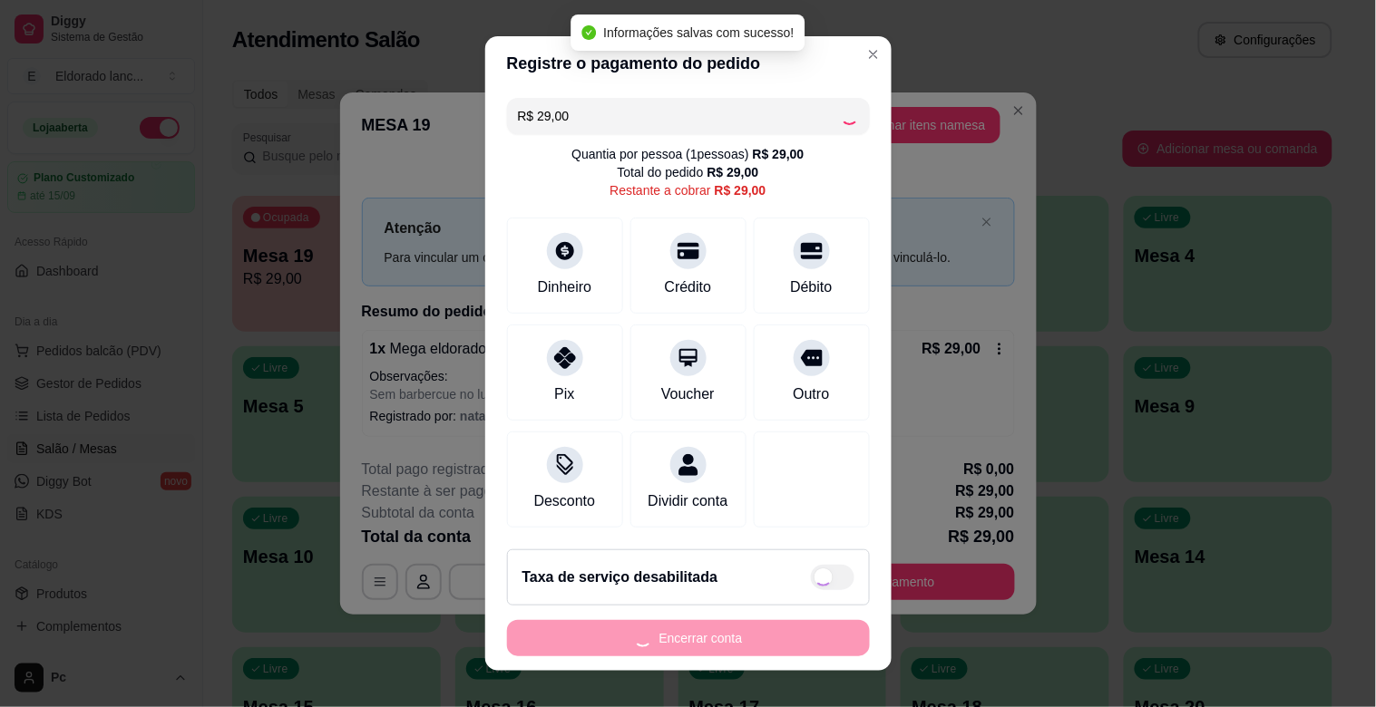
type input "R$ 0,00"
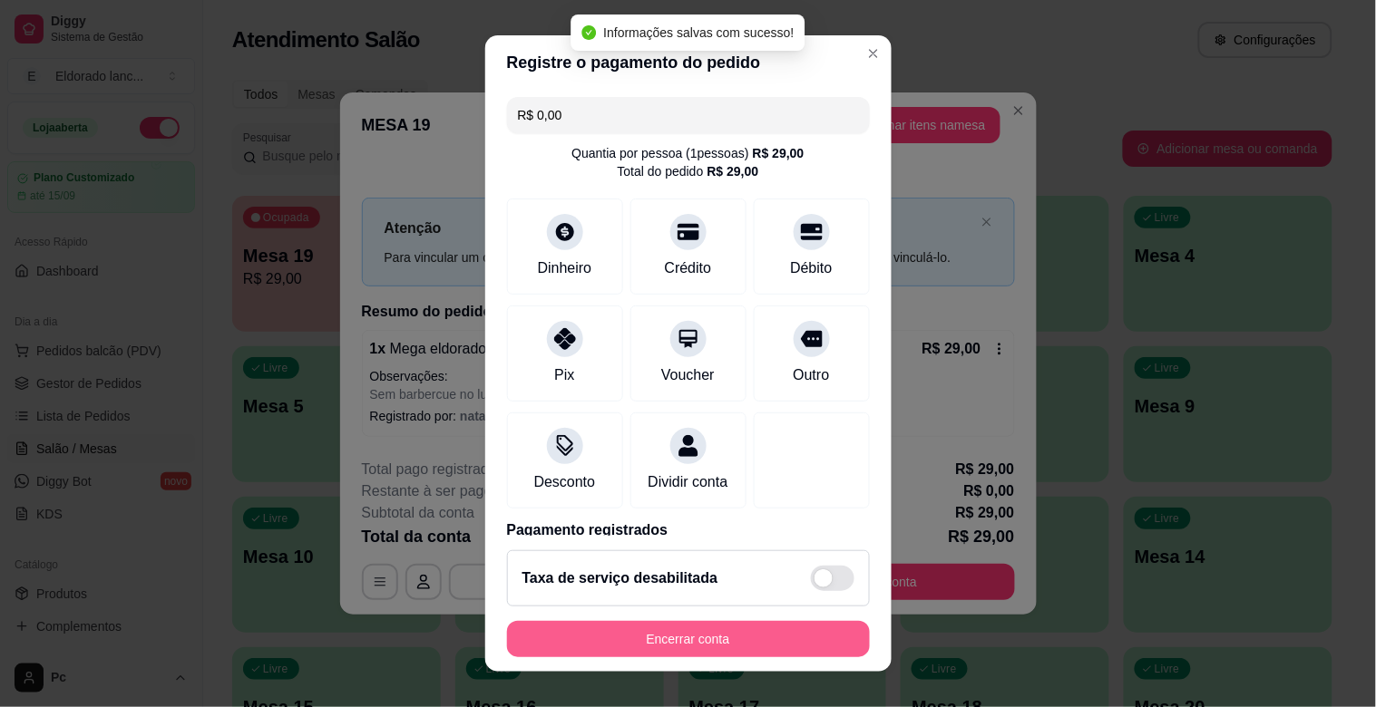
click at [718, 638] on button "Encerrar conta" at bounding box center [688, 639] width 363 height 36
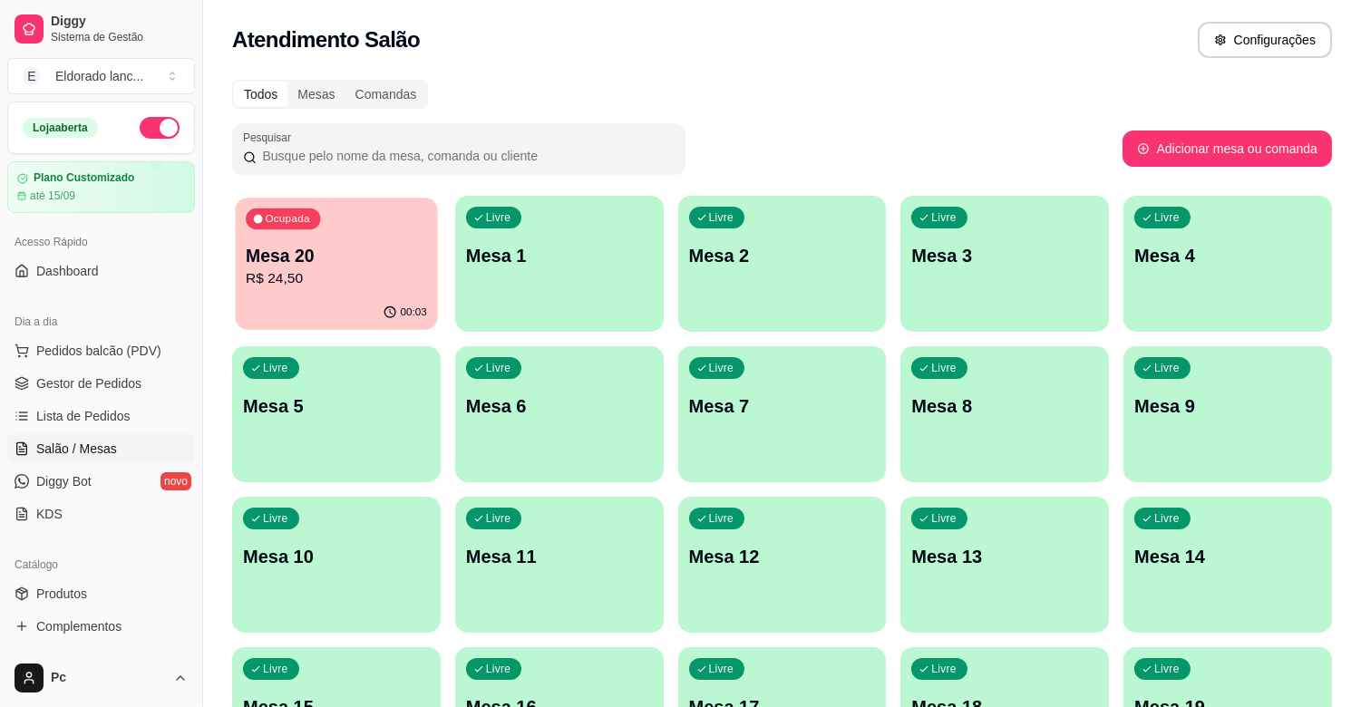
click at [311, 292] on div "Ocupada Mesa 20 R$ 24,50" at bounding box center [336, 247] width 202 height 98
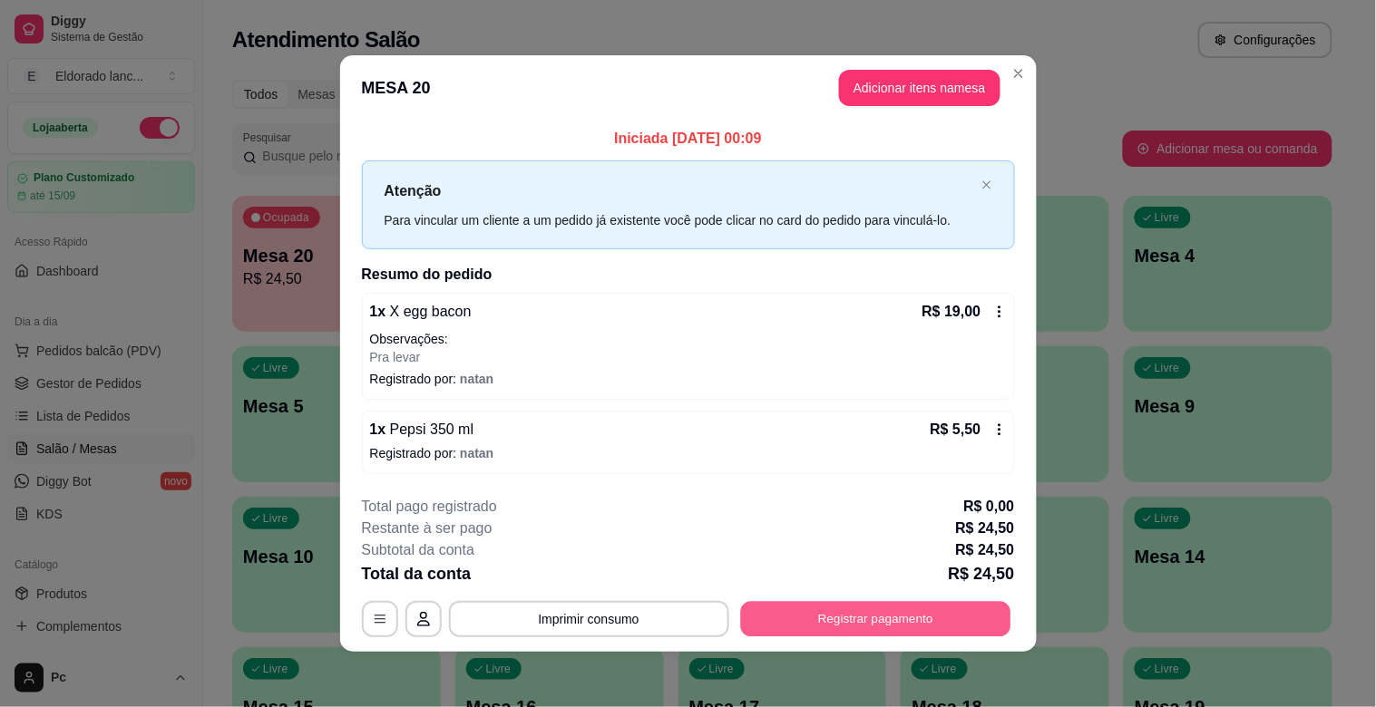
click at [900, 609] on button "Registrar pagamento" at bounding box center [875, 618] width 270 height 35
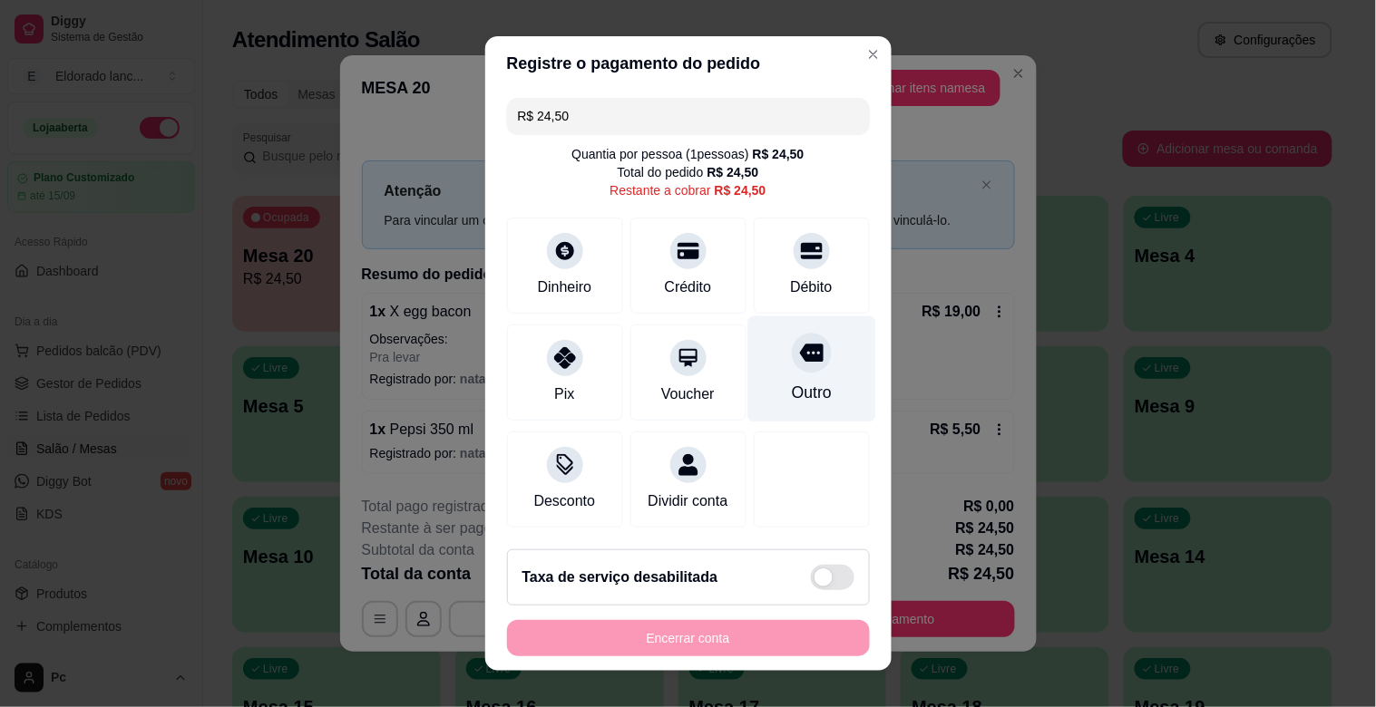
click at [792, 369] on div at bounding box center [812, 353] width 40 height 40
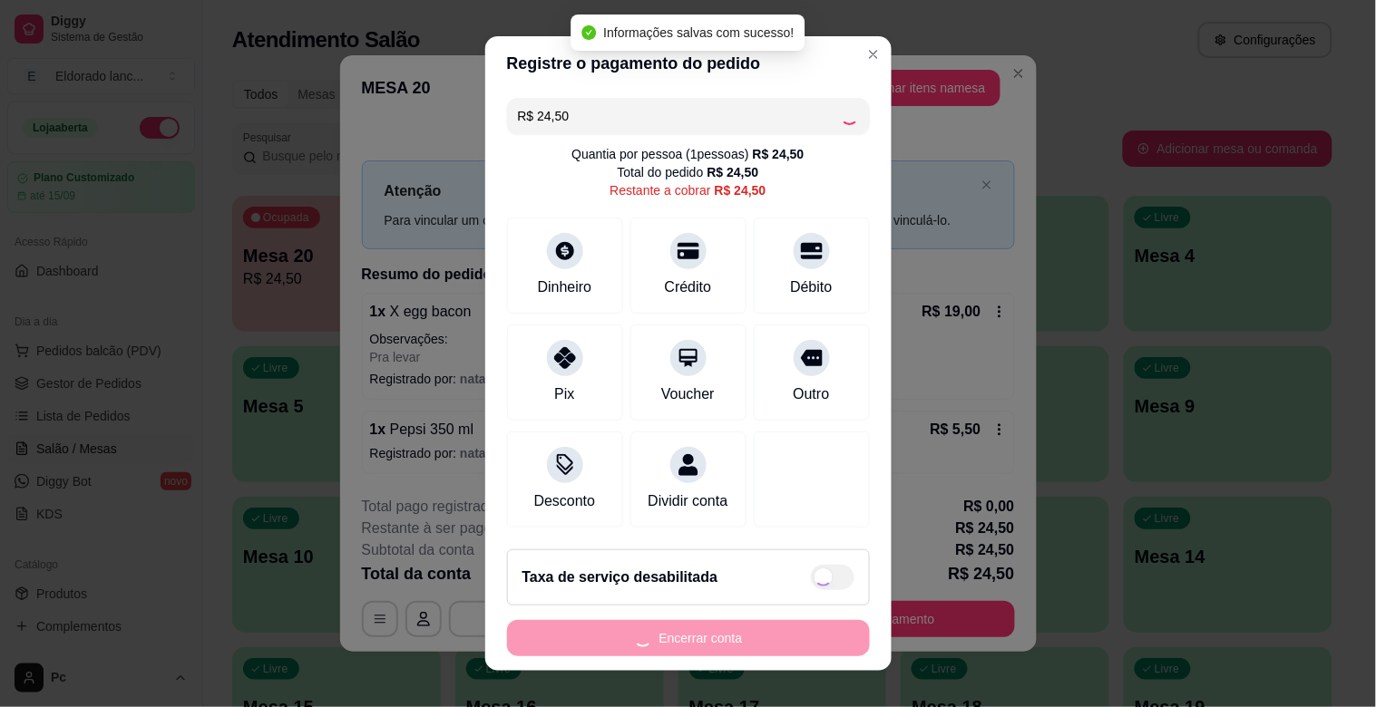
type input "R$ 0,00"
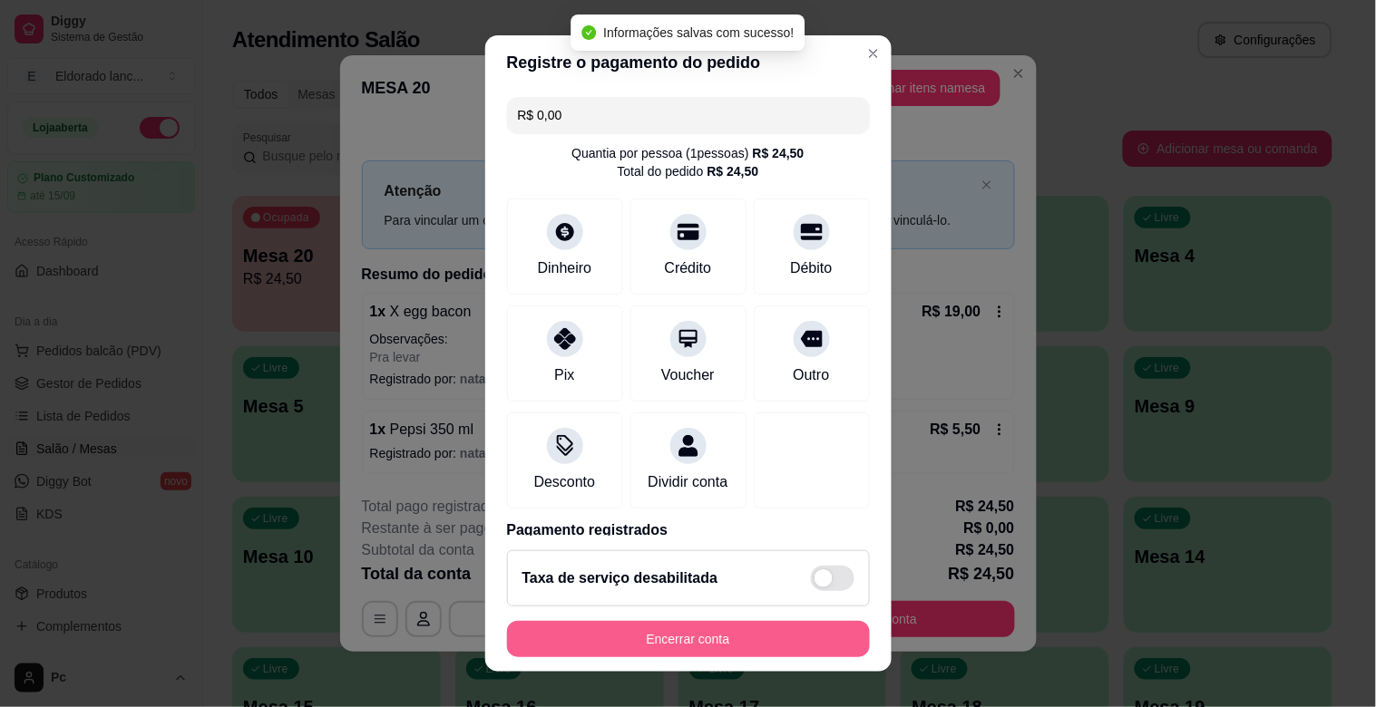
click at [735, 642] on button "Encerrar conta" at bounding box center [688, 639] width 363 height 36
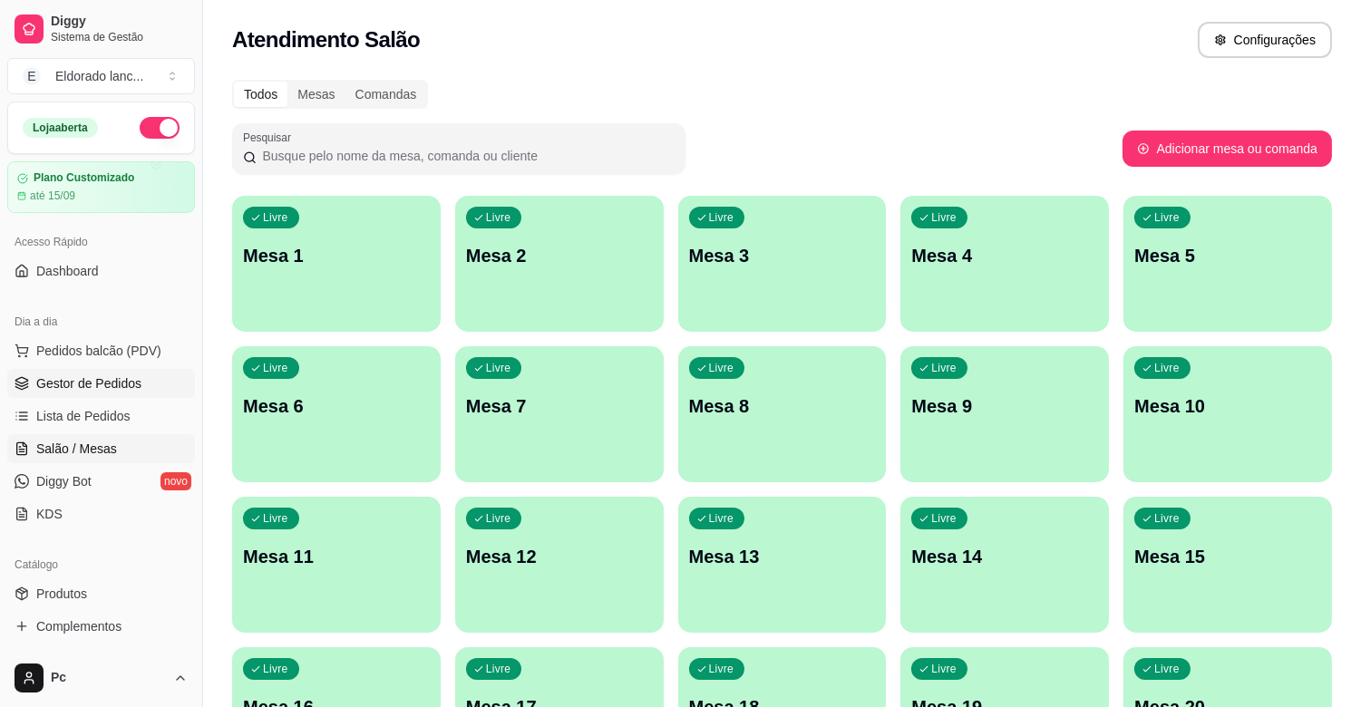
click at [123, 375] on span "Gestor de Pedidos" at bounding box center [88, 384] width 105 height 18
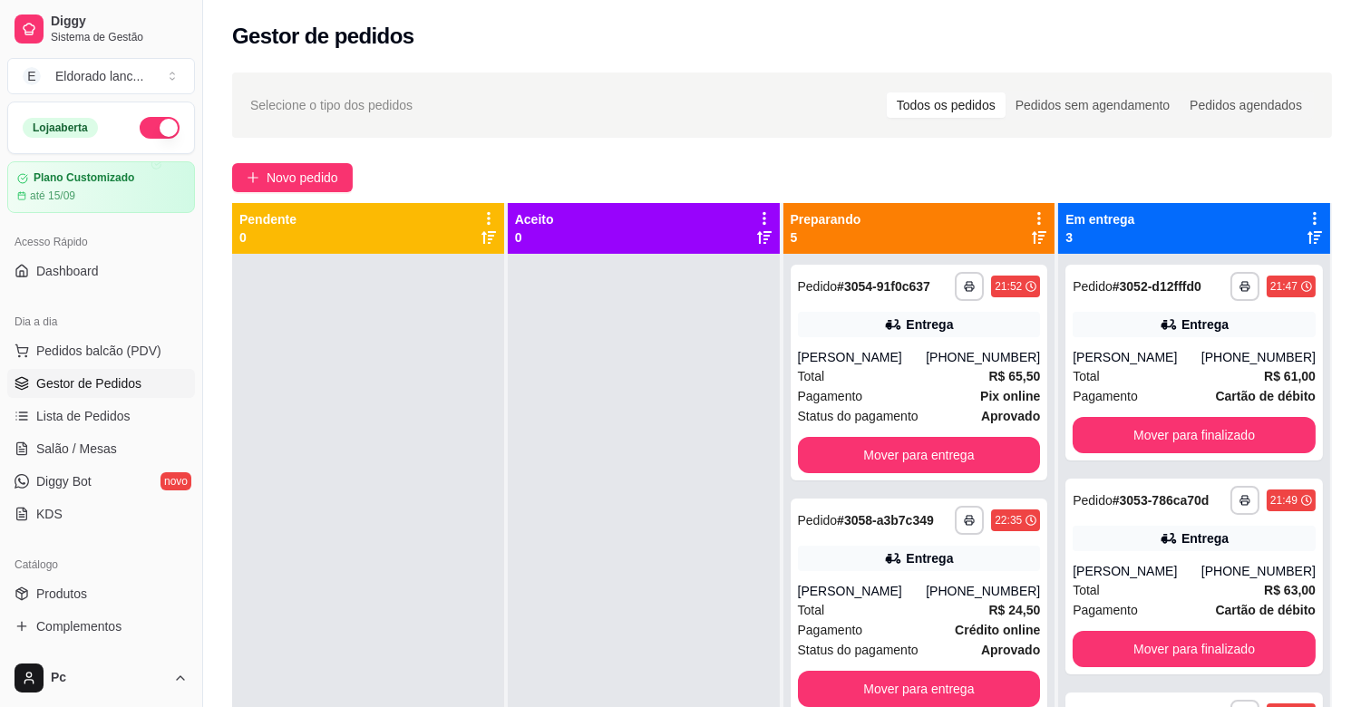
click at [159, 128] on button "button" at bounding box center [160, 128] width 40 height 22
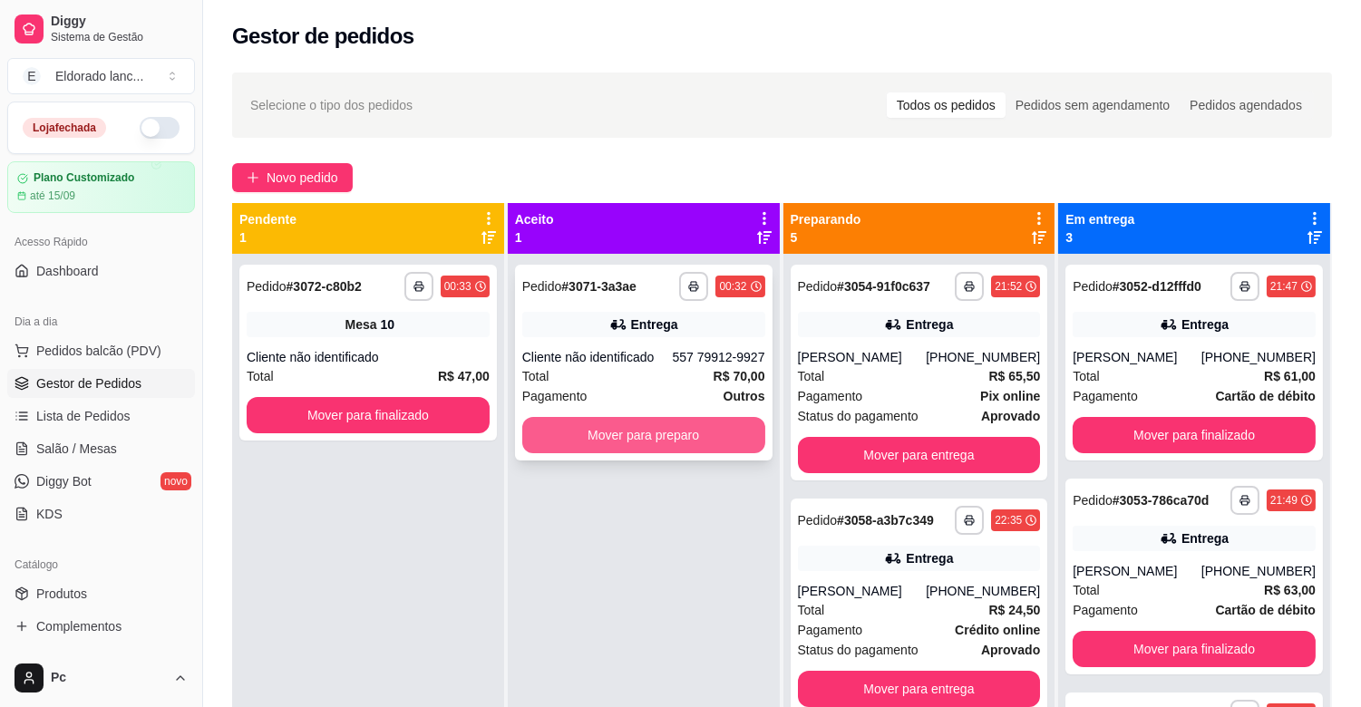
click at [618, 449] on button "Mover para preparo" at bounding box center [643, 435] width 243 height 36
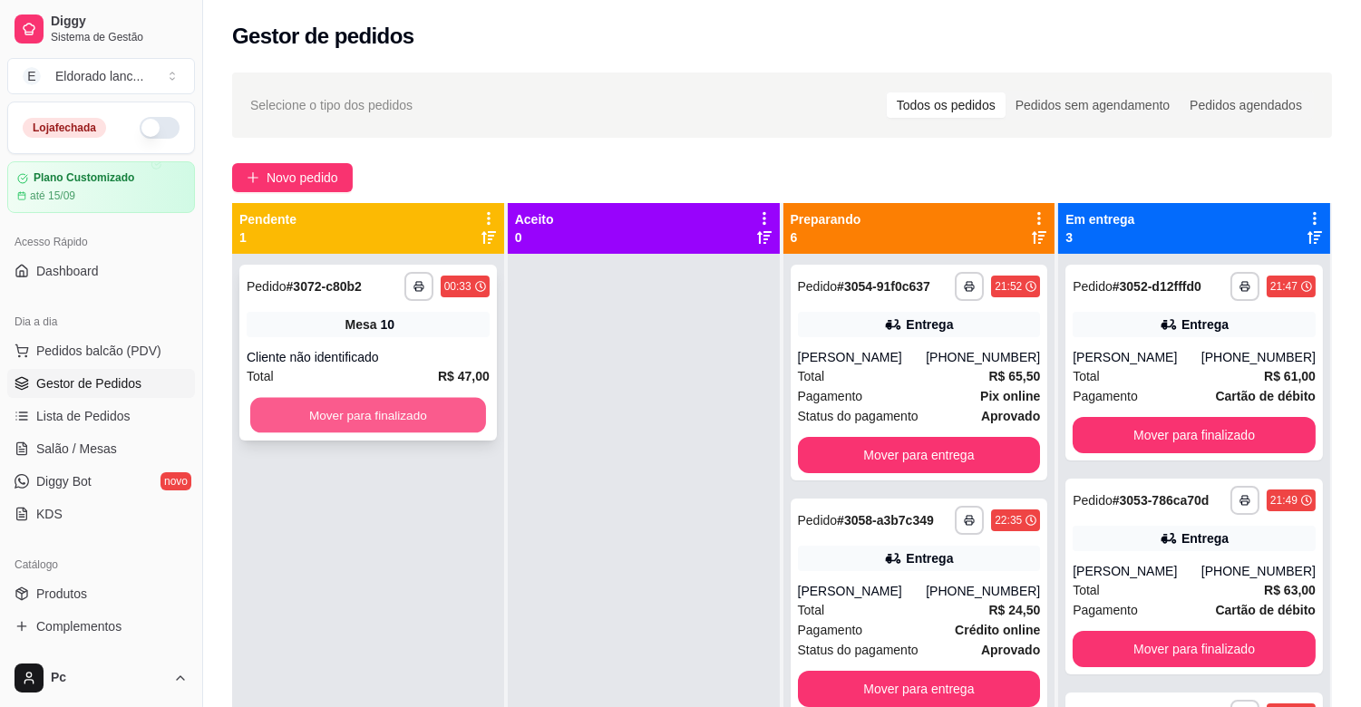
click at [447, 410] on button "Mover para finalizado" at bounding box center [368, 415] width 236 height 35
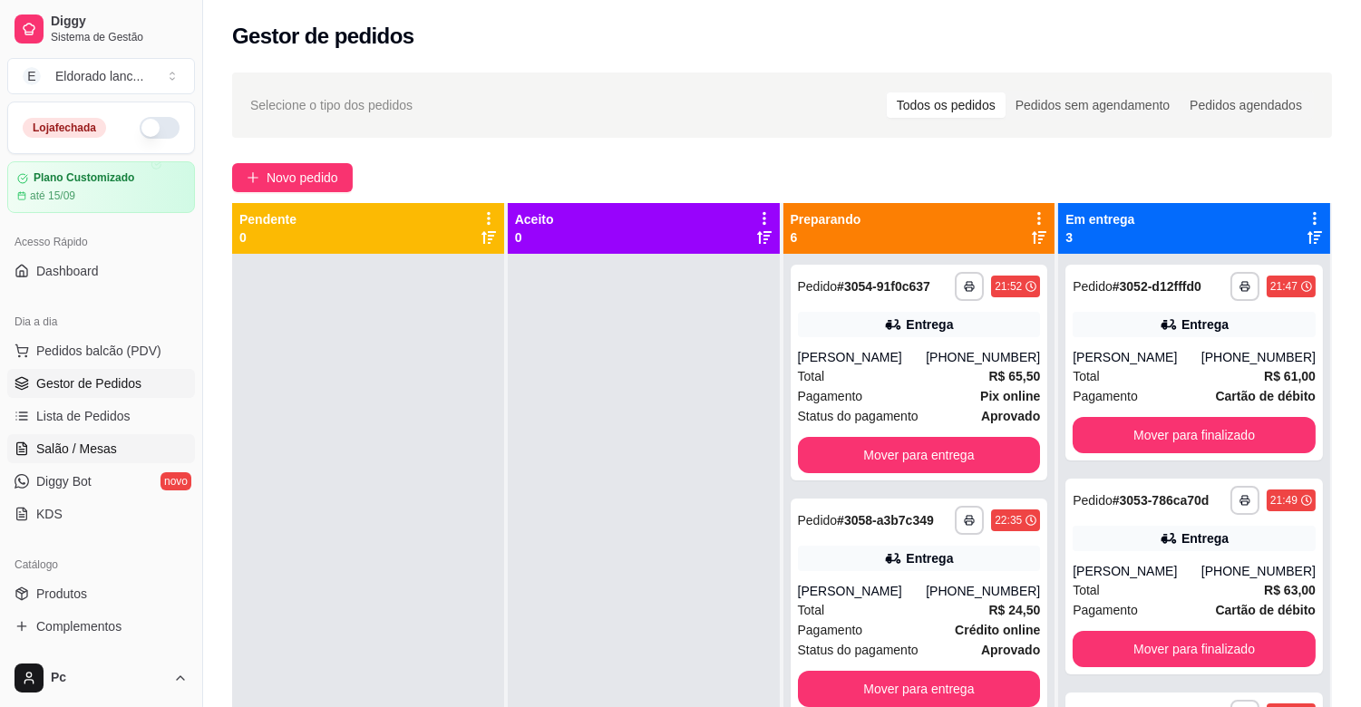
click at [103, 444] on span "Salão / Mesas" at bounding box center [76, 449] width 81 height 18
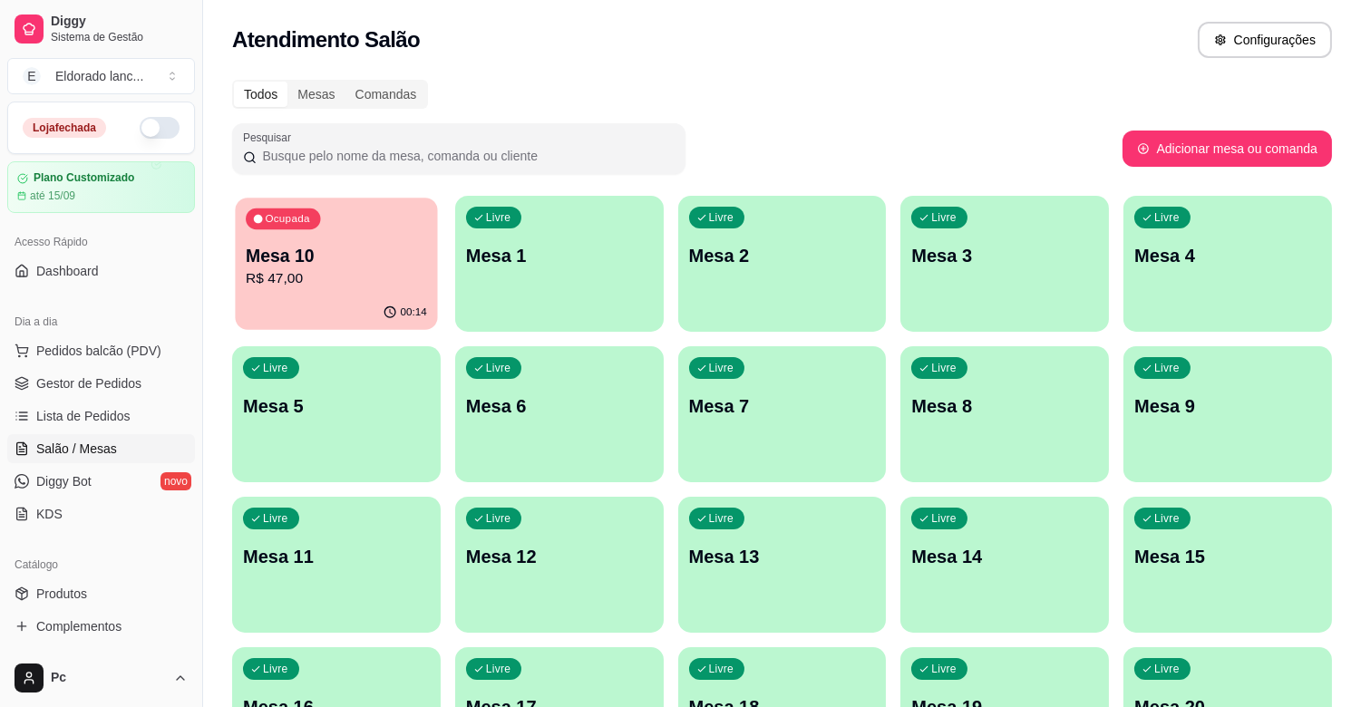
click at [376, 244] on p "Mesa 10" at bounding box center [336, 256] width 181 height 24
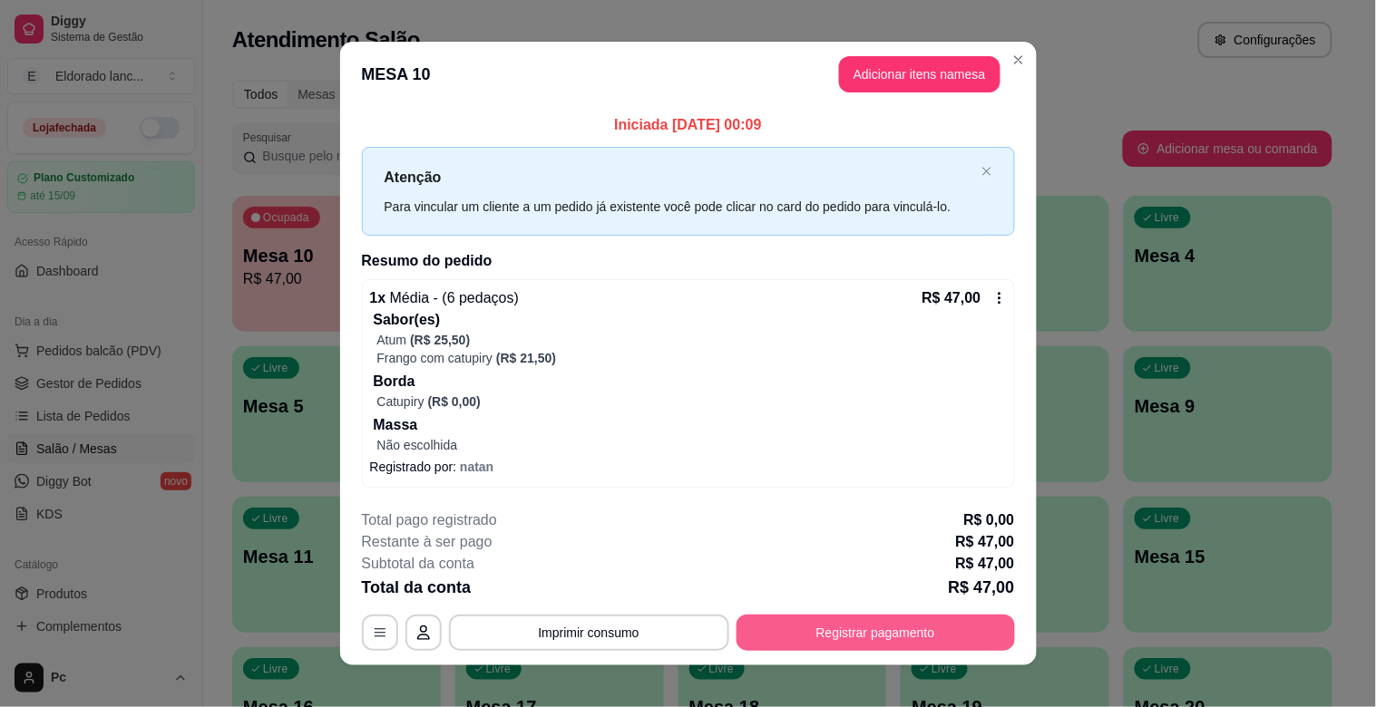
click at [794, 636] on button "Registrar pagamento" at bounding box center [875, 633] width 278 height 36
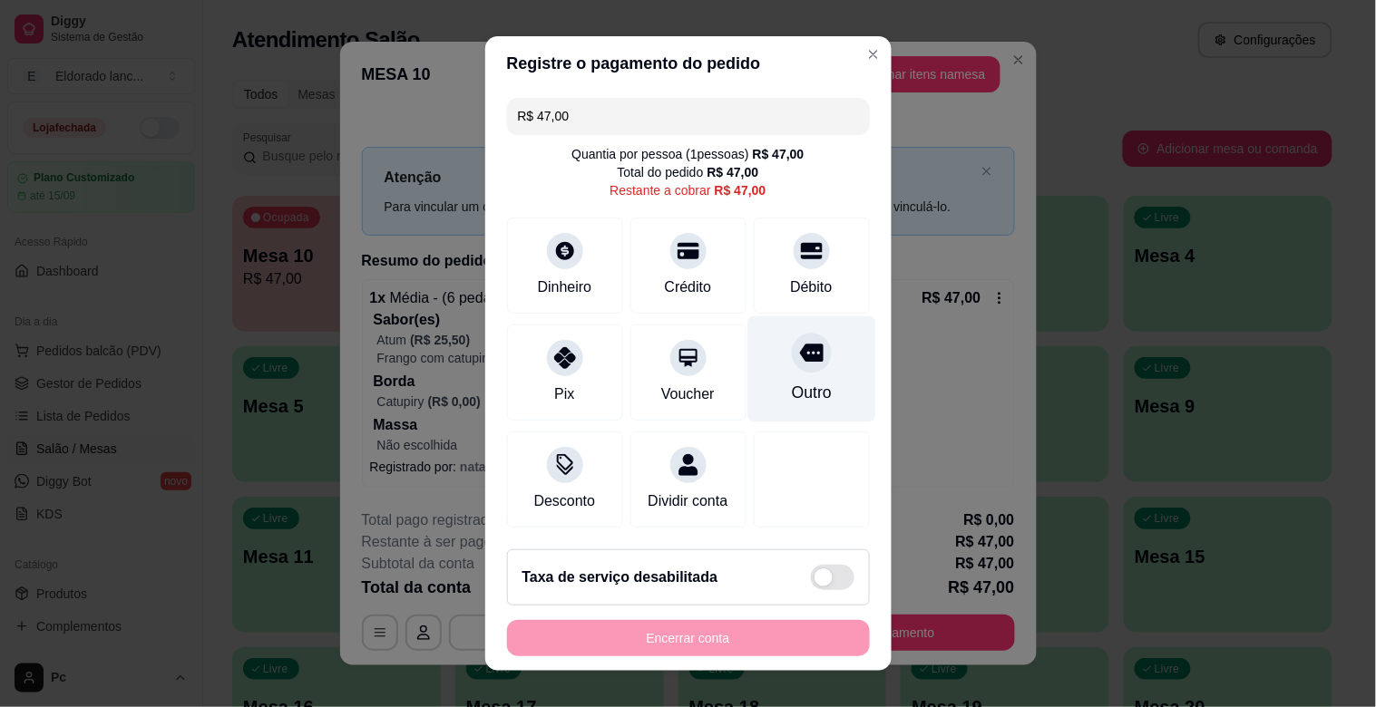
click at [791, 381] on div "Outro" at bounding box center [811, 393] width 40 height 24
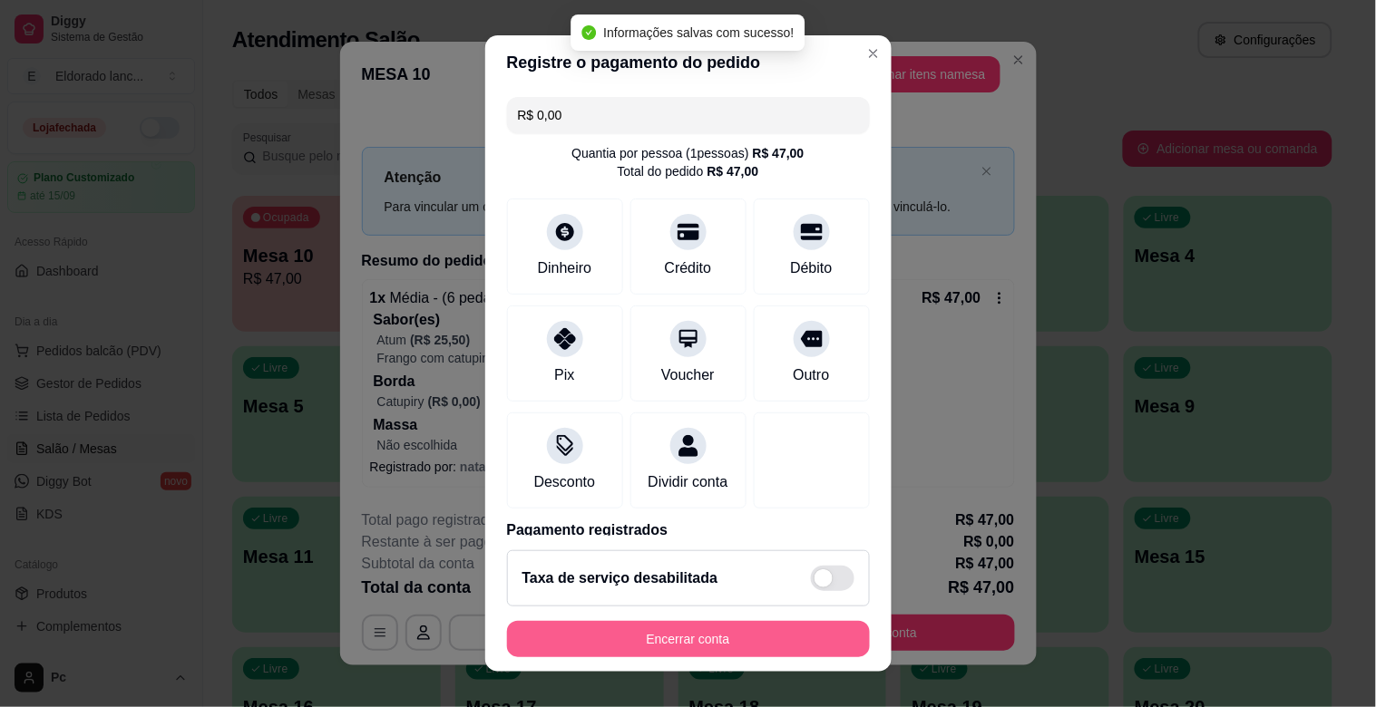
type input "R$ 0,00"
click at [760, 640] on button "Encerrar conta" at bounding box center [688, 639] width 352 height 35
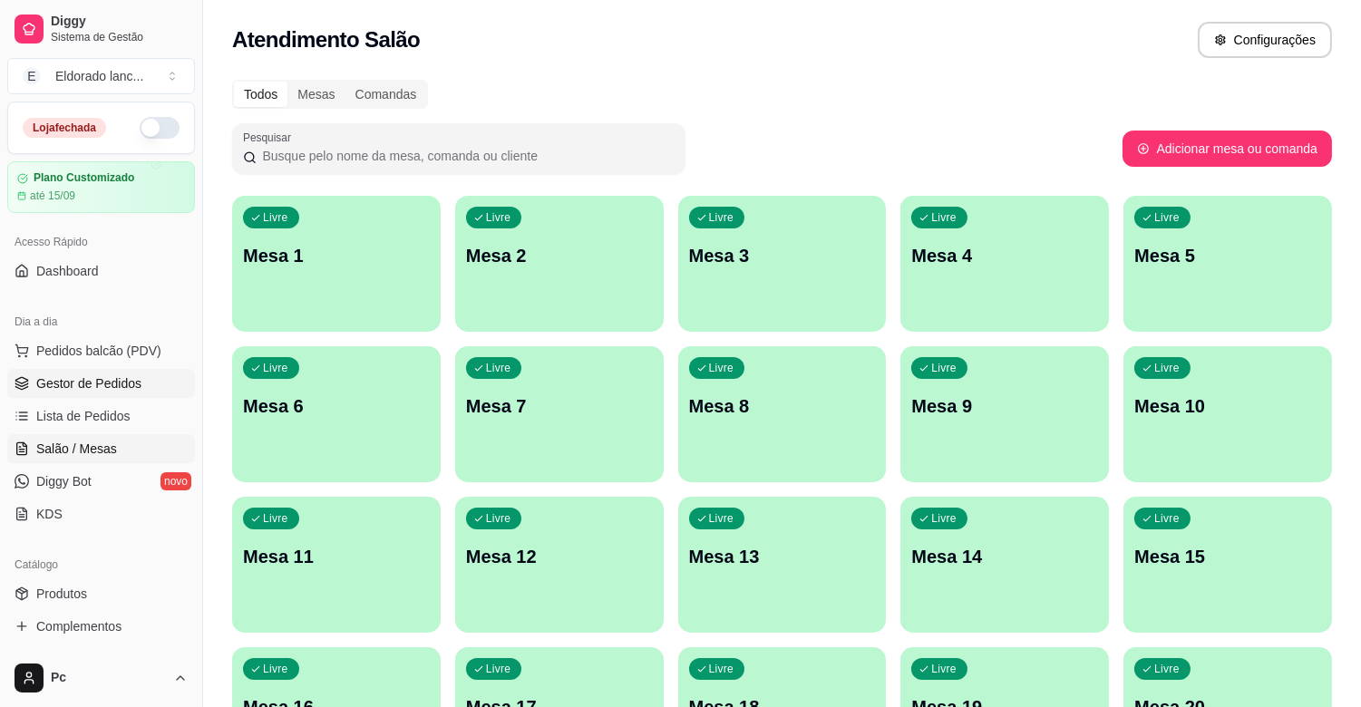
click at [130, 390] on span "Gestor de Pedidos" at bounding box center [88, 384] width 105 height 18
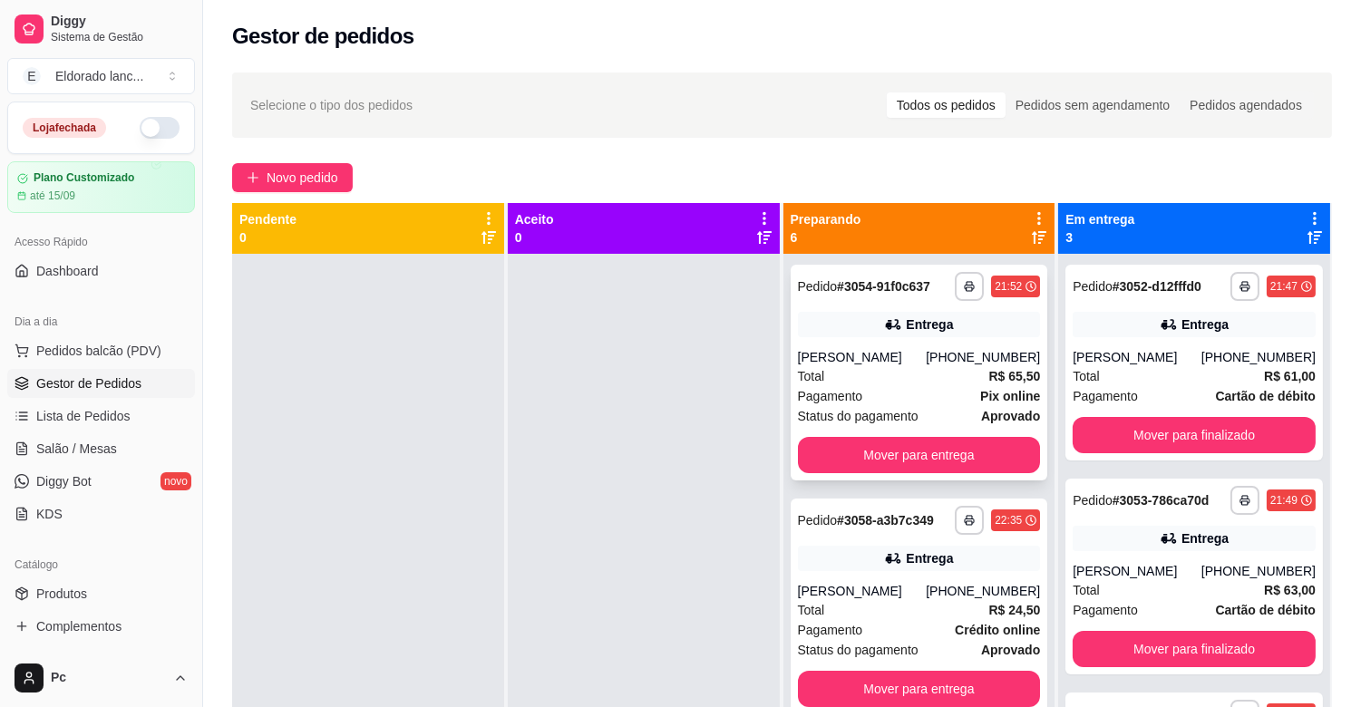
click at [981, 473] on div "**********" at bounding box center [920, 373] width 258 height 216
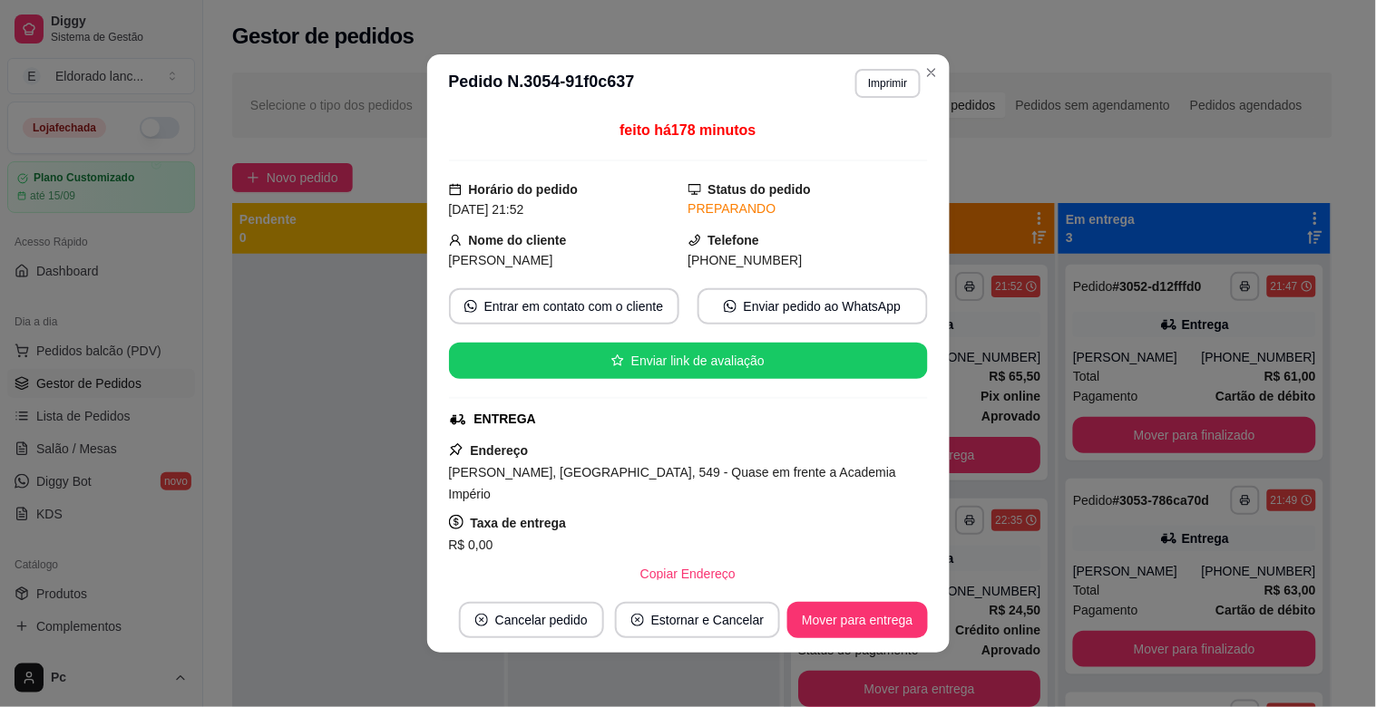
click at [980, 473] on div "**********" at bounding box center [920, 373] width 258 height 216
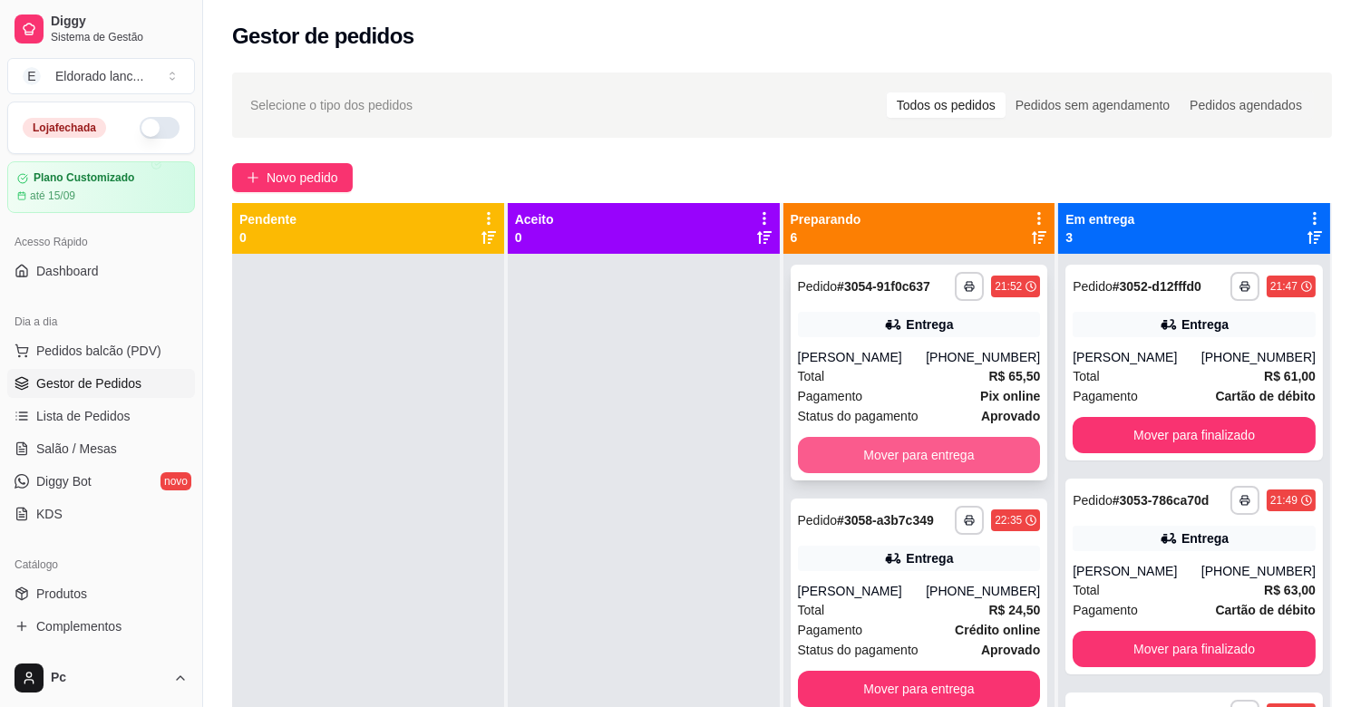
click at [977, 464] on button "Mover para entrega" at bounding box center [919, 455] width 243 height 36
click at [952, 457] on button "Mover para entrega" at bounding box center [920, 455] width 236 height 35
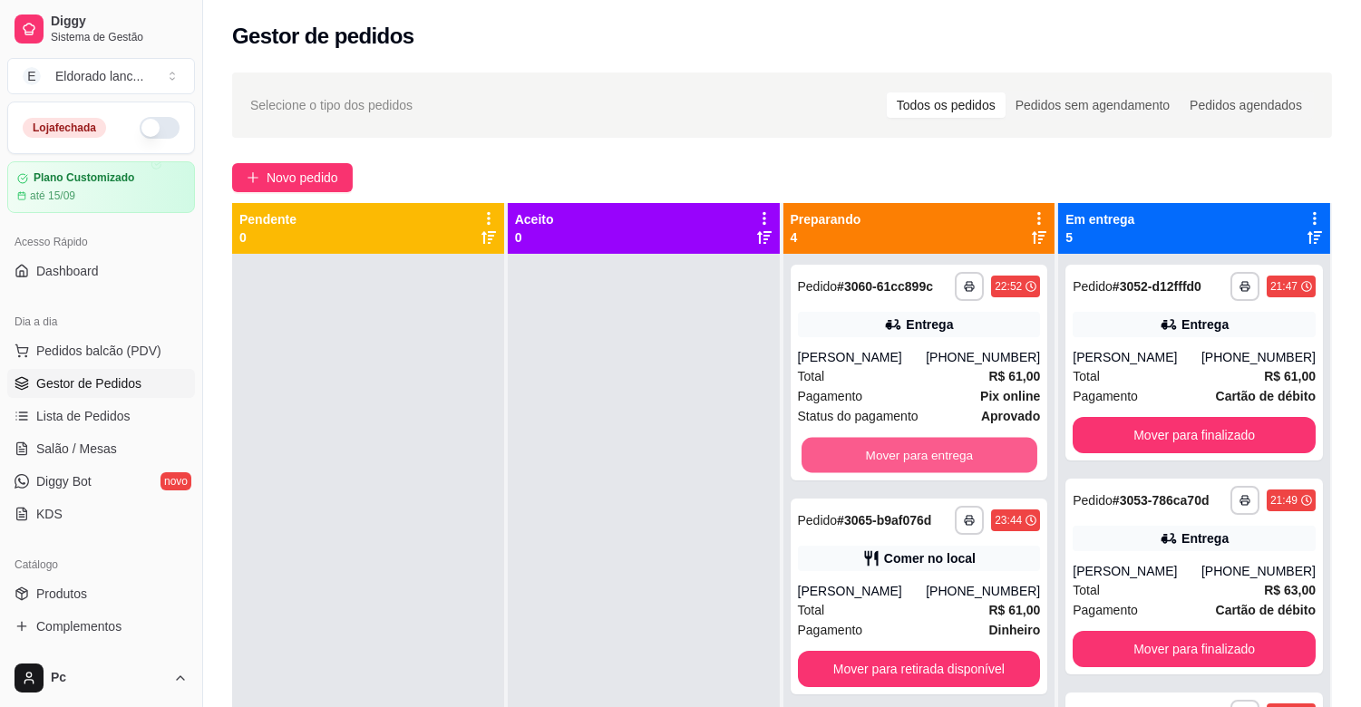
click at [952, 457] on button "Mover para entrega" at bounding box center [920, 455] width 236 height 35
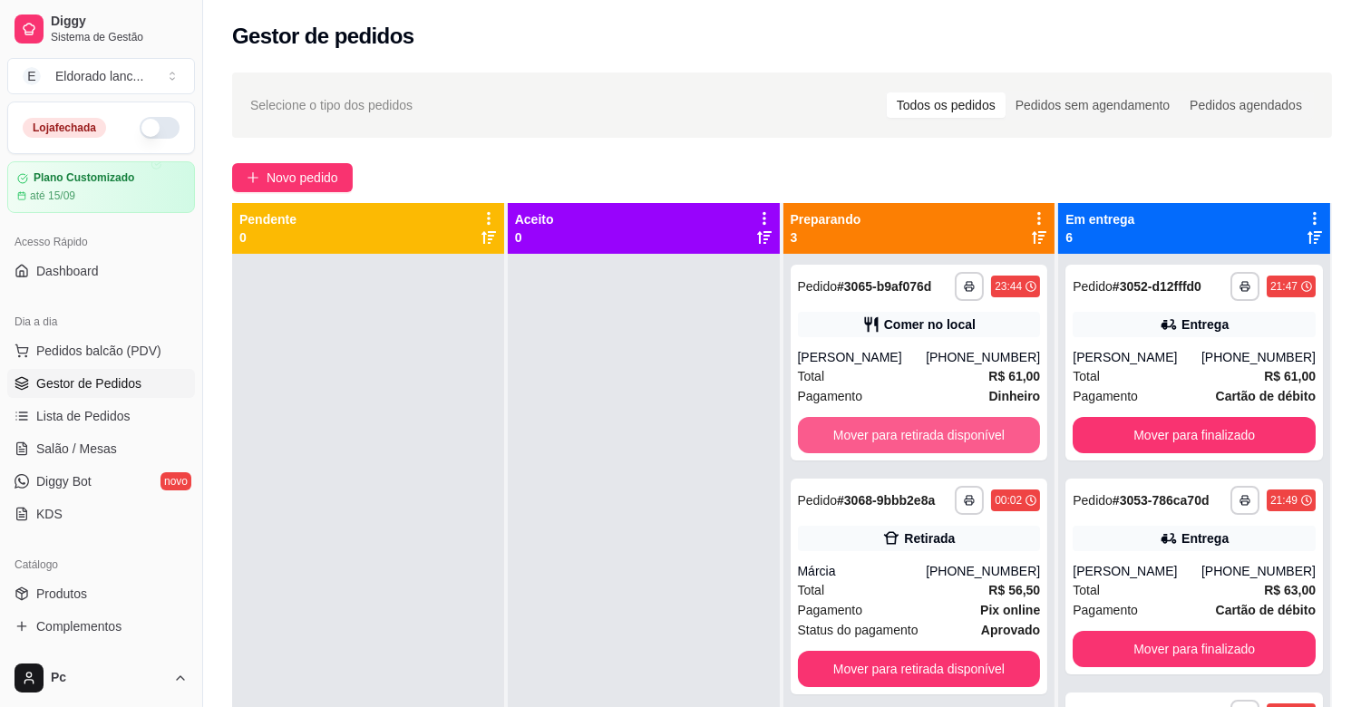
click at [952, 453] on button "Mover para retirada disponível" at bounding box center [919, 435] width 243 height 36
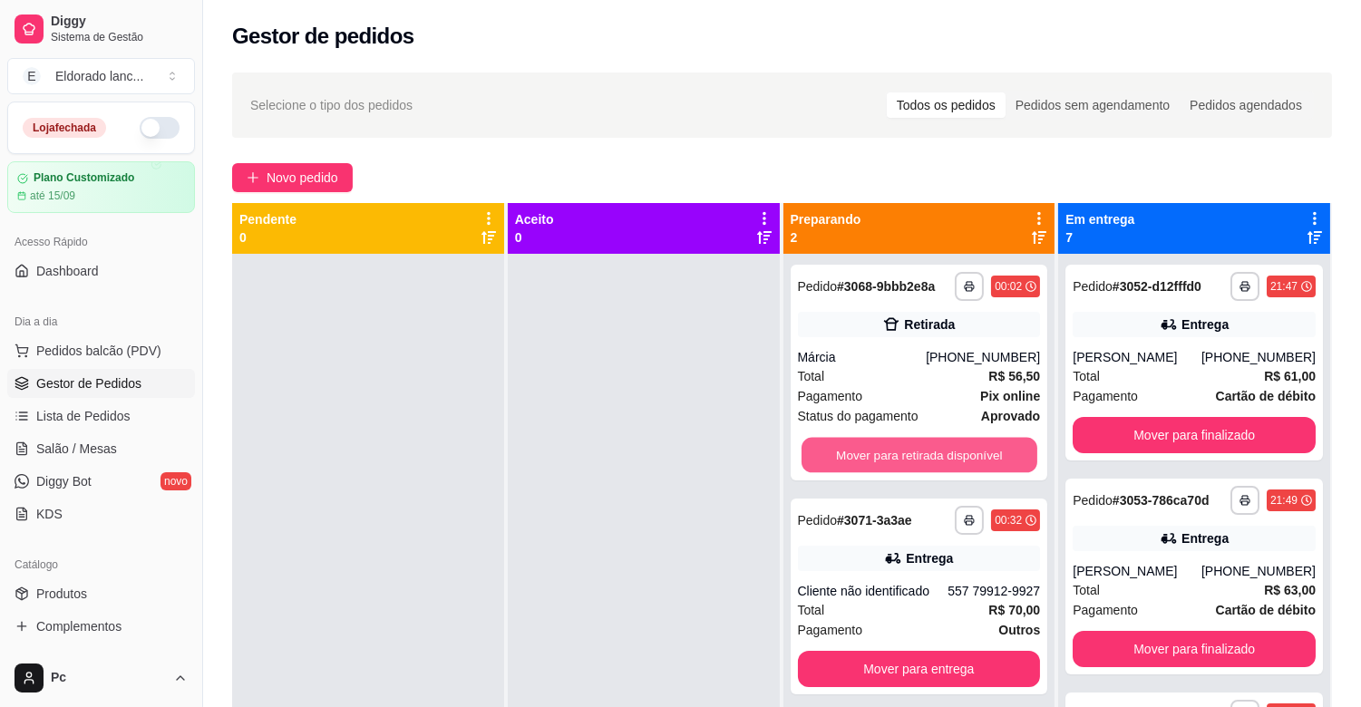
click at [952, 457] on button "Mover para retirada disponível" at bounding box center [920, 455] width 236 height 35
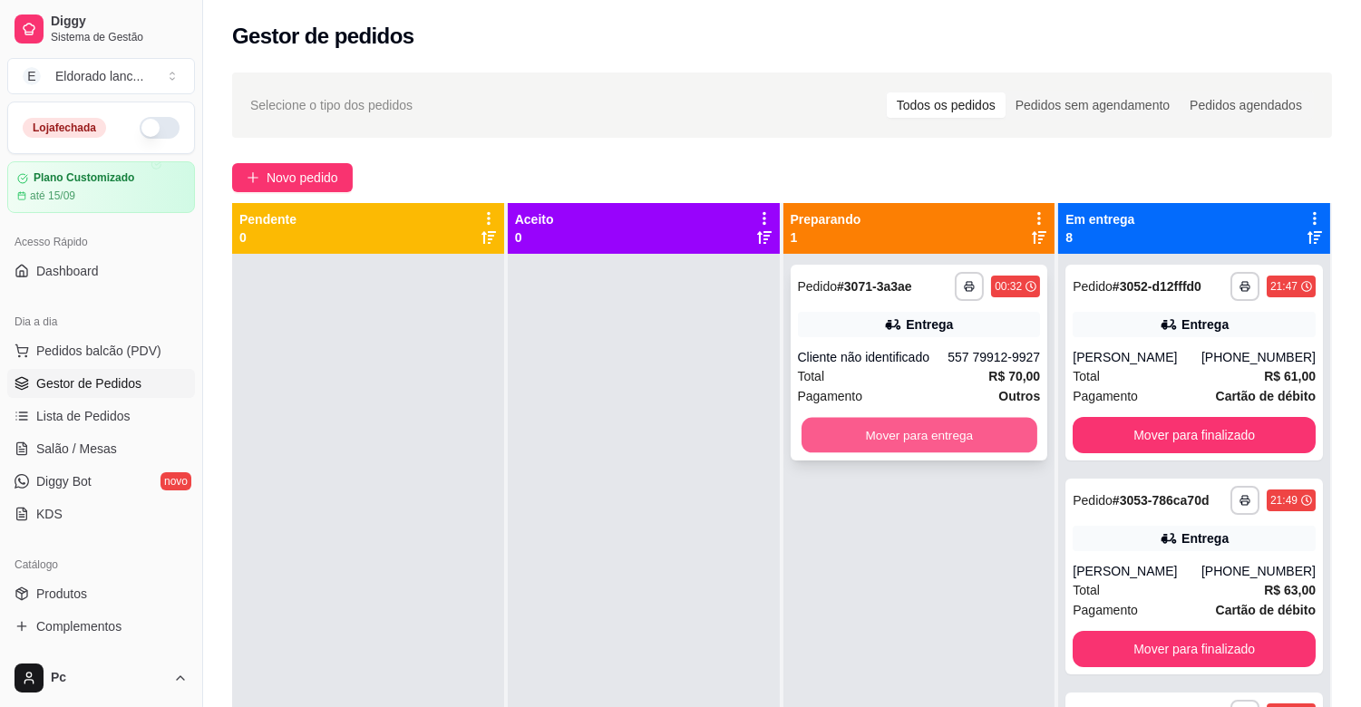
click at [939, 436] on button "Mover para entrega" at bounding box center [920, 435] width 236 height 35
